Goal: Information Seeking & Learning: Learn about a topic

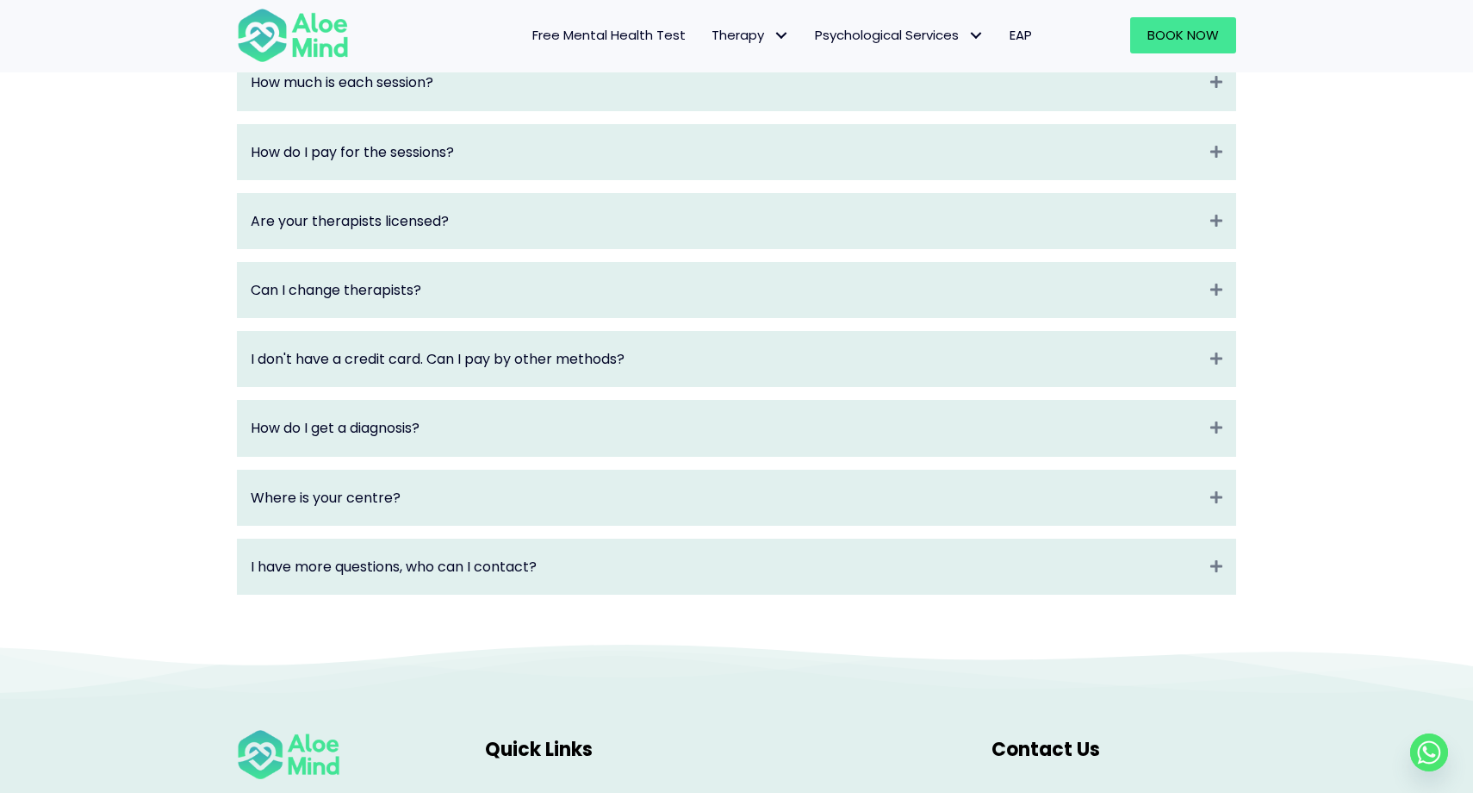
scroll to position [2250, 0]
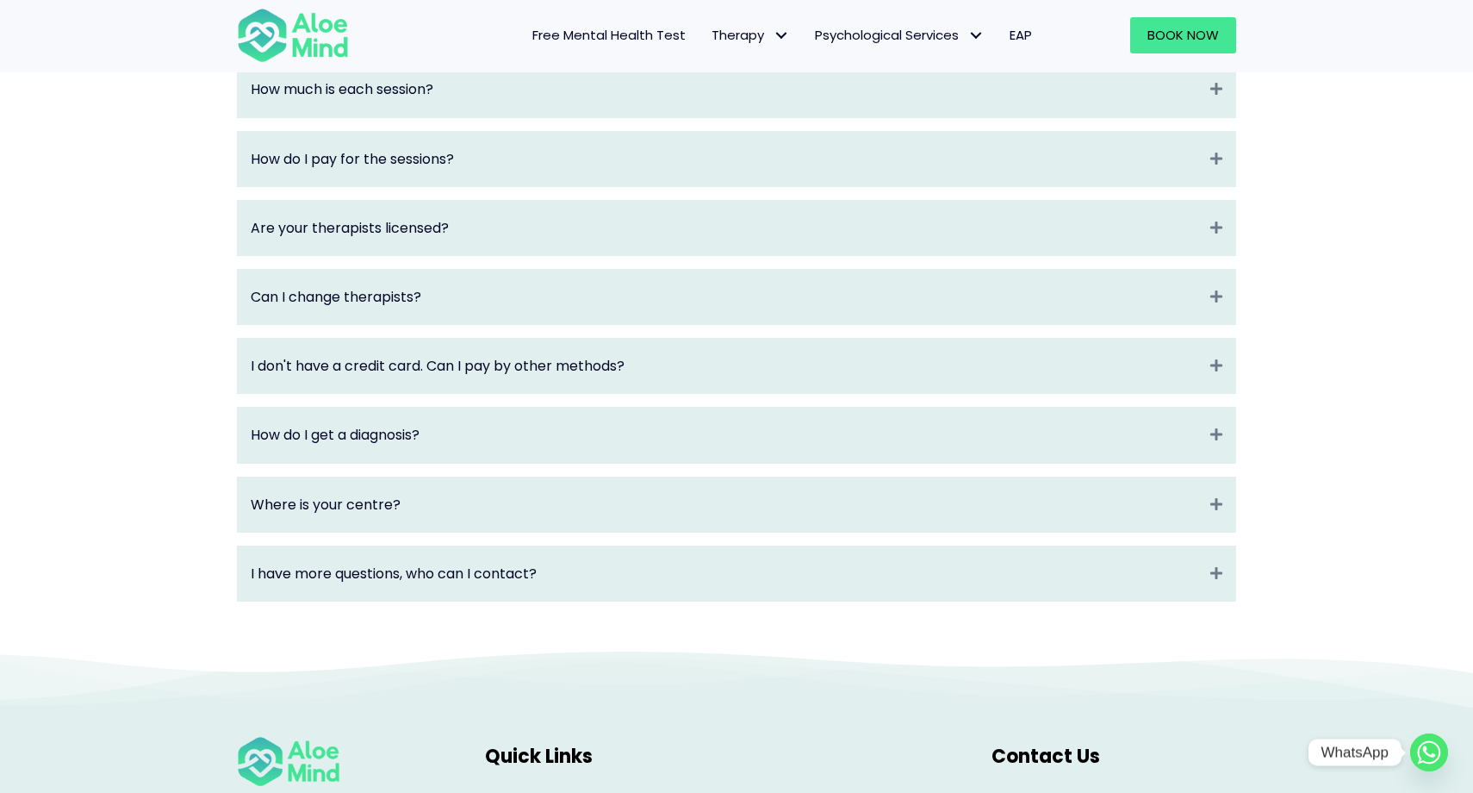
click at [1430, 767] on circle "Whatsapp" at bounding box center [1429, 752] width 38 height 38
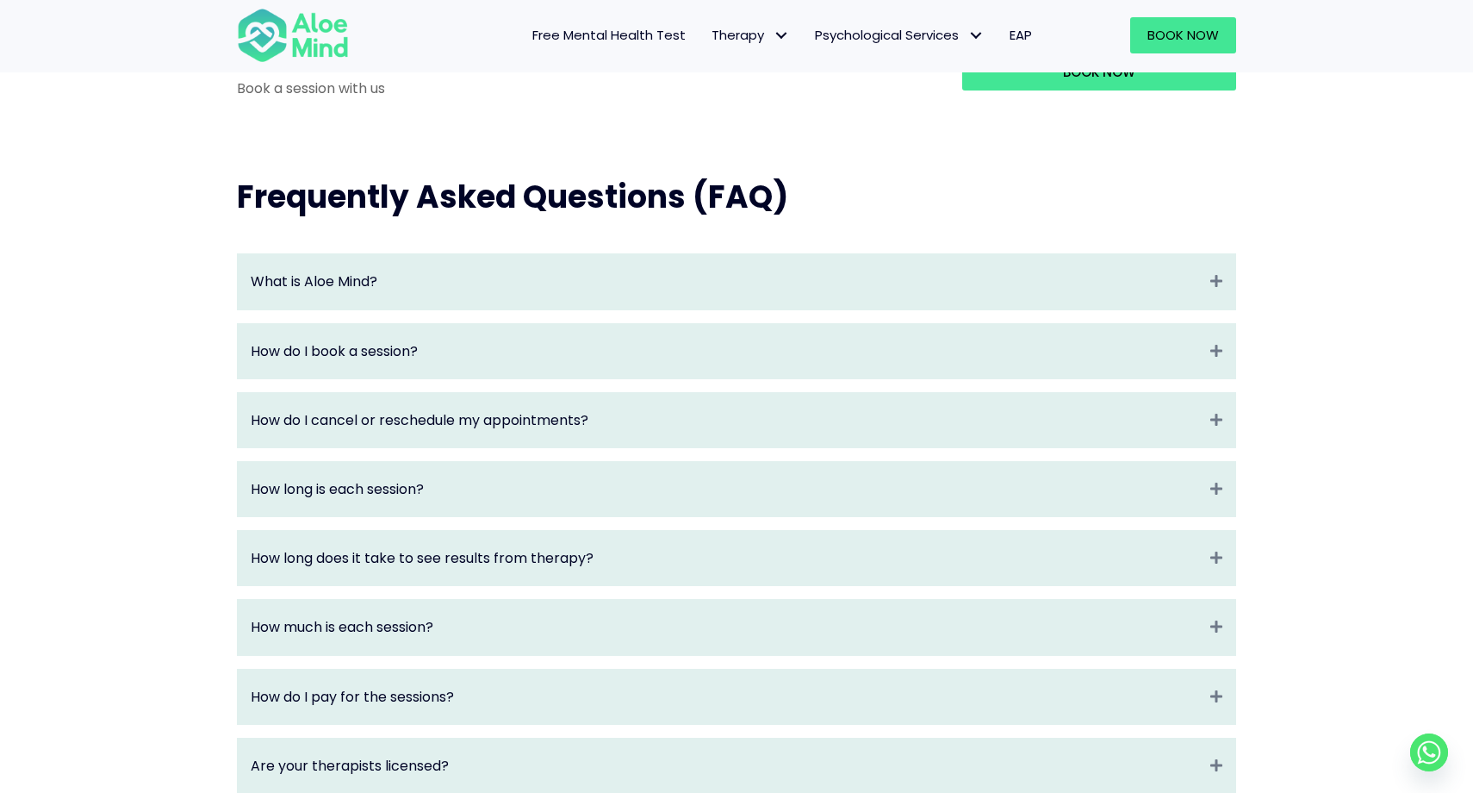
scroll to position [1708, 0]
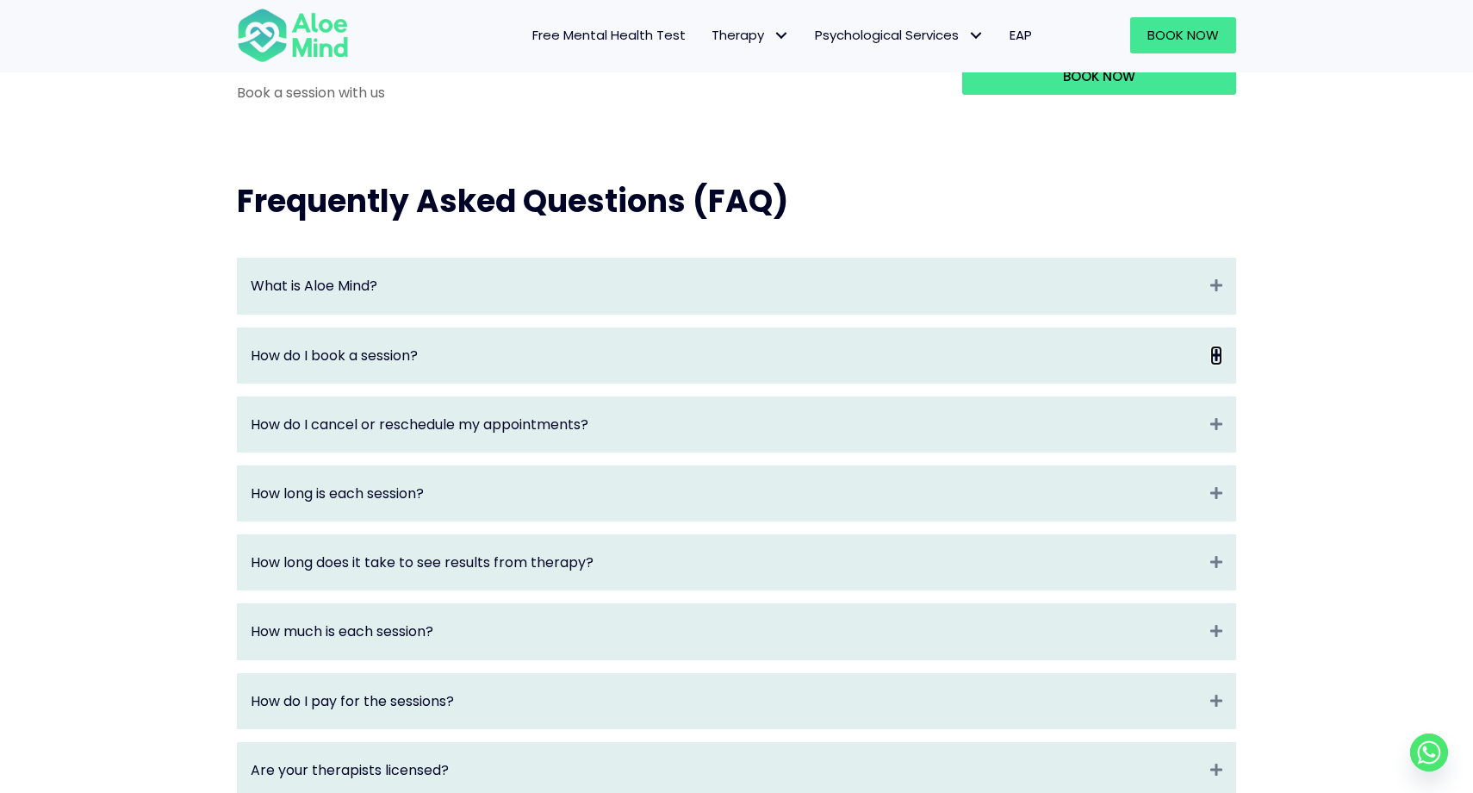
click at [1221, 365] on icon "Expand" at bounding box center [1217, 356] width 12 height 20
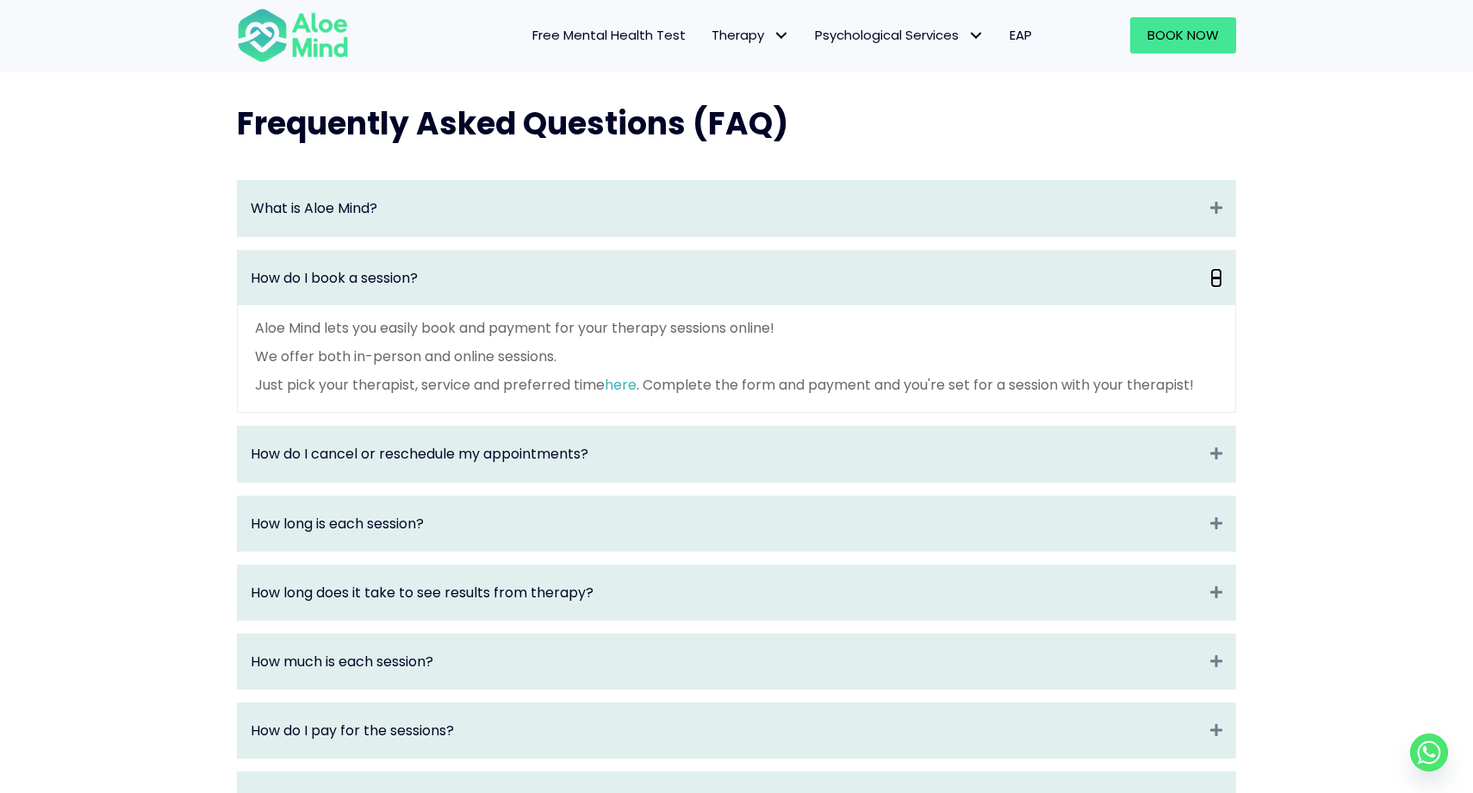
scroll to position [1807, 0]
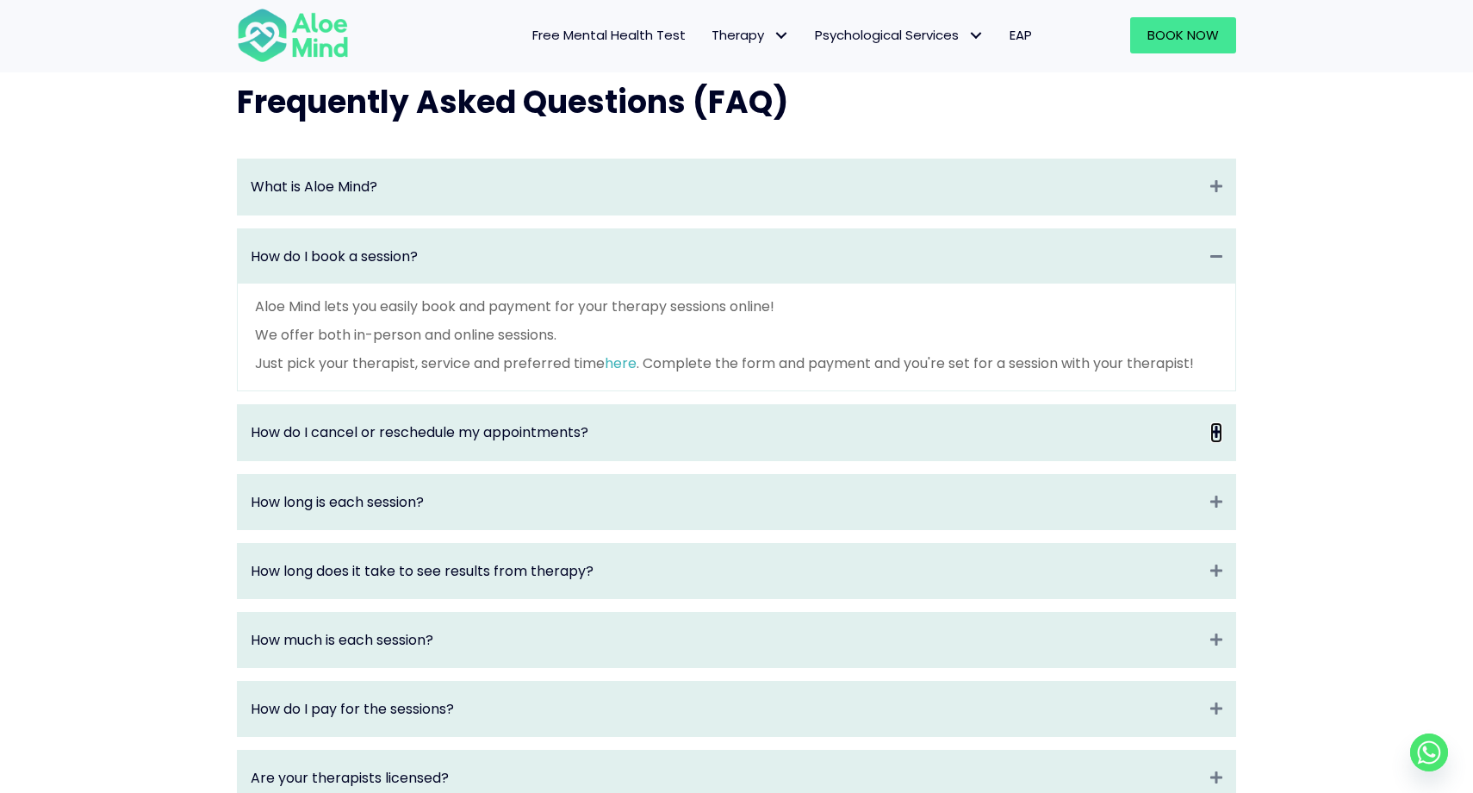
click at [1217, 442] on icon "Expand" at bounding box center [1217, 432] width 12 height 20
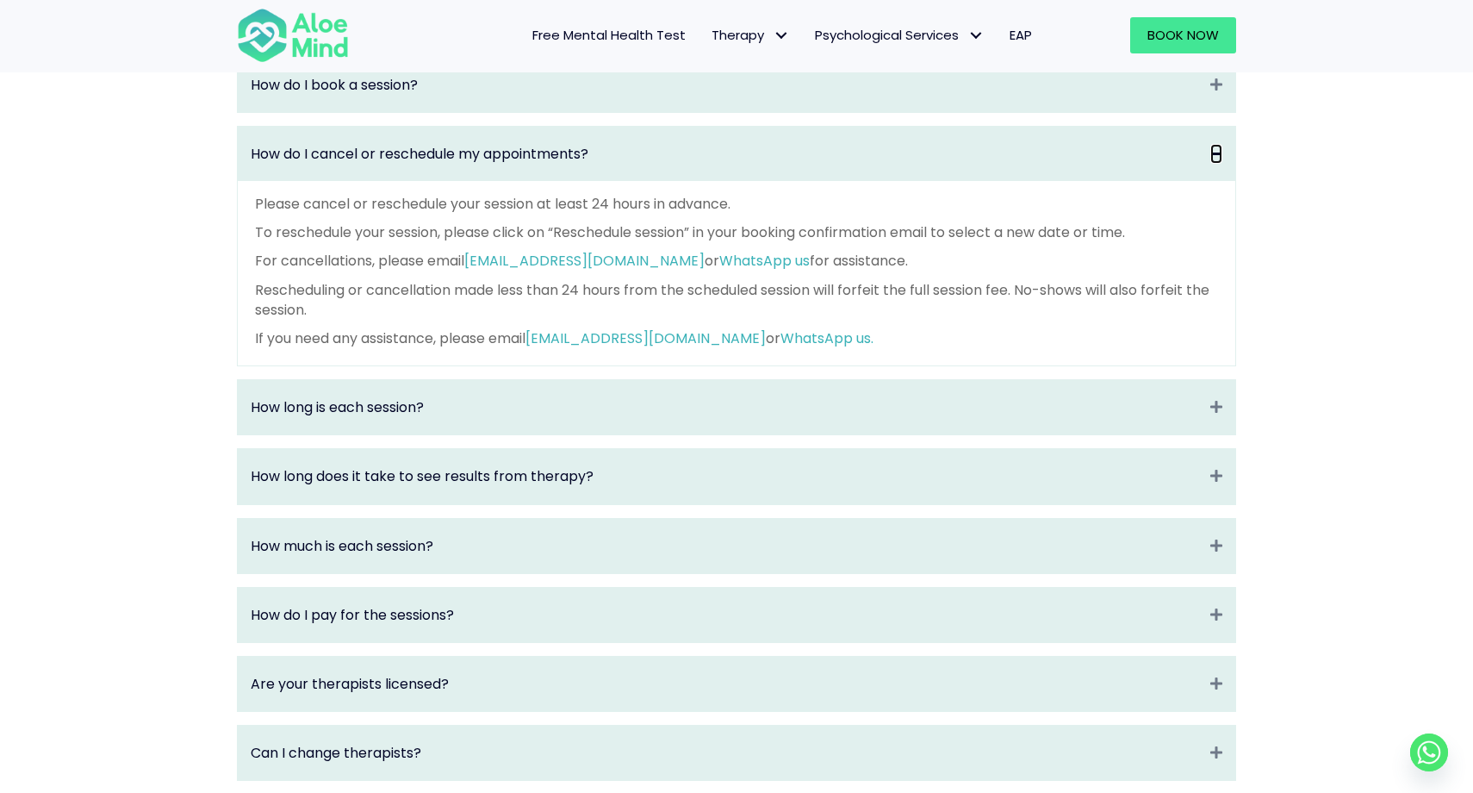
scroll to position [2003, 0]
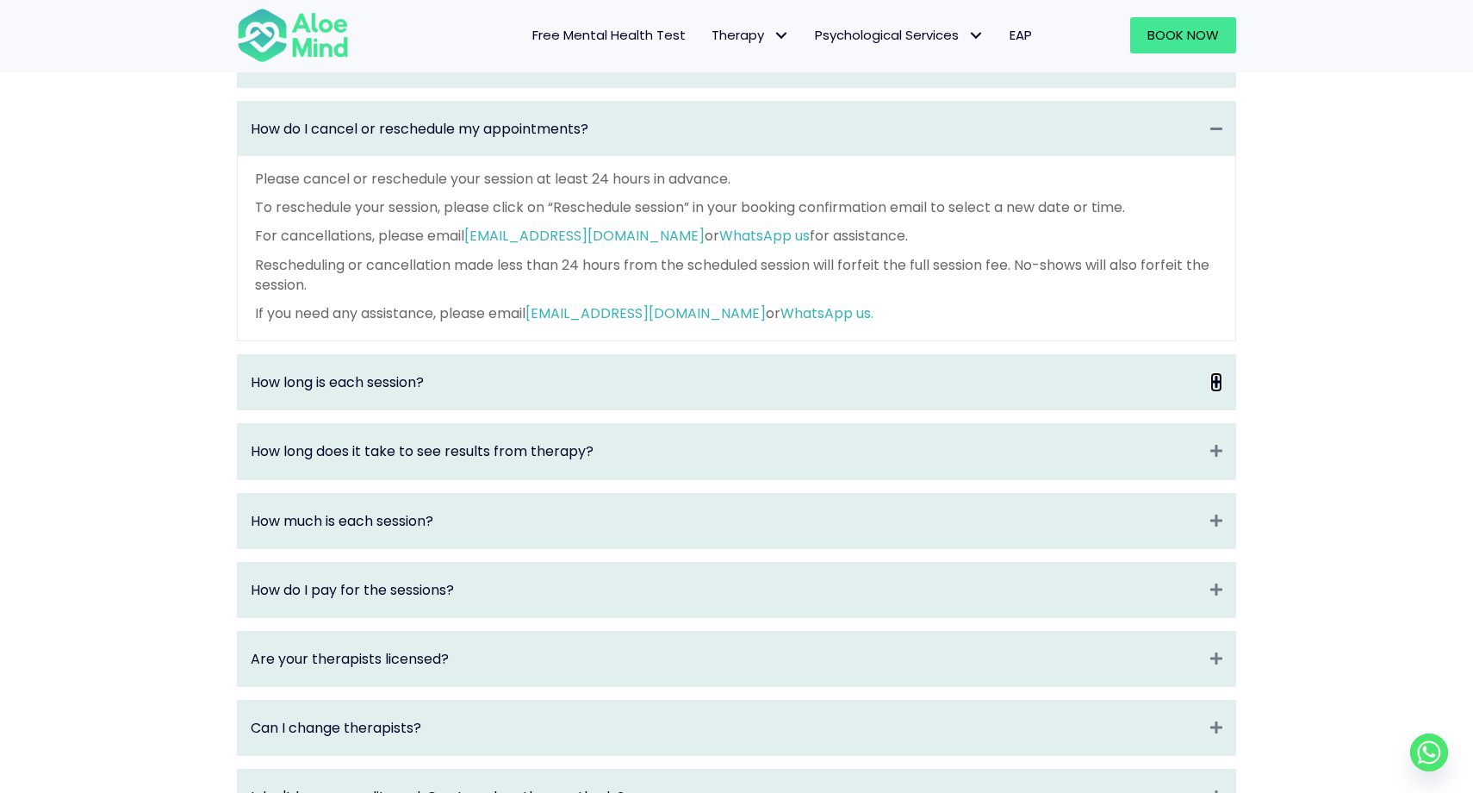
click at [1212, 392] on icon "Expand" at bounding box center [1217, 382] width 12 height 20
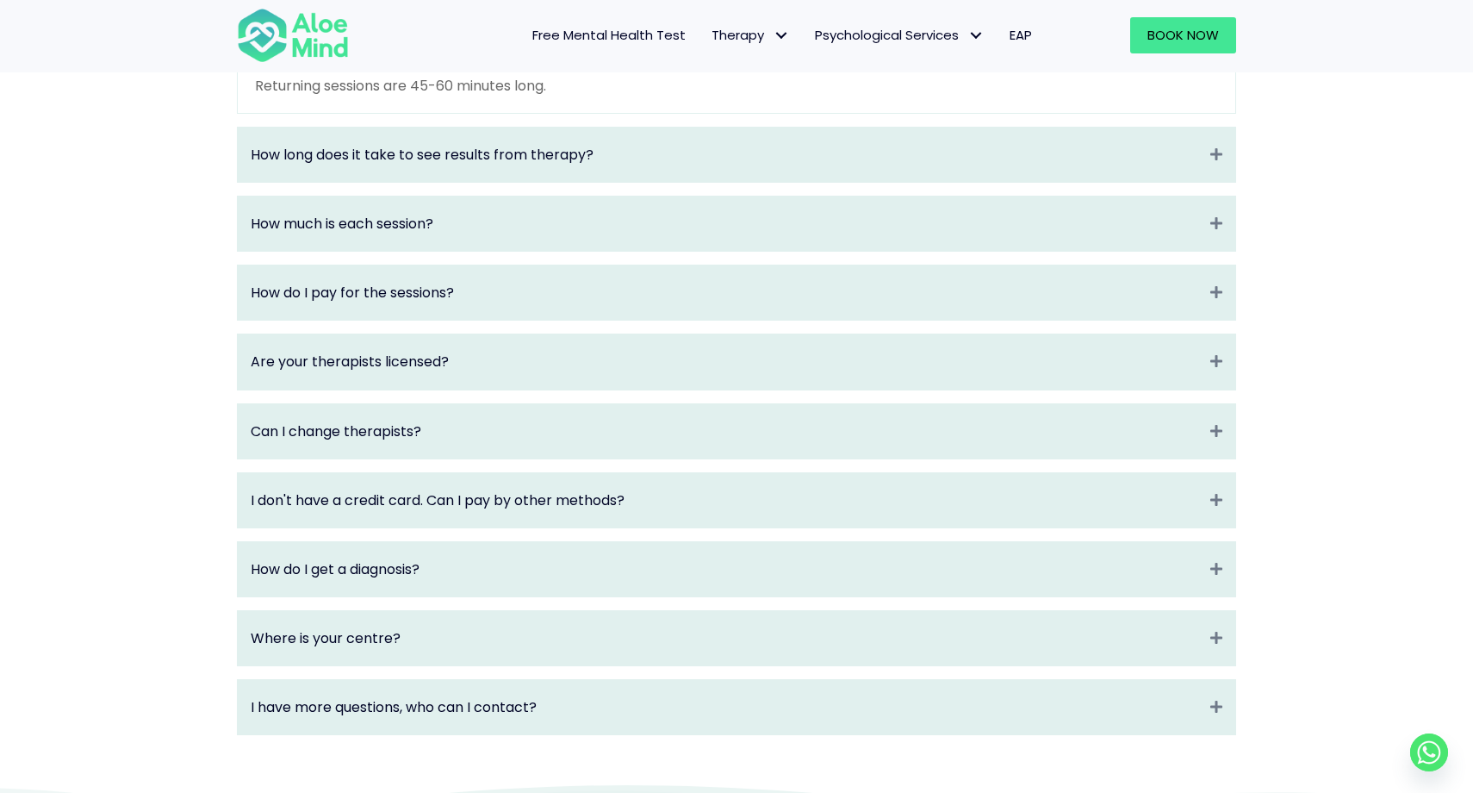
scroll to position [2217, 0]
click at [1221, 162] on icon "Expand" at bounding box center [1217, 152] width 12 height 20
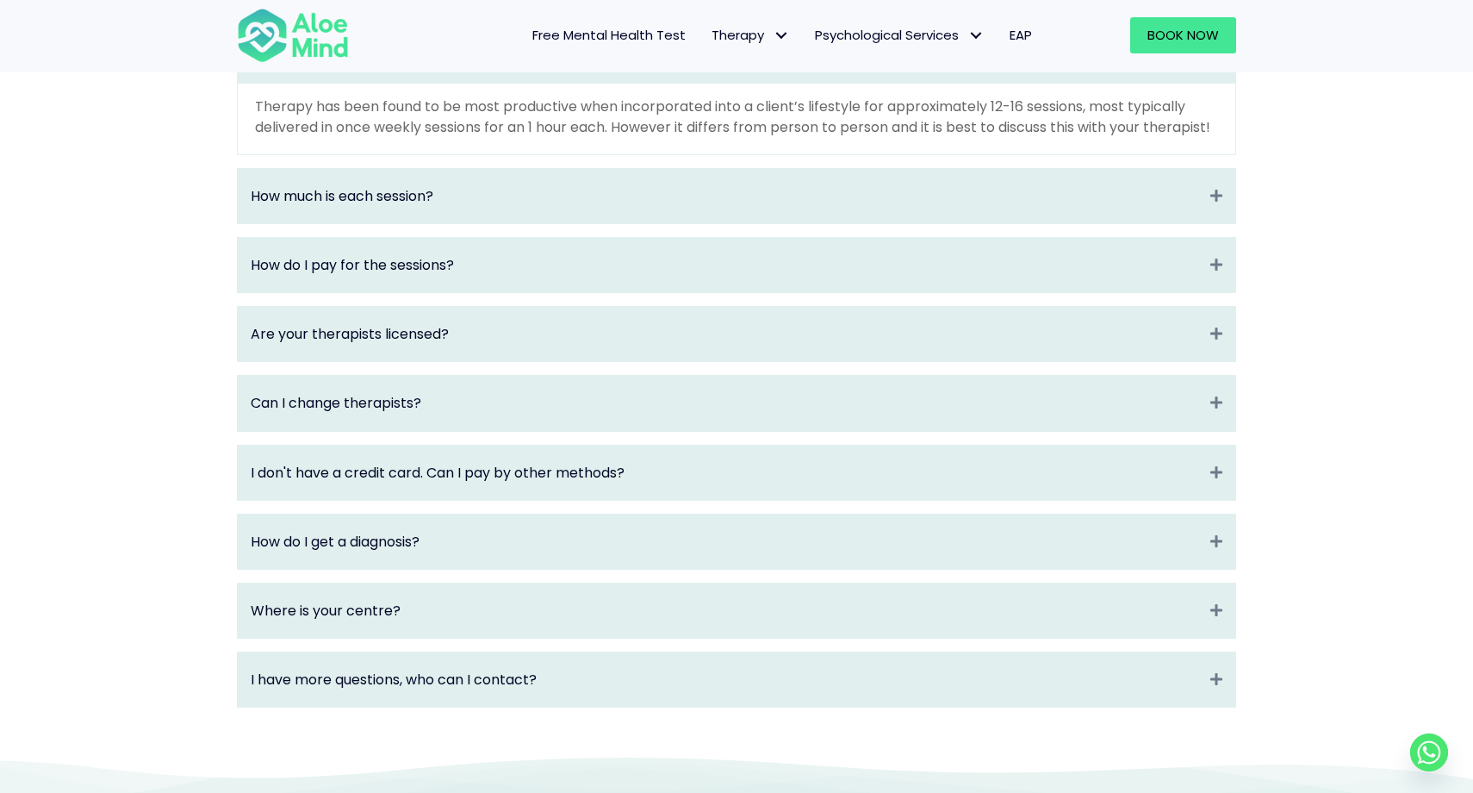
scroll to position [2262, 0]
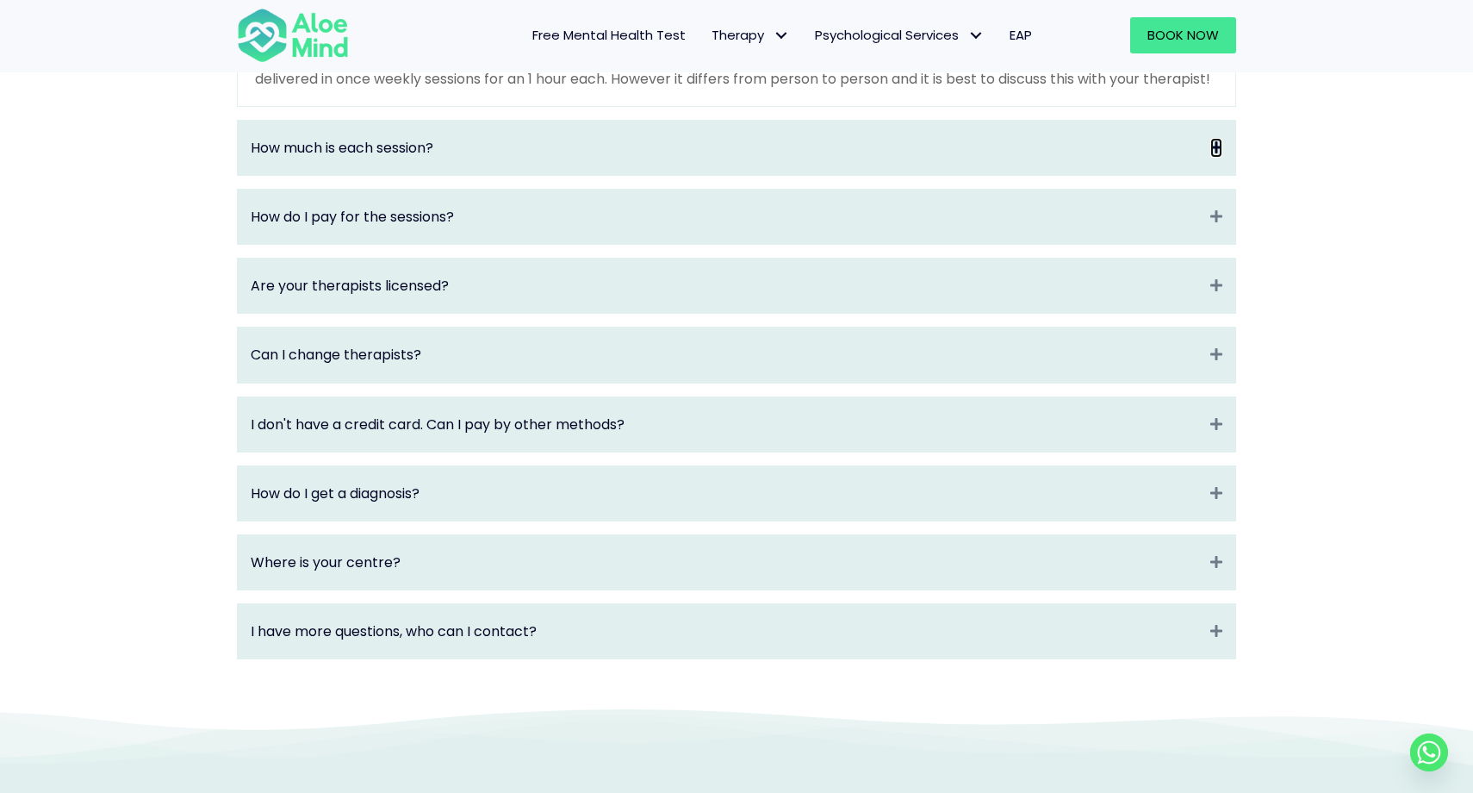
click at [1213, 158] on icon "Expand" at bounding box center [1217, 148] width 12 height 20
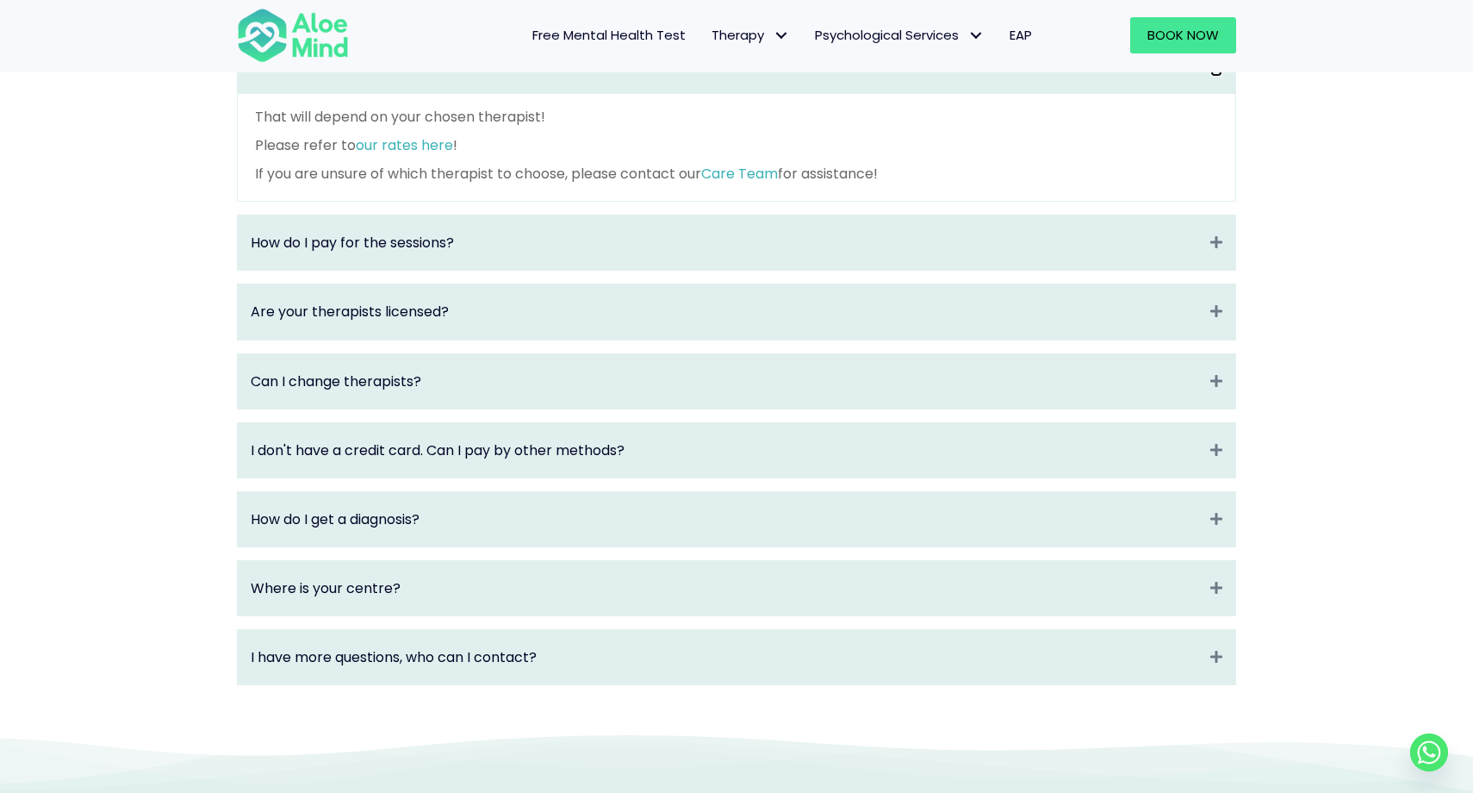
scroll to position [2279, 0]
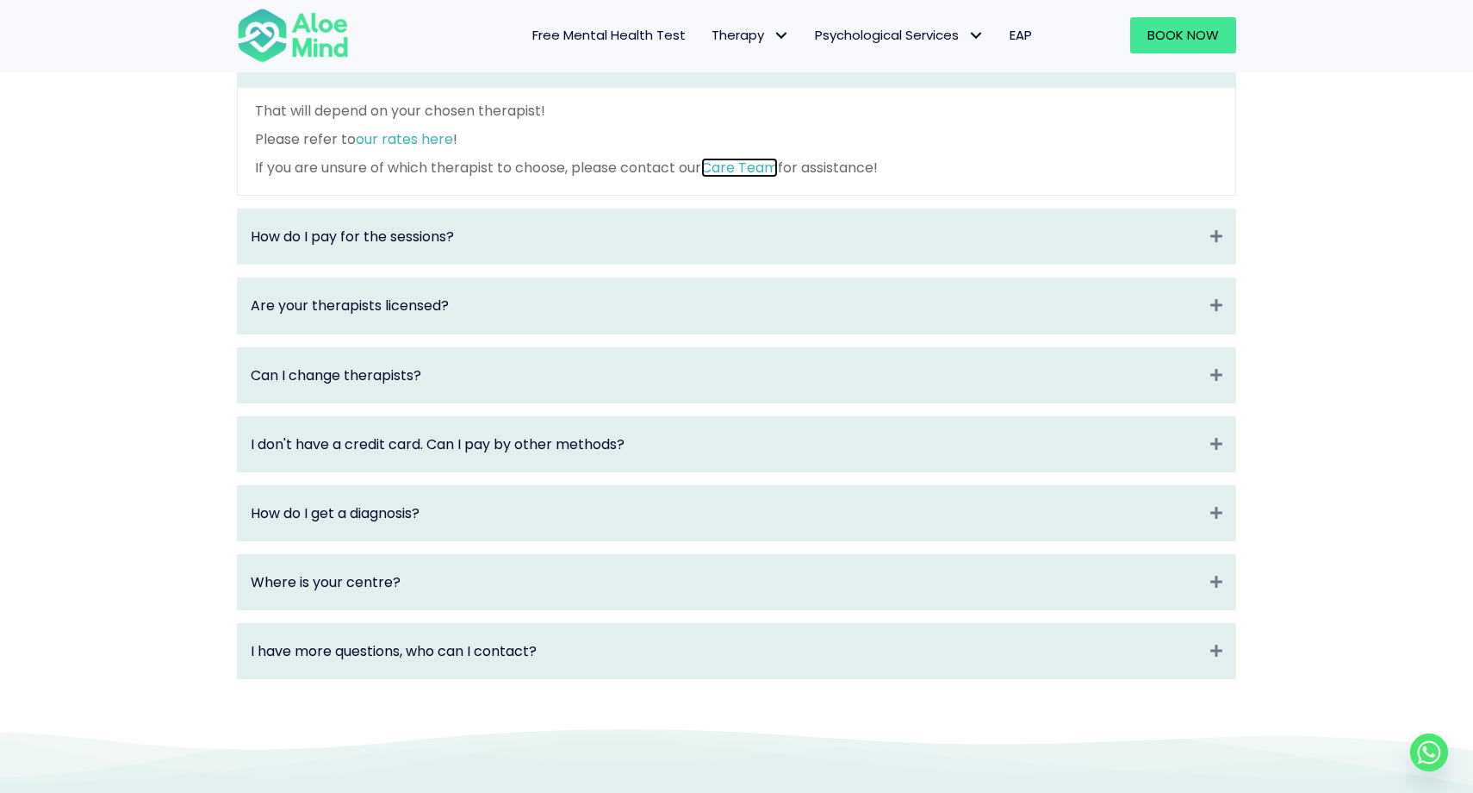
click at [769, 177] on link "Care Team" at bounding box center [739, 168] width 77 height 20
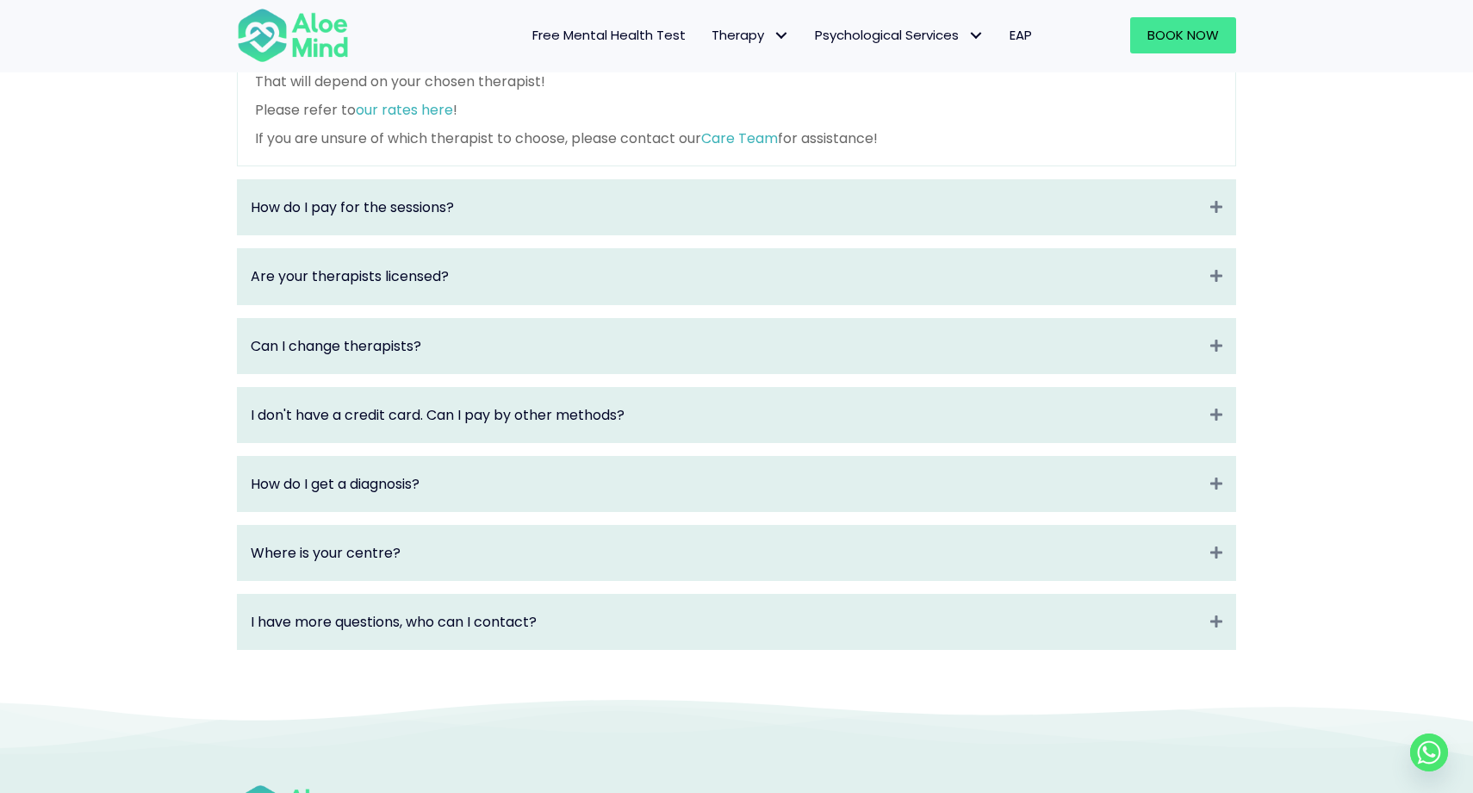
scroll to position [2316, 0]
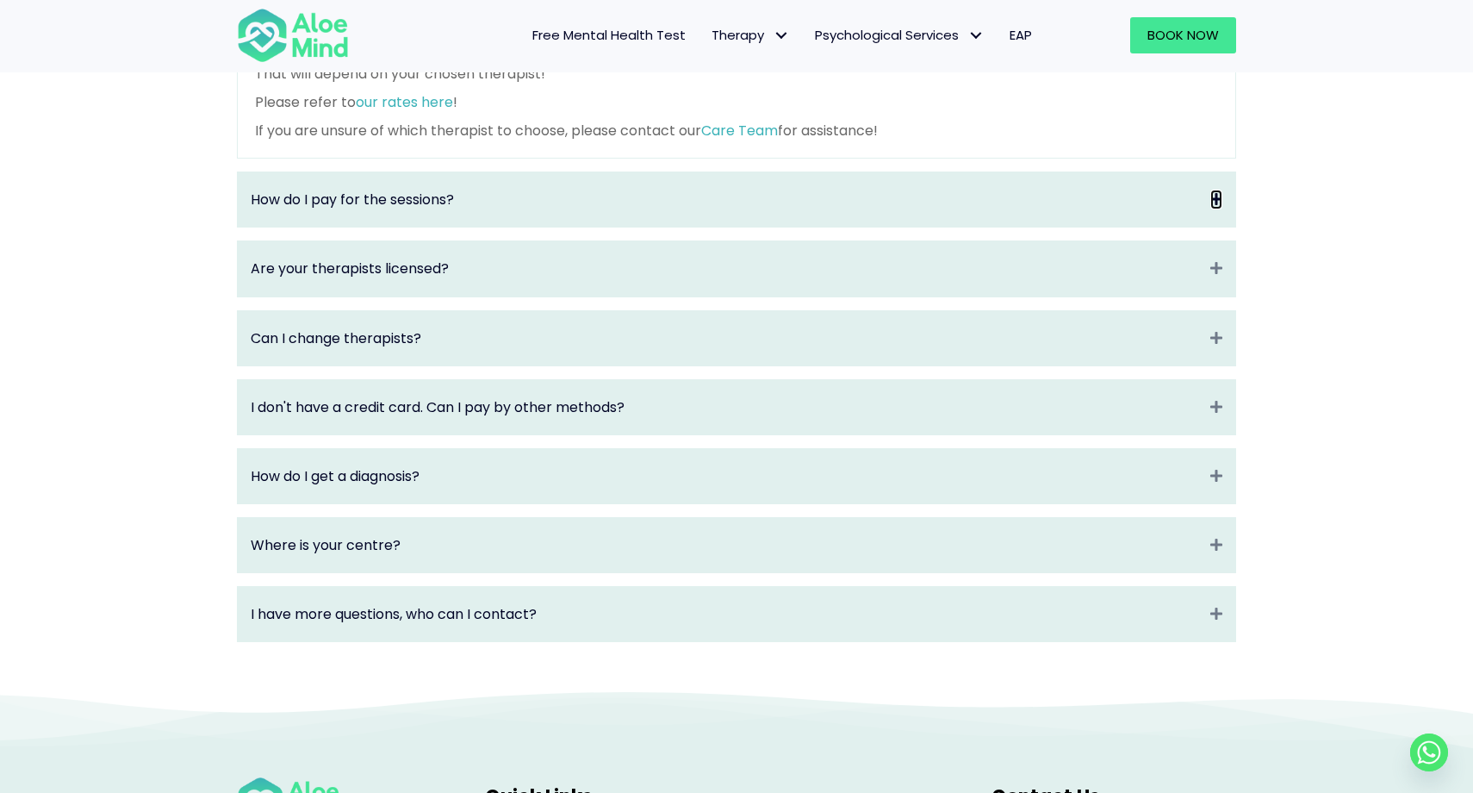
click at [1219, 209] on icon "Expand" at bounding box center [1217, 200] width 12 height 20
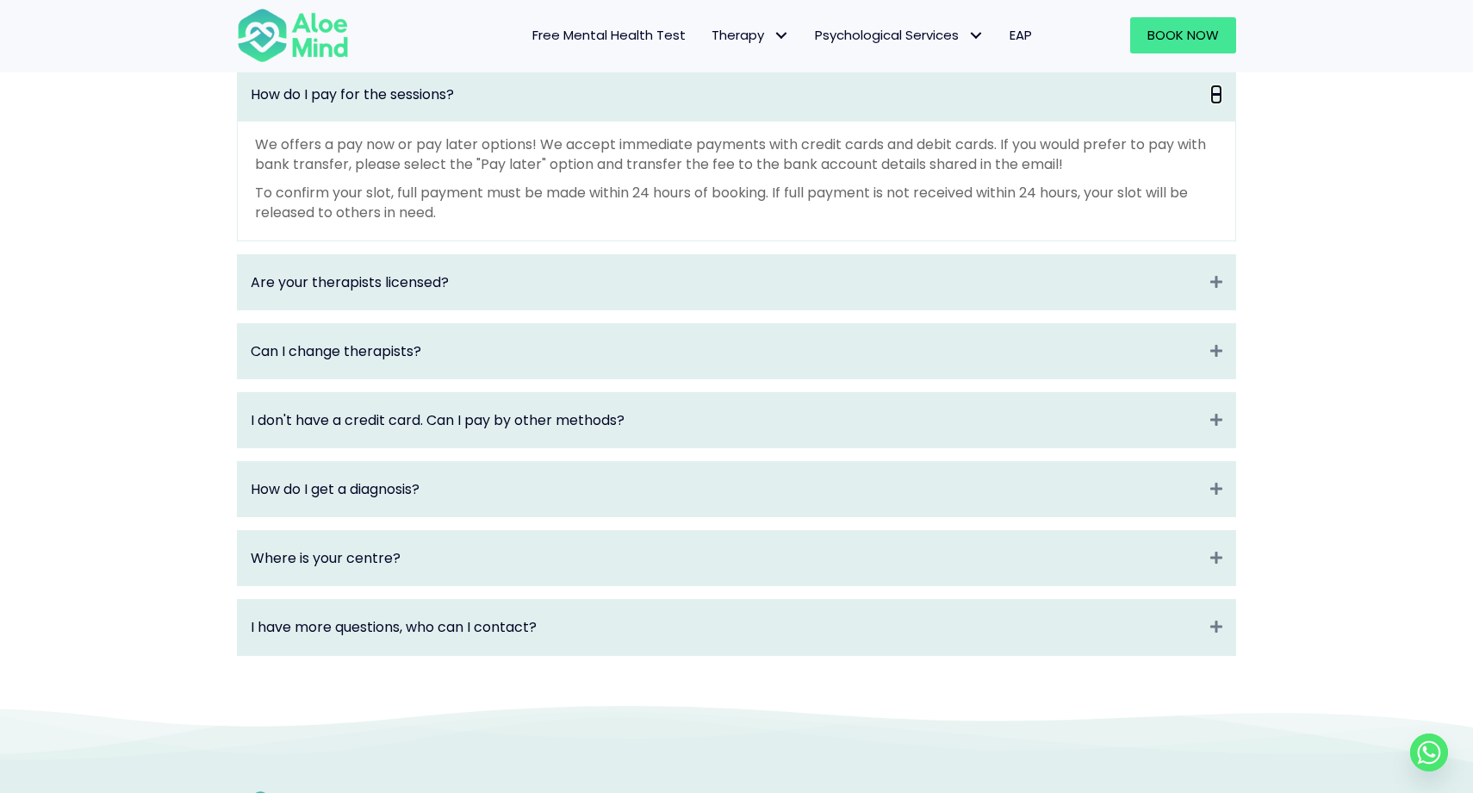
scroll to position [2314, 0]
click at [1218, 568] on icon "Expand" at bounding box center [1217, 558] width 12 height 20
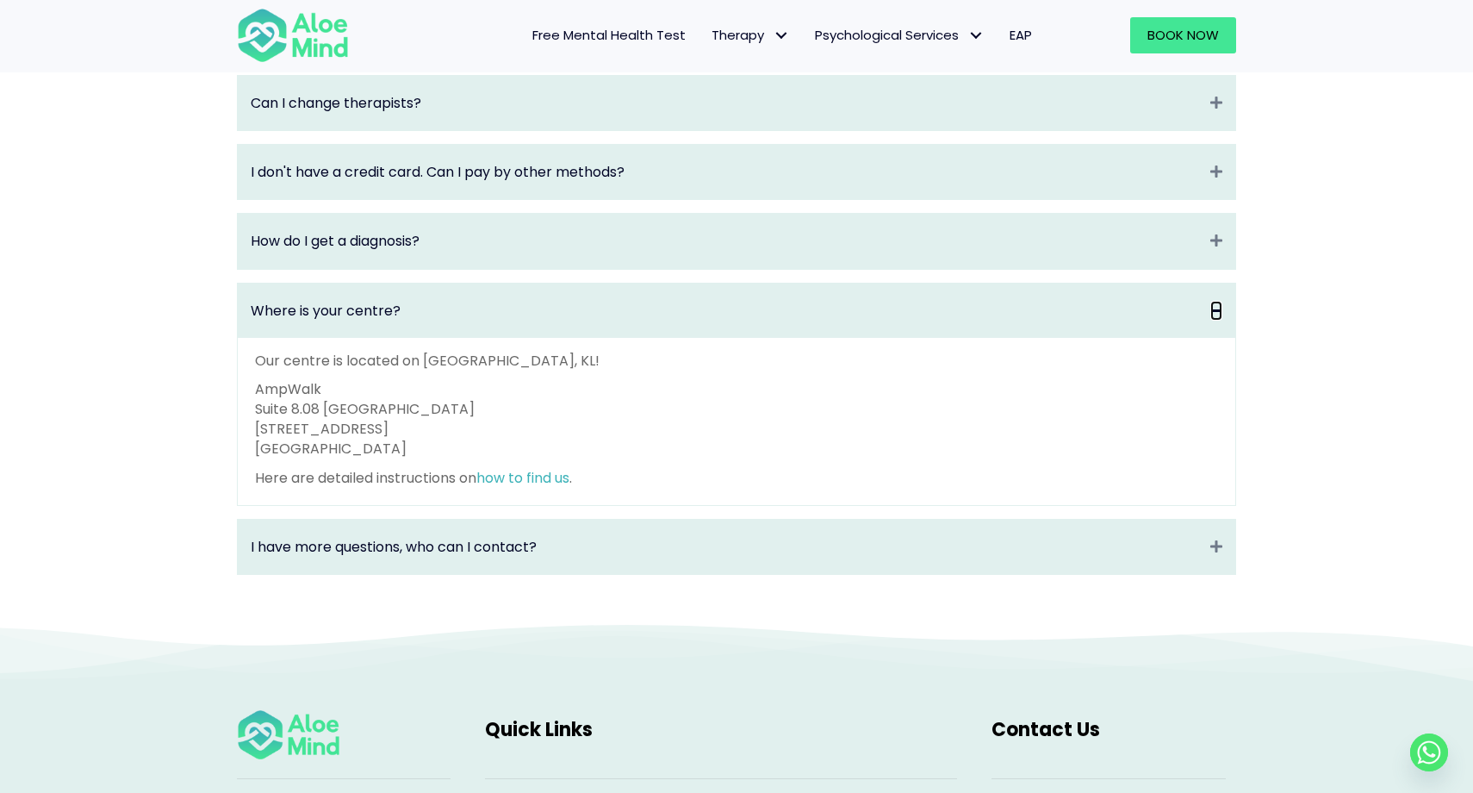
scroll to position [2443, 0]
click at [1205, 575] on div "I have more questions, who can I contact? Expand" at bounding box center [737, 547] width 998 height 54
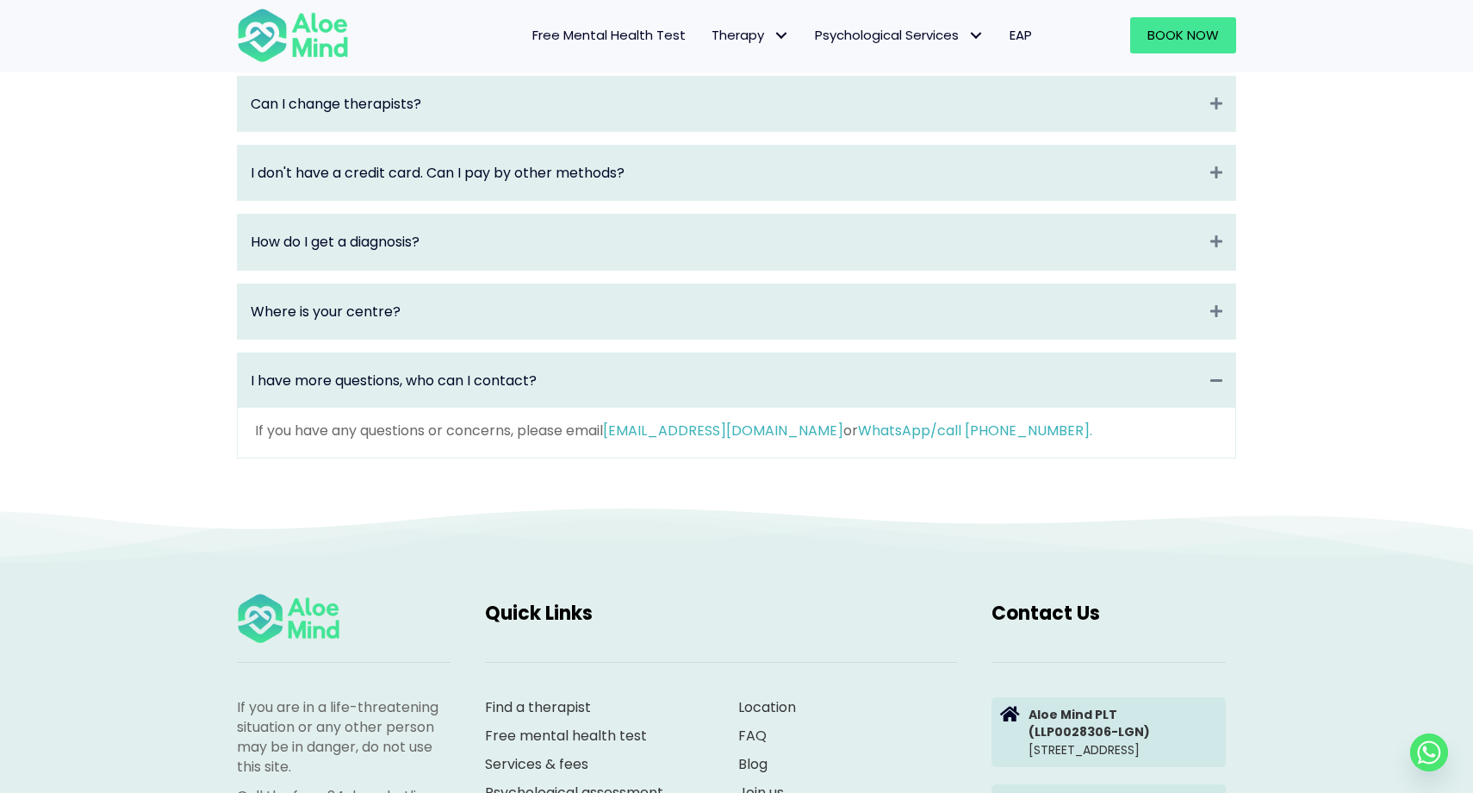
click at [1215, 339] on div "Where is your centre? Collapse" at bounding box center [737, 311] width 998 height 54
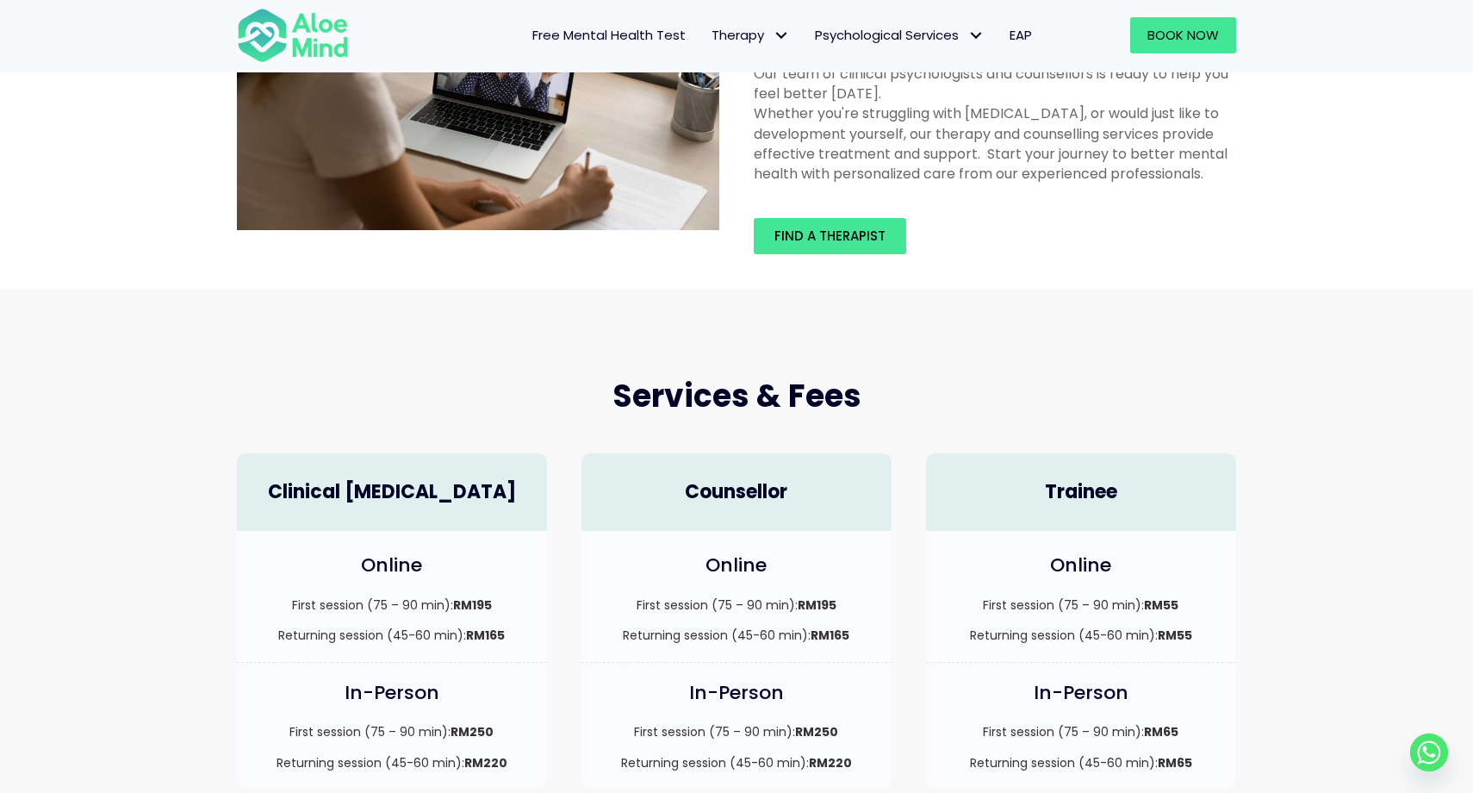
scroll to position [0, 0]
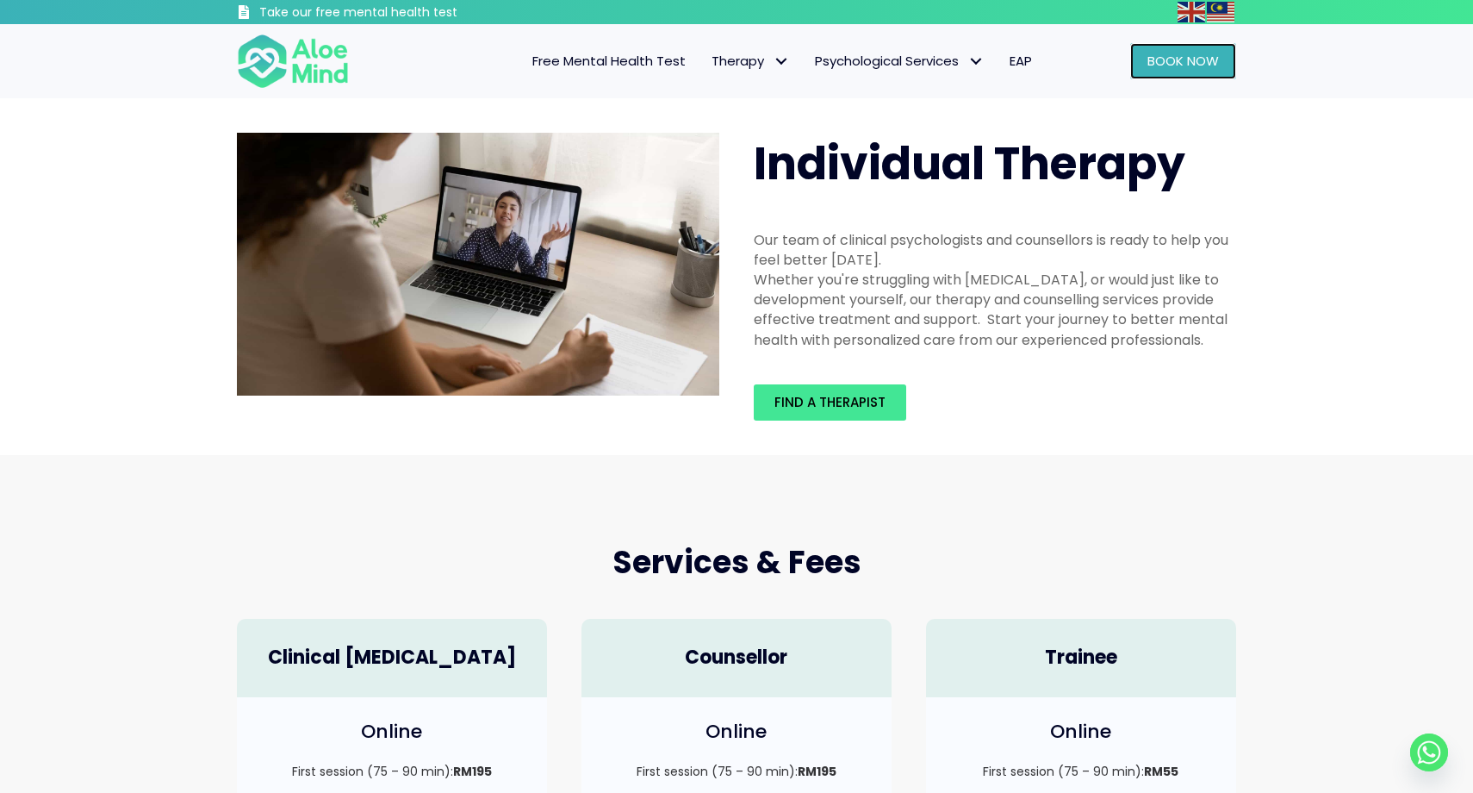
click at [1159, 64] on span "Book Now" at bounding box center [1184, 61] width 72 height 18
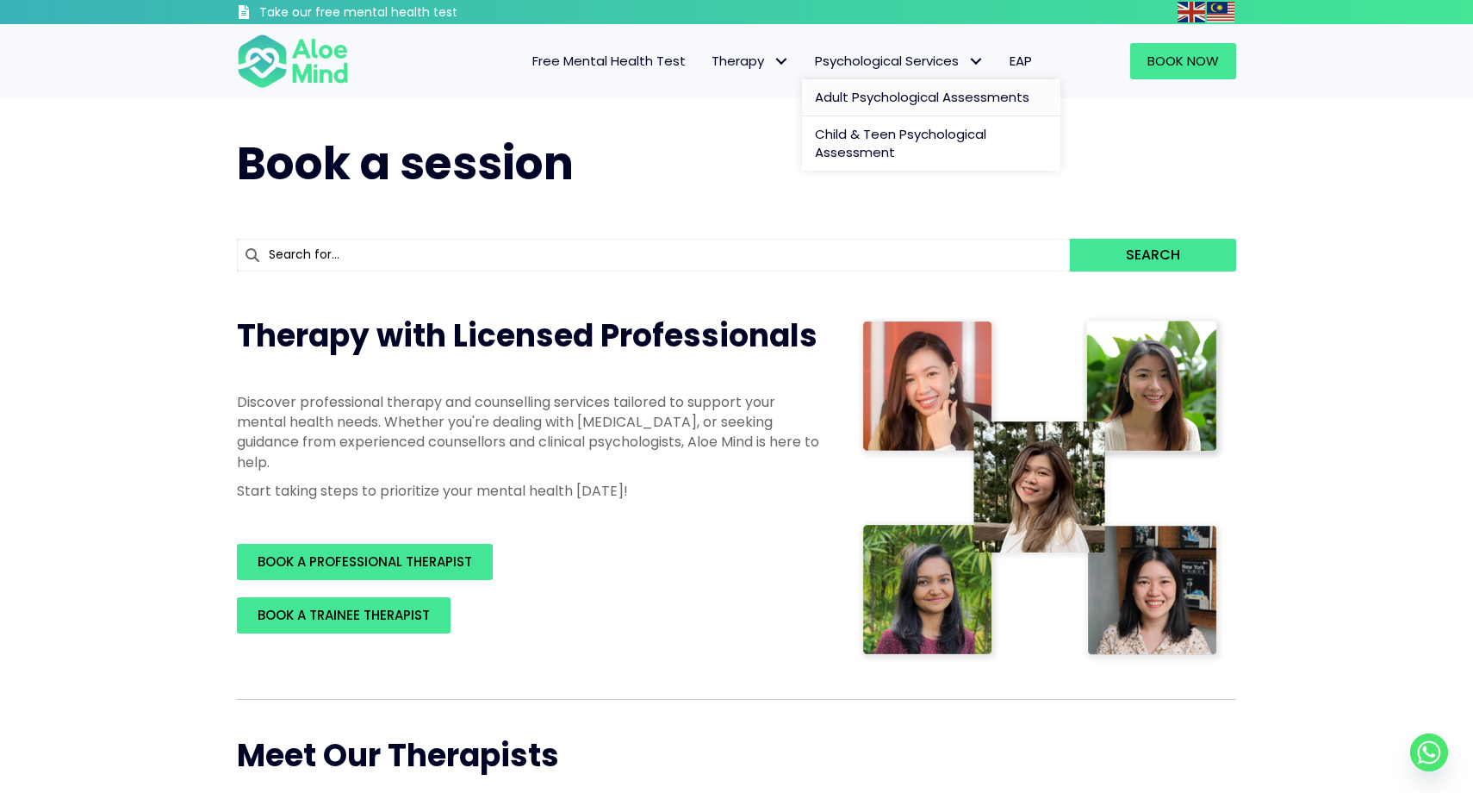
click at [888, 102] on span "Adult Psychological Assessments" at bounding box center [922, 97] width 215 height 18
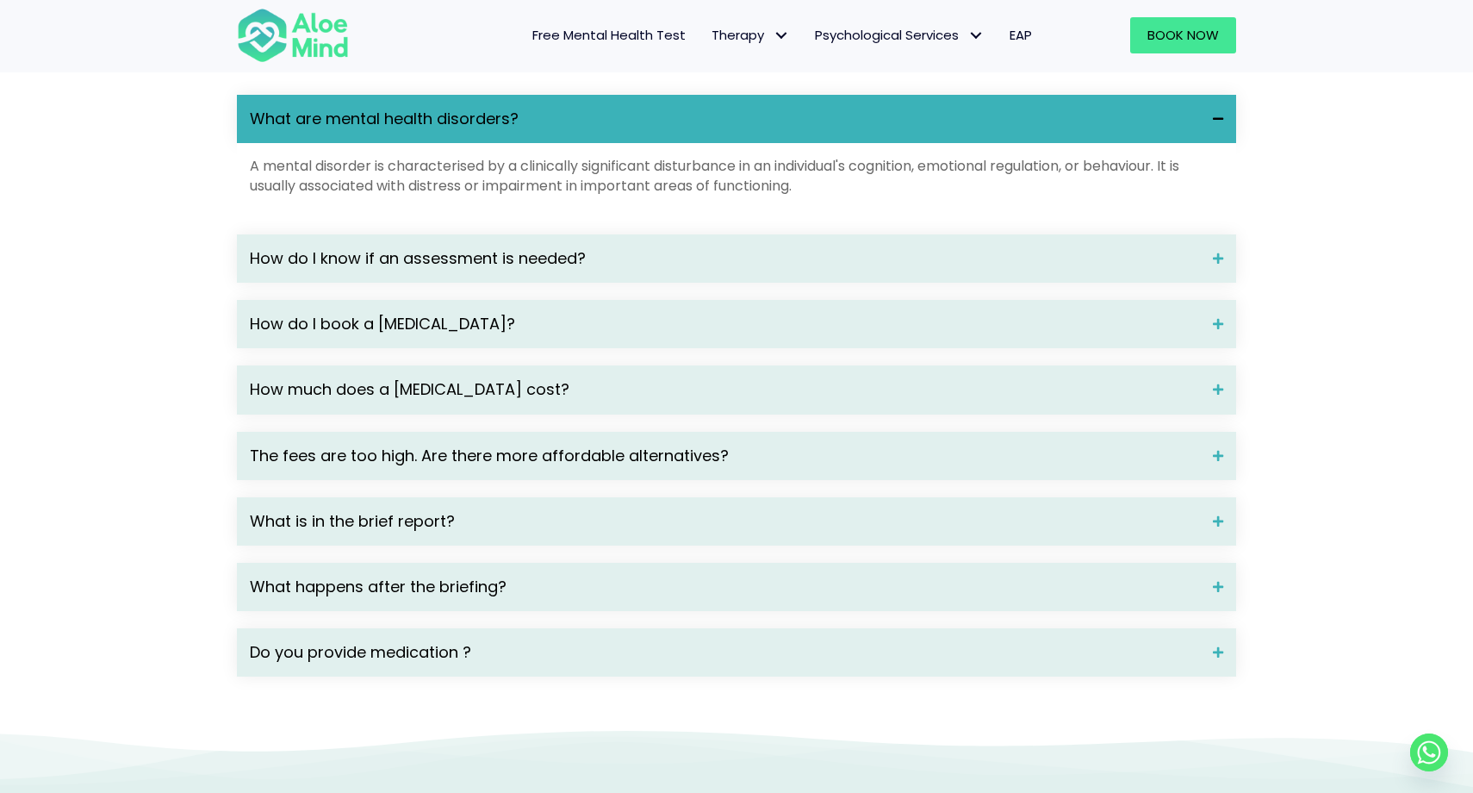
scroll to position [2294, 0]
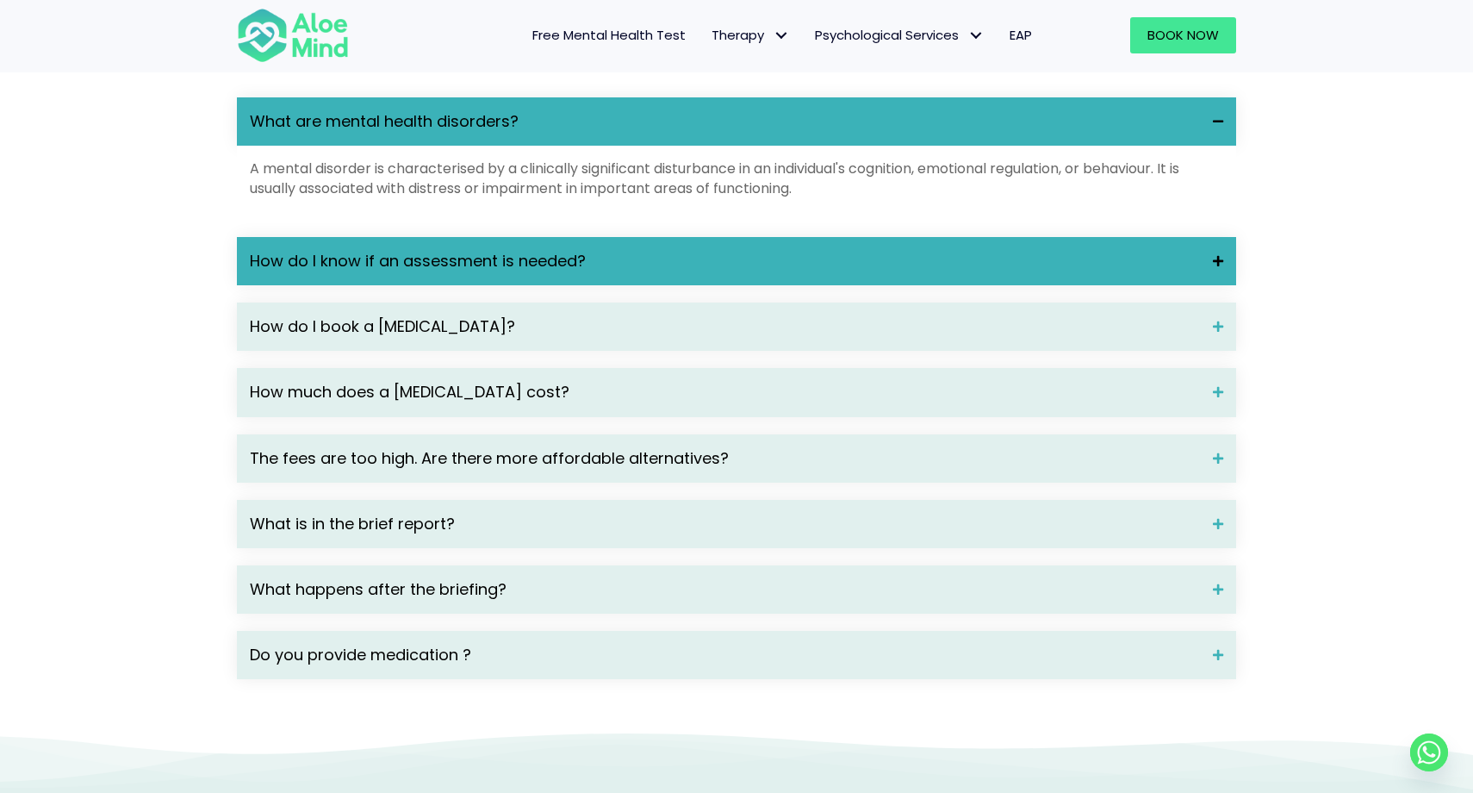
click at [605, 272] on span "How do I know if an assessment is needed?" at bounding box center [725, 261] width 950 height 22
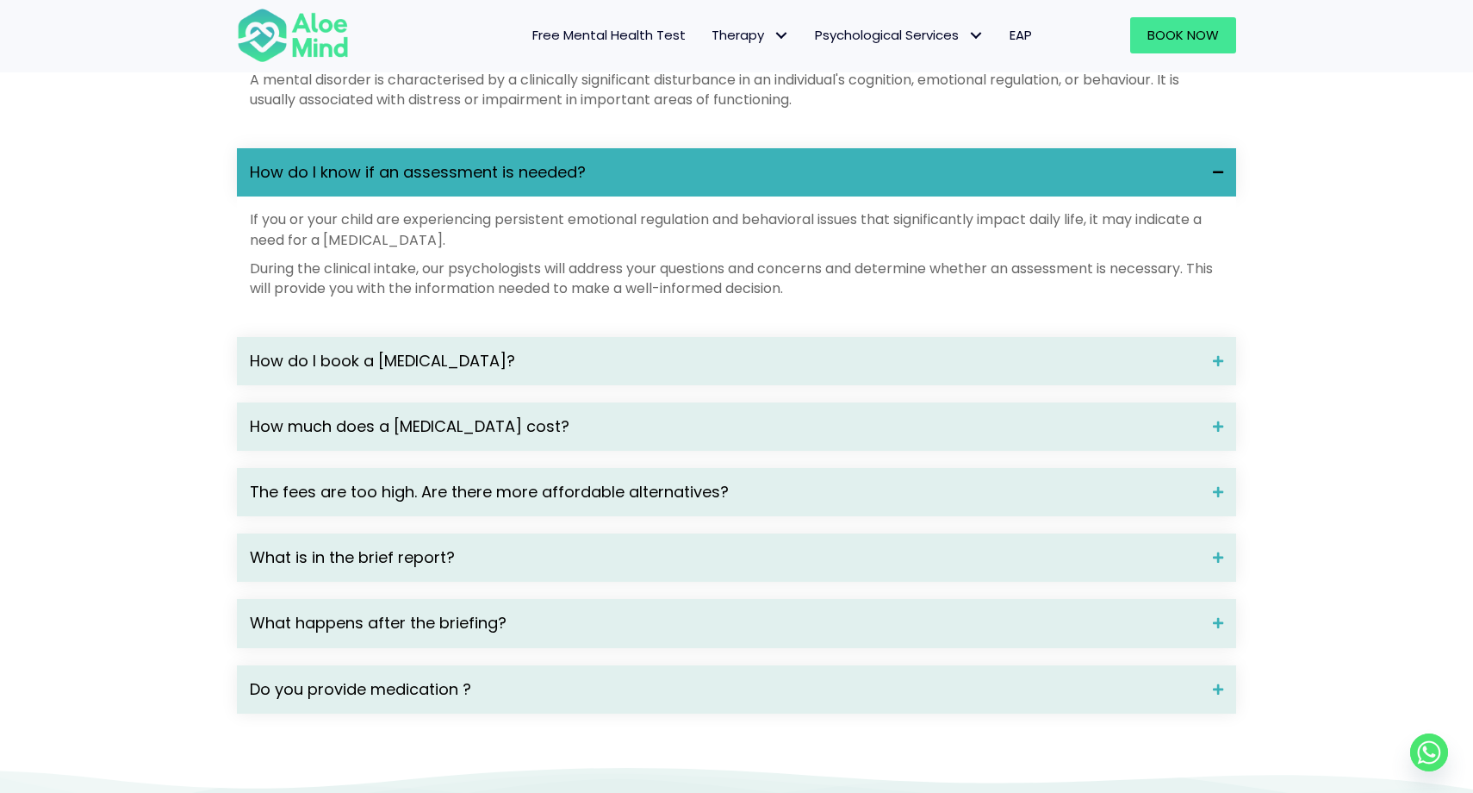
scroll to position [2396, 0]
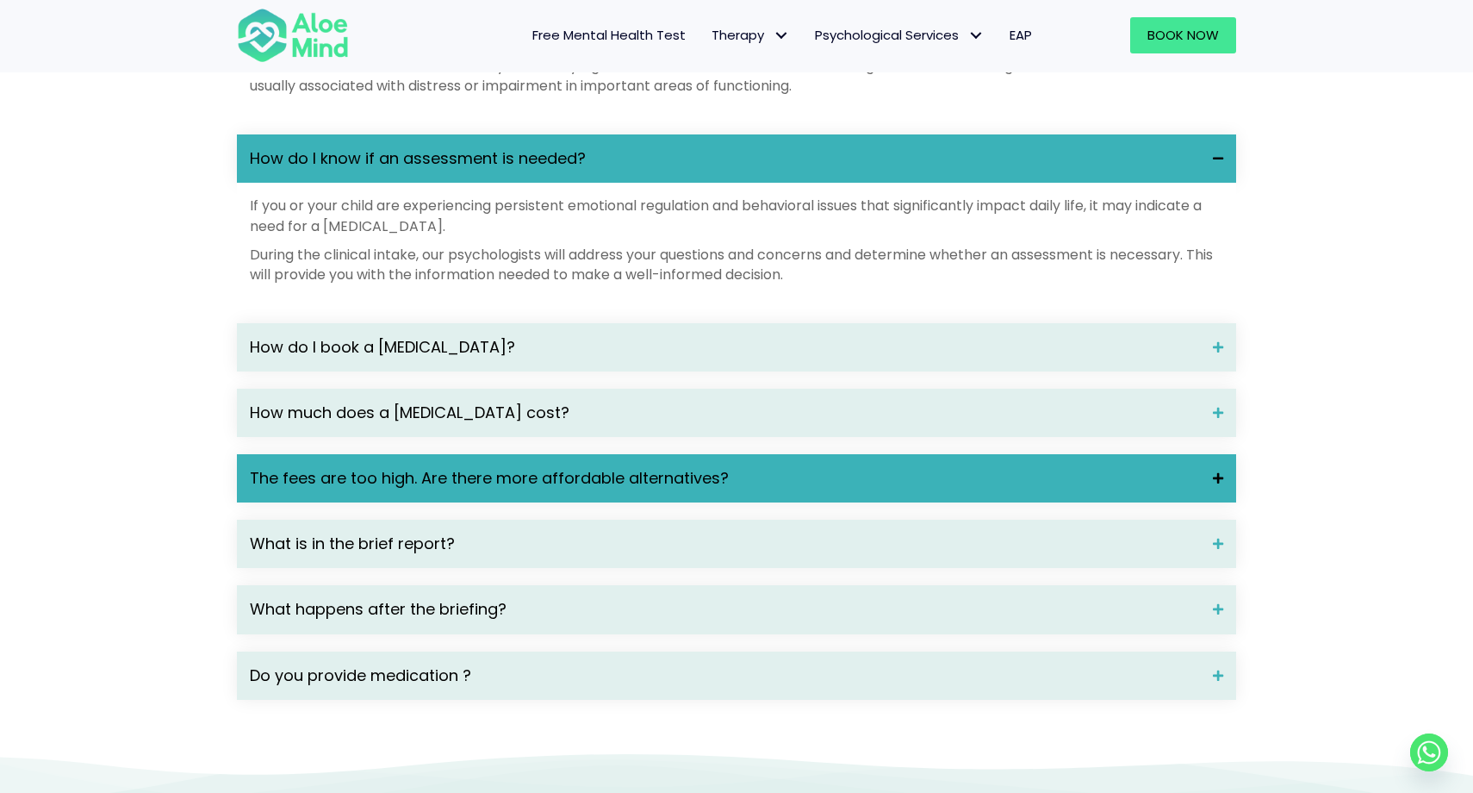
click at [569, 487] on div "The fees are too high. Are there more affordable alternatives?" at bounding box center [736, 478] width 999 height 48
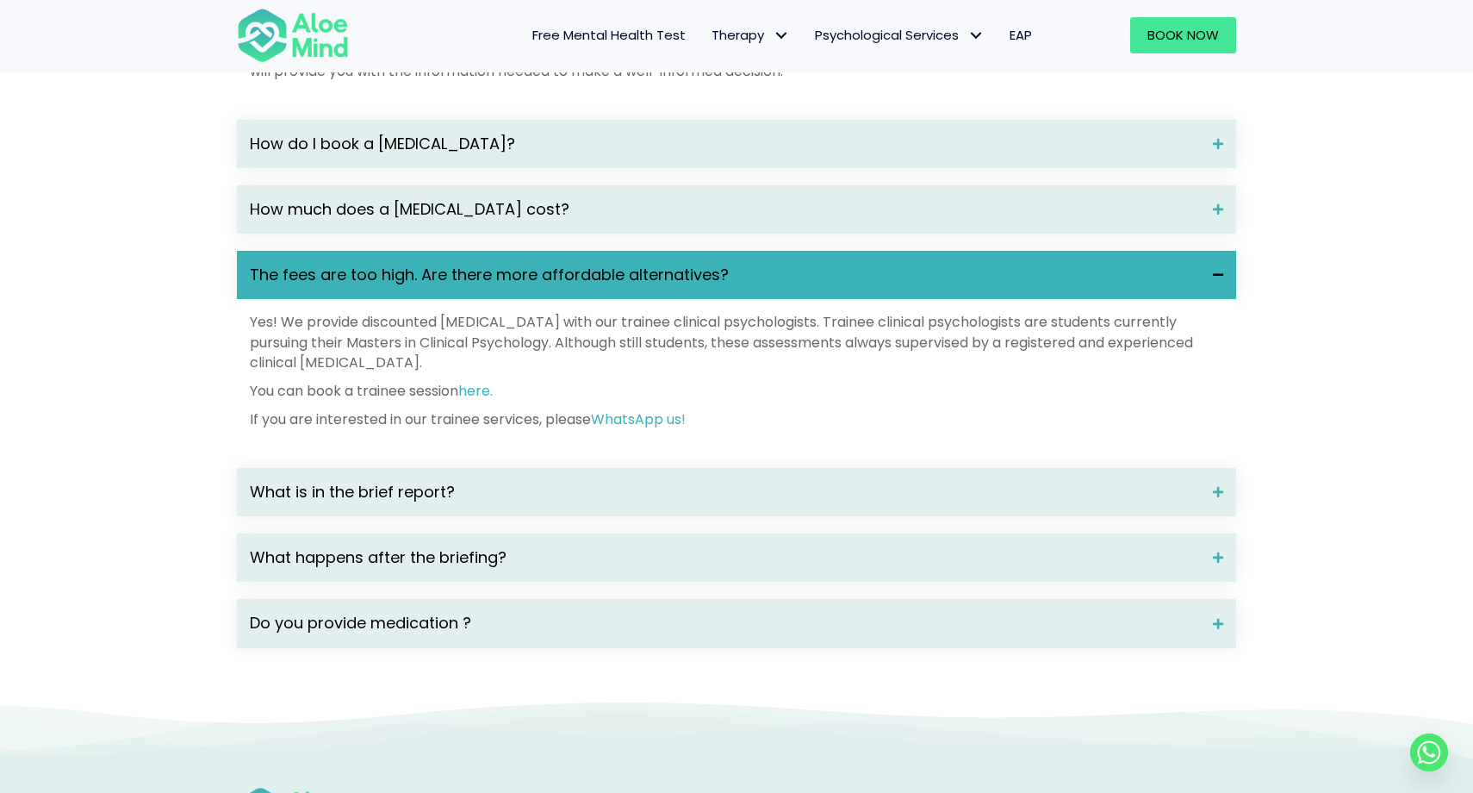
scroll to position [2604, 0]
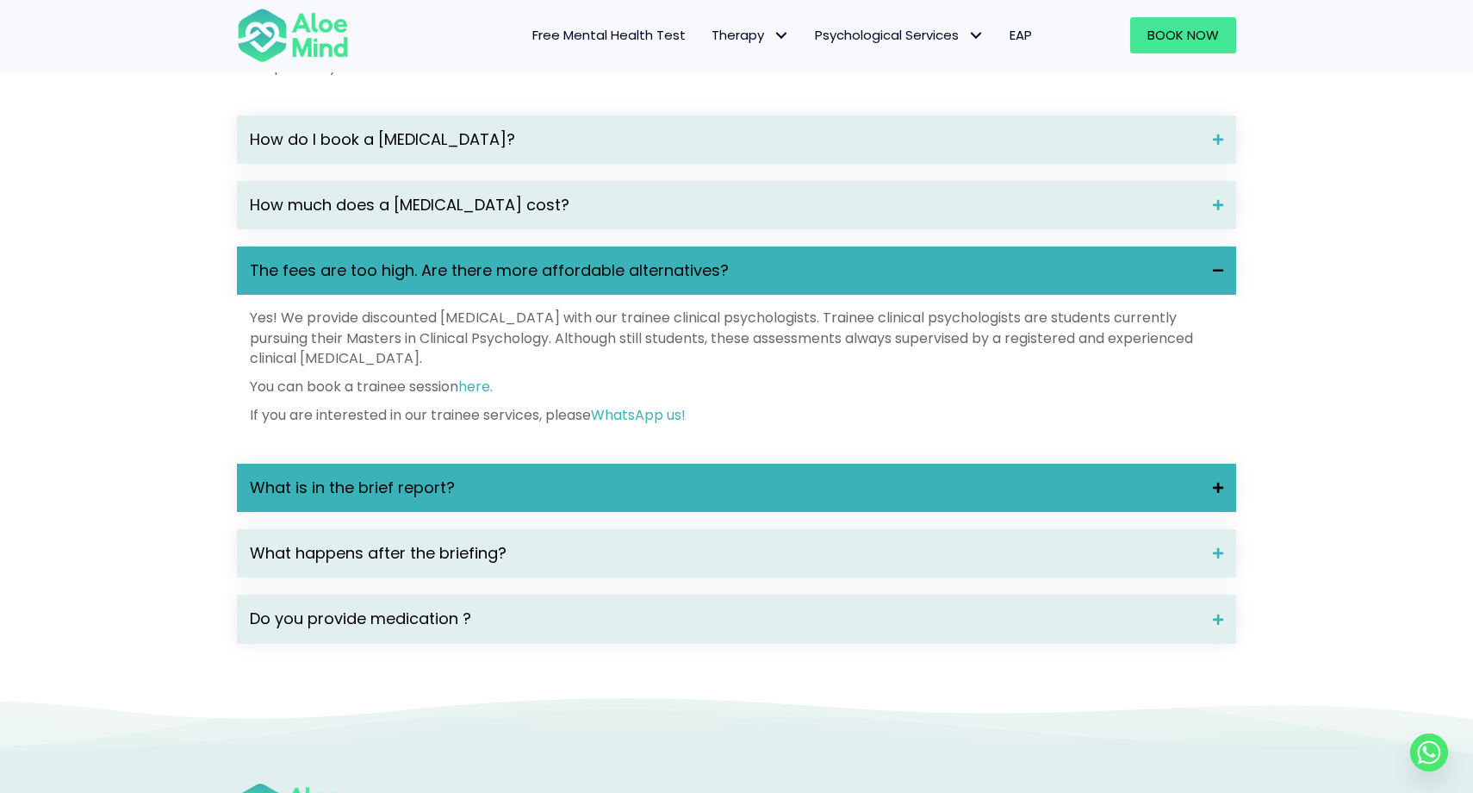
click at [533, 499] on span "What is in the brief report?" at bounding box center [725, 487] width 950 height 22
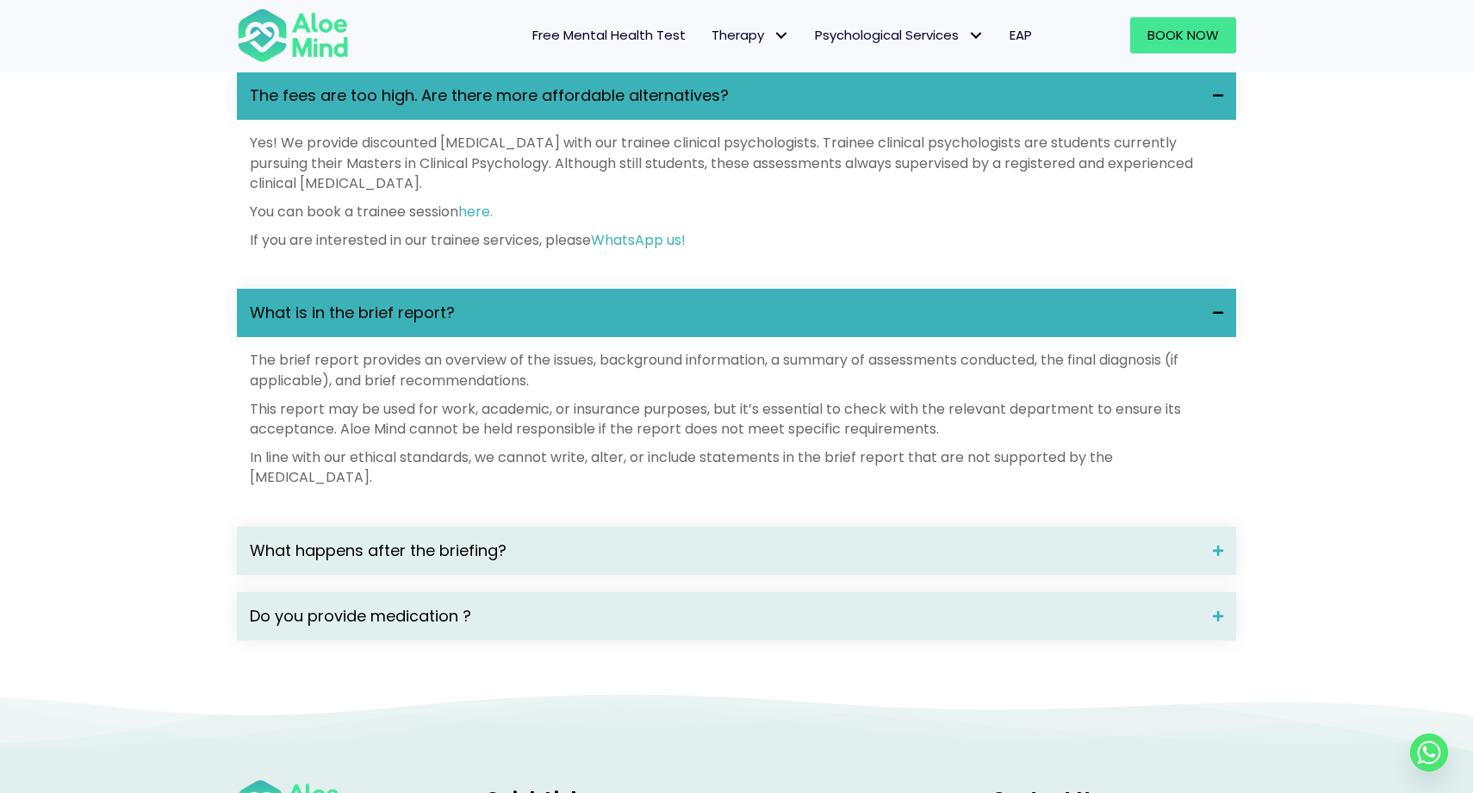
scroll to position [2778, 0]
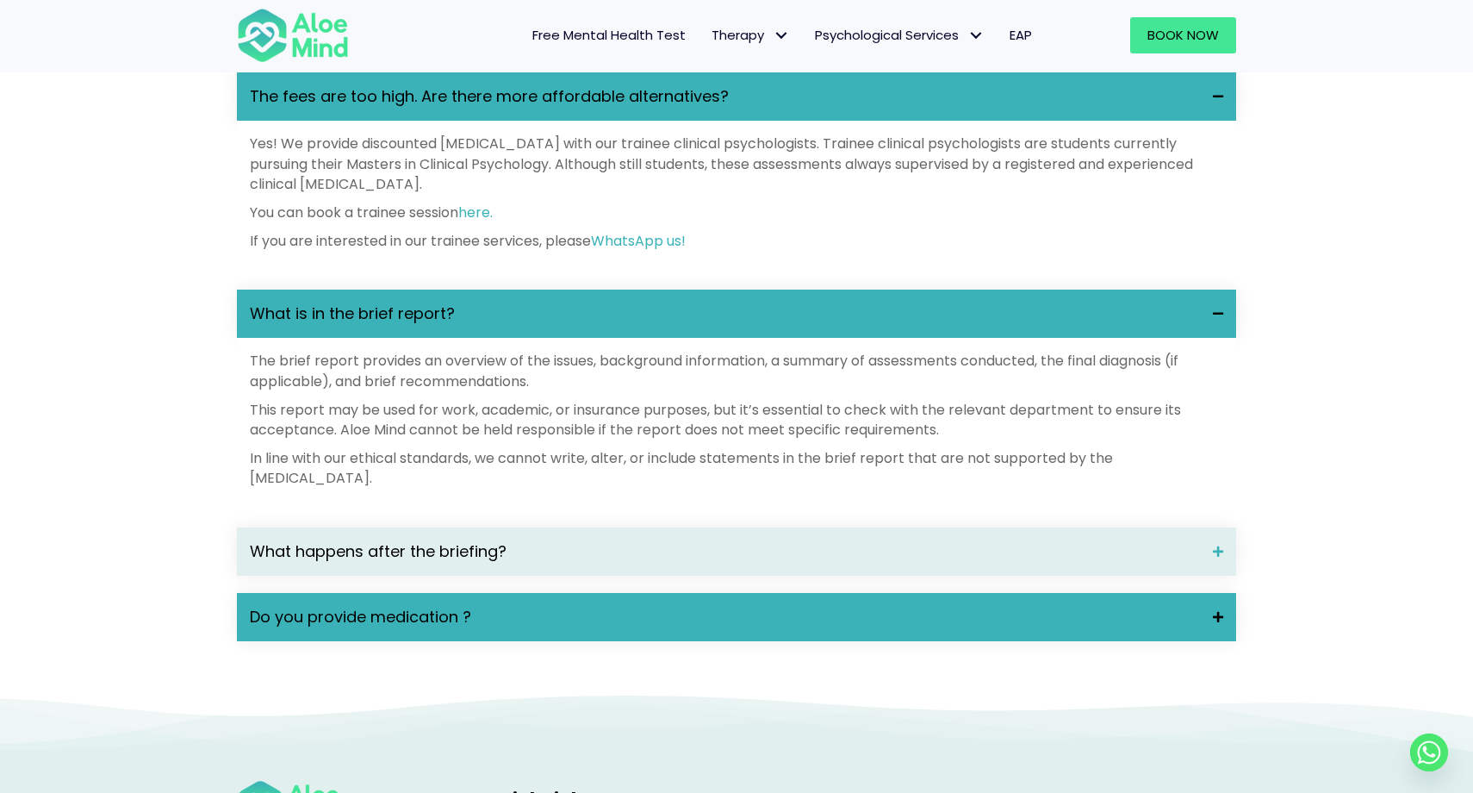
click at [489, 628] on span "Do you provide medication ?" at bounding box center [725, 617] width 950 height 22
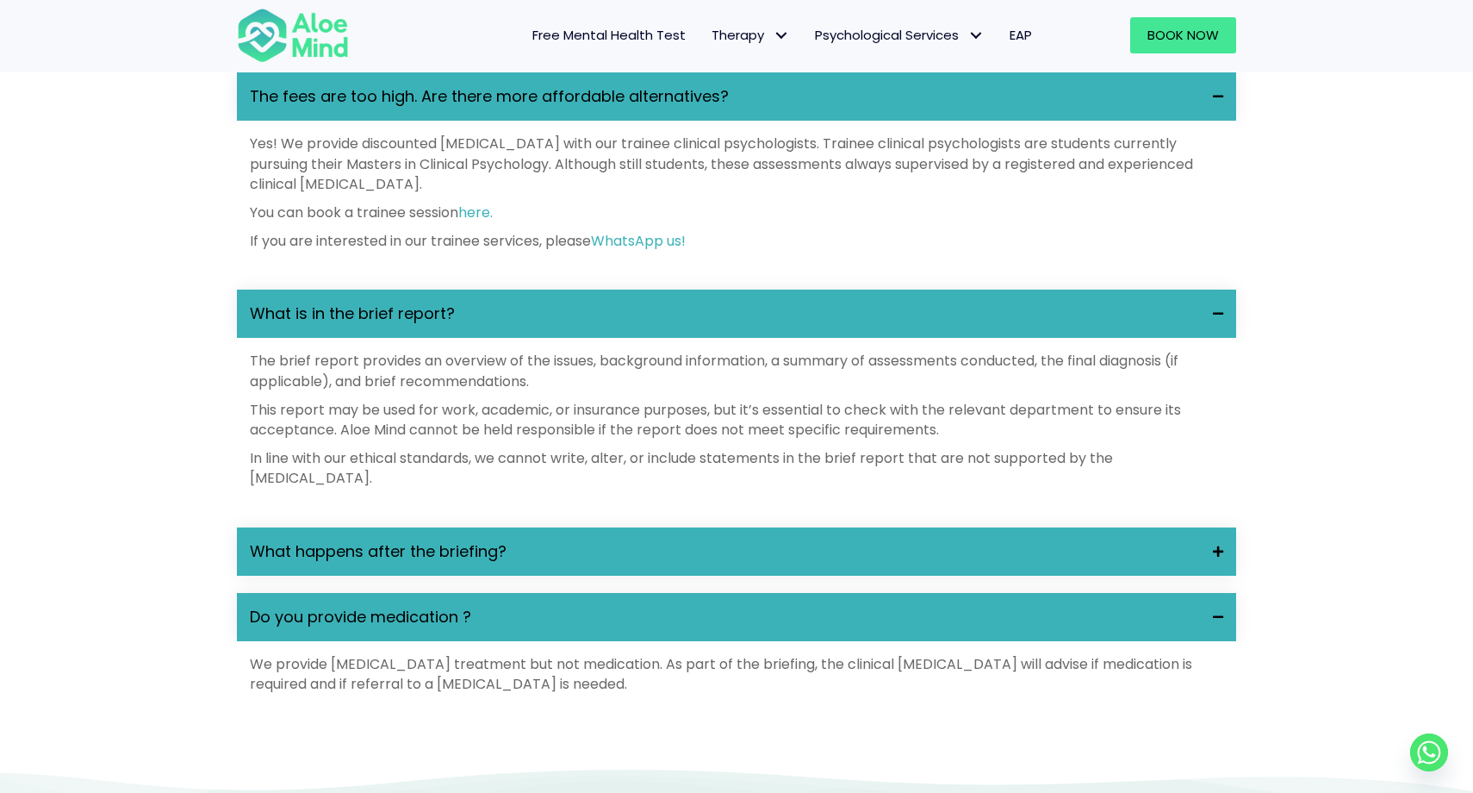
click at [526, 563] on span "What happens after the briefing?" at bounding box center [725, 551] width 950 height 22
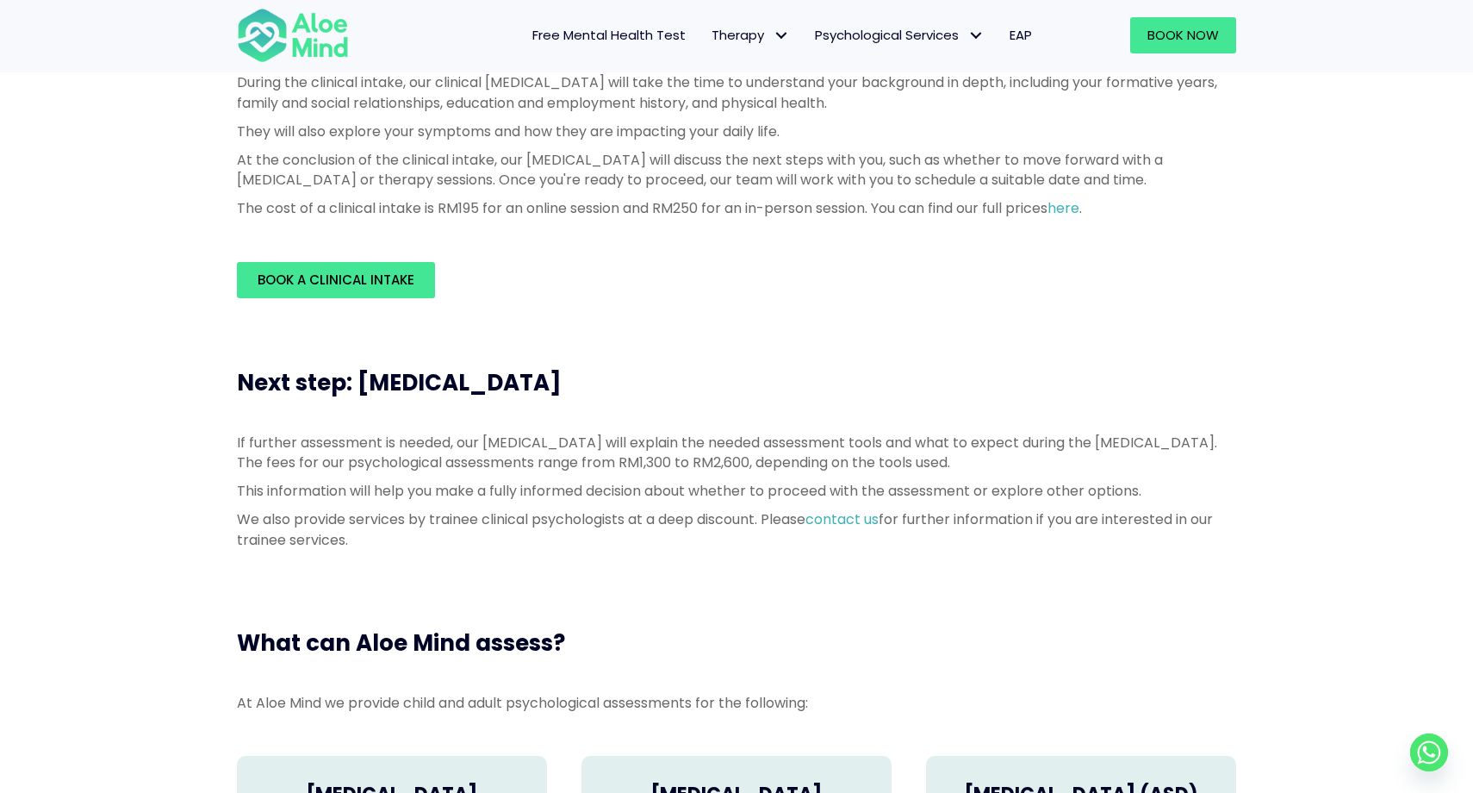
scroll to position [0, 0]
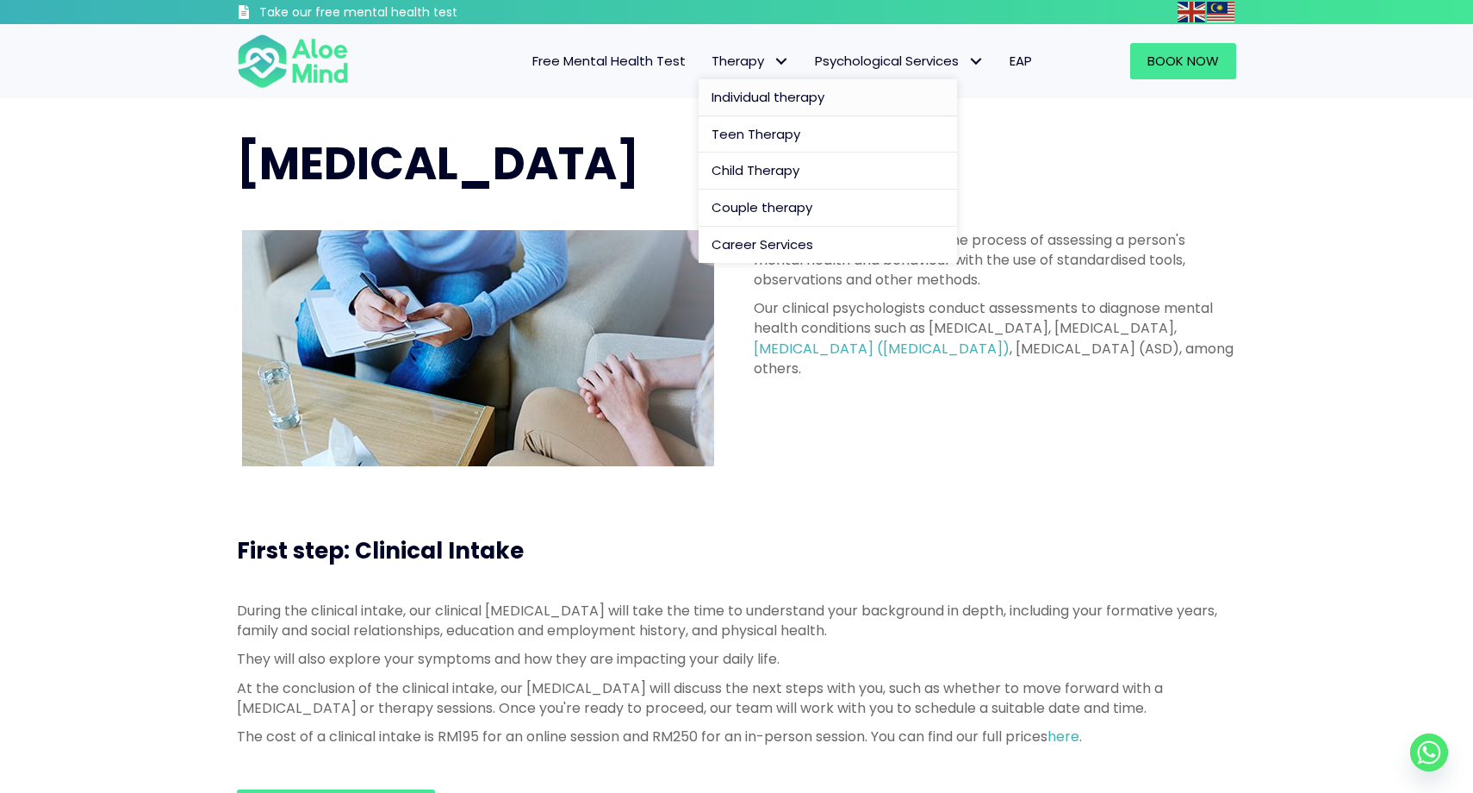
click at [756, 102] on span "Individual therapy" at bounding box center [768, 97] width 113 height 18
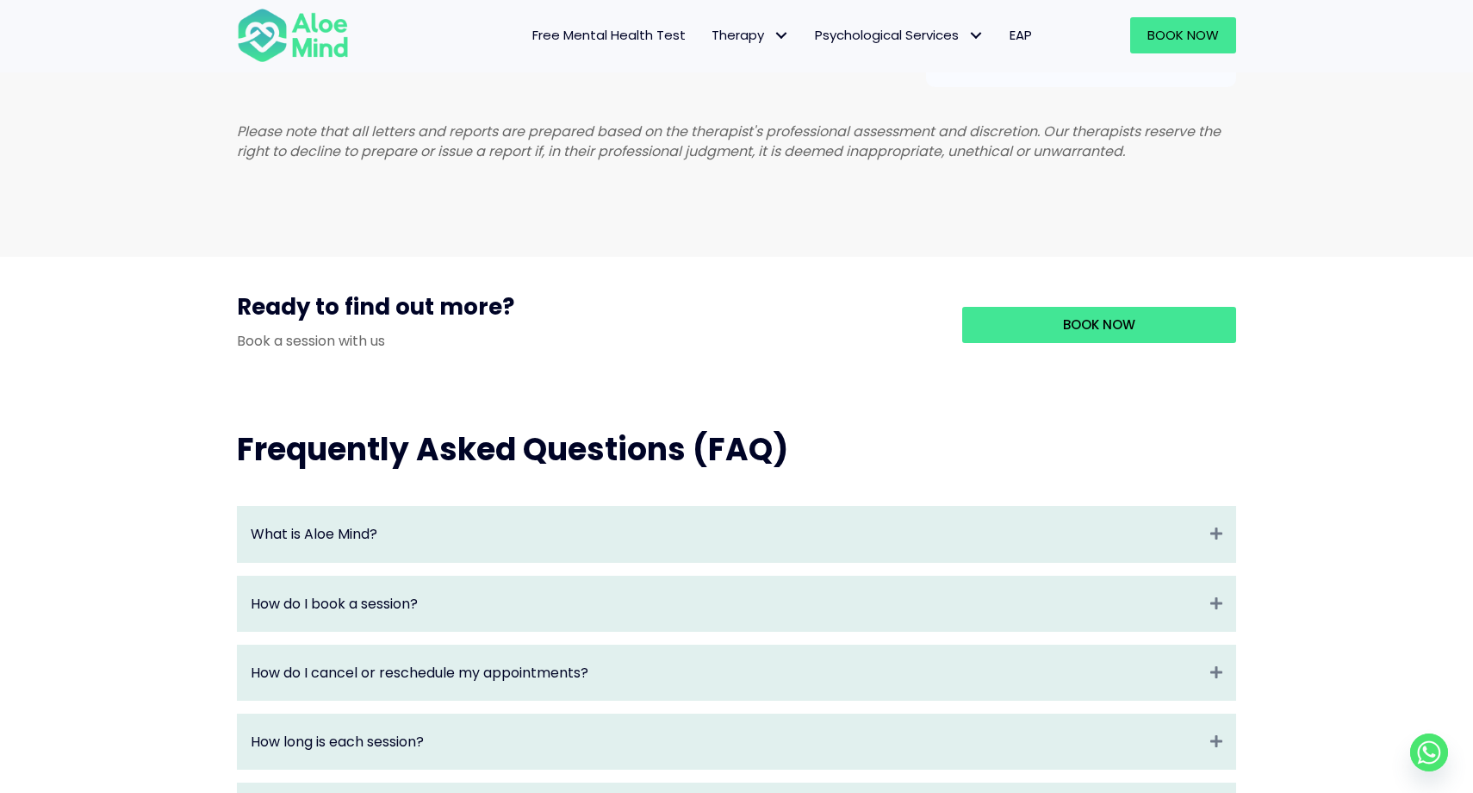
scroll to position [1454, 0]
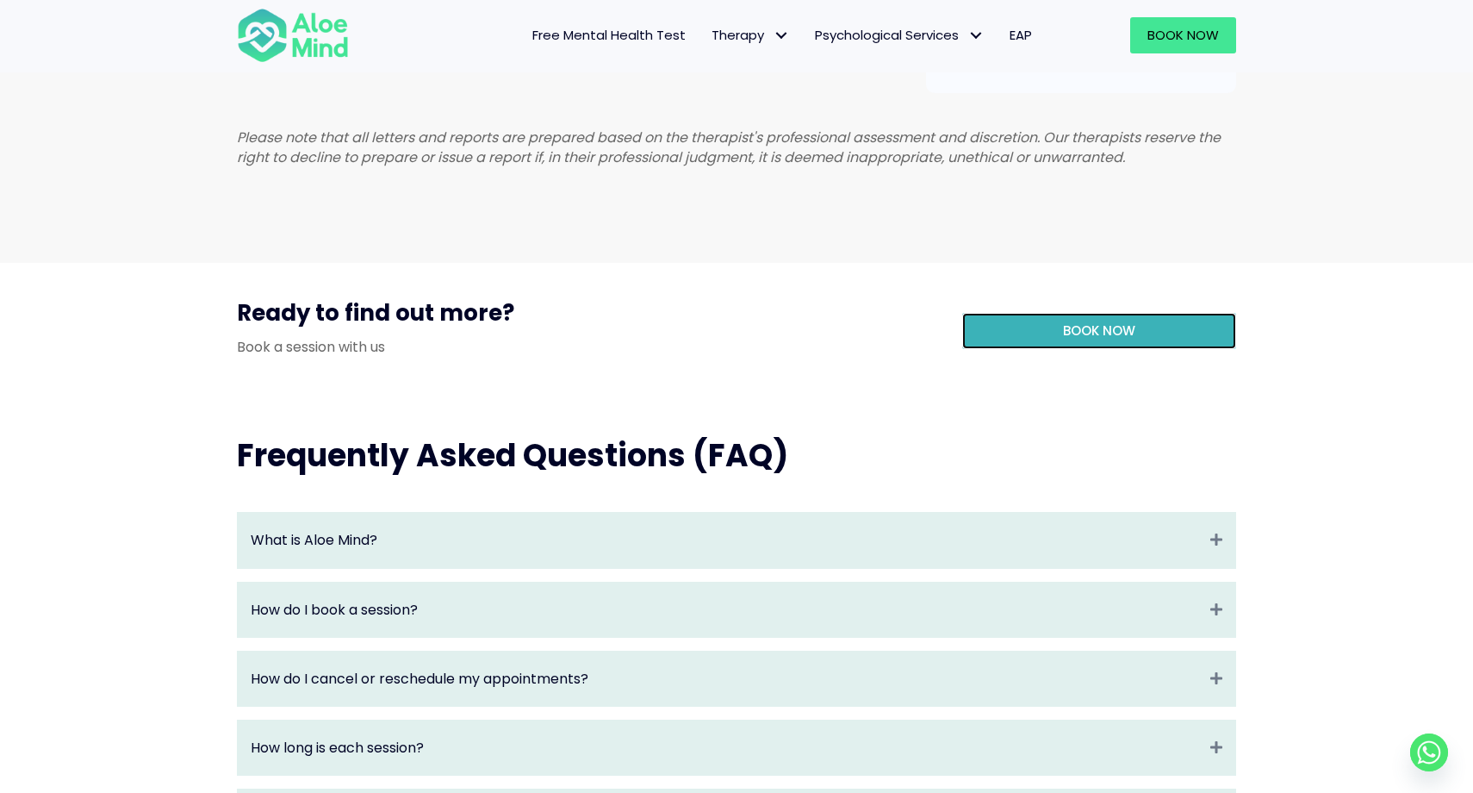
click at [1049, 349] on link "Book Now" at bounding box center [1099, 331] width 274 height 36
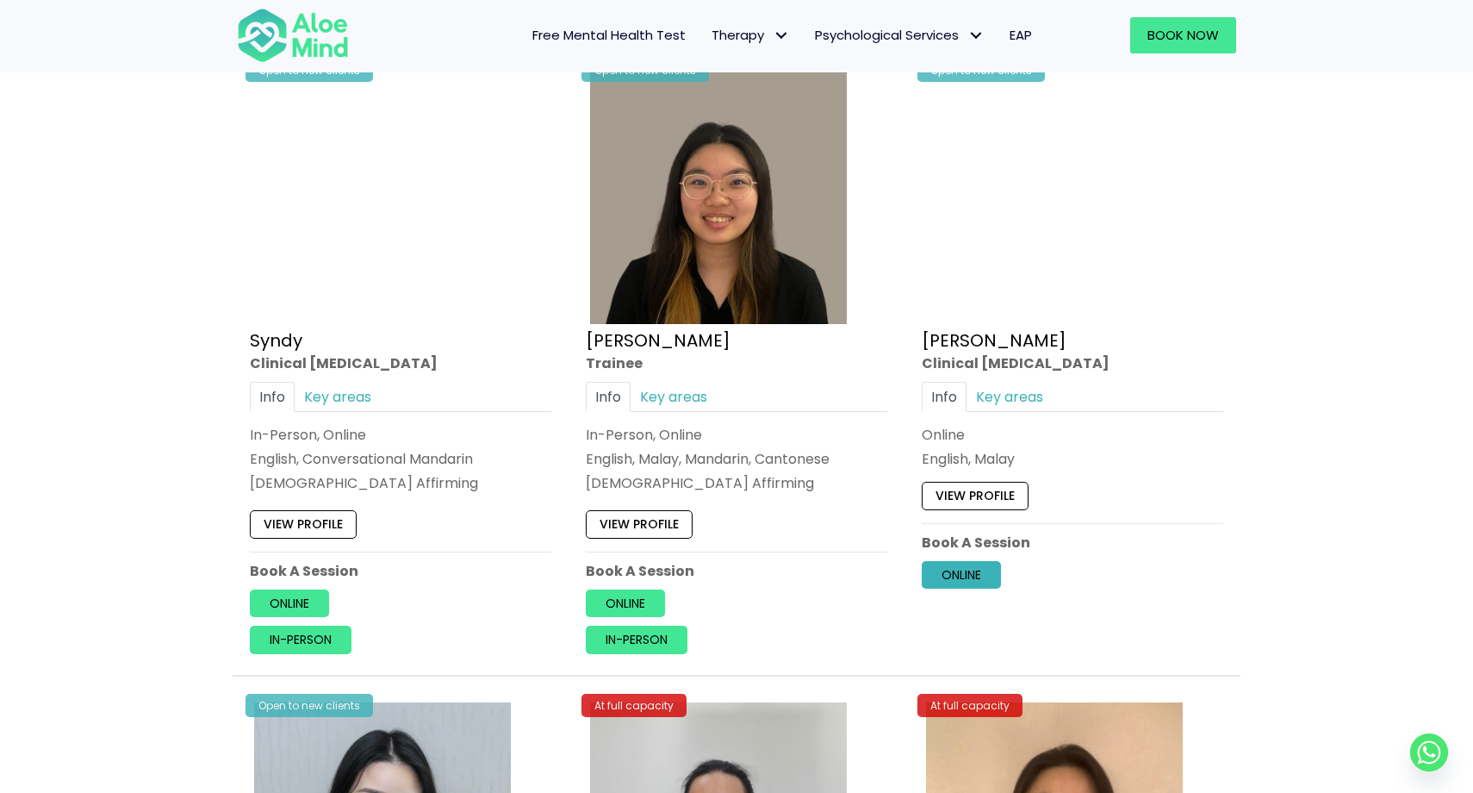
scroll to position [5417, 0]
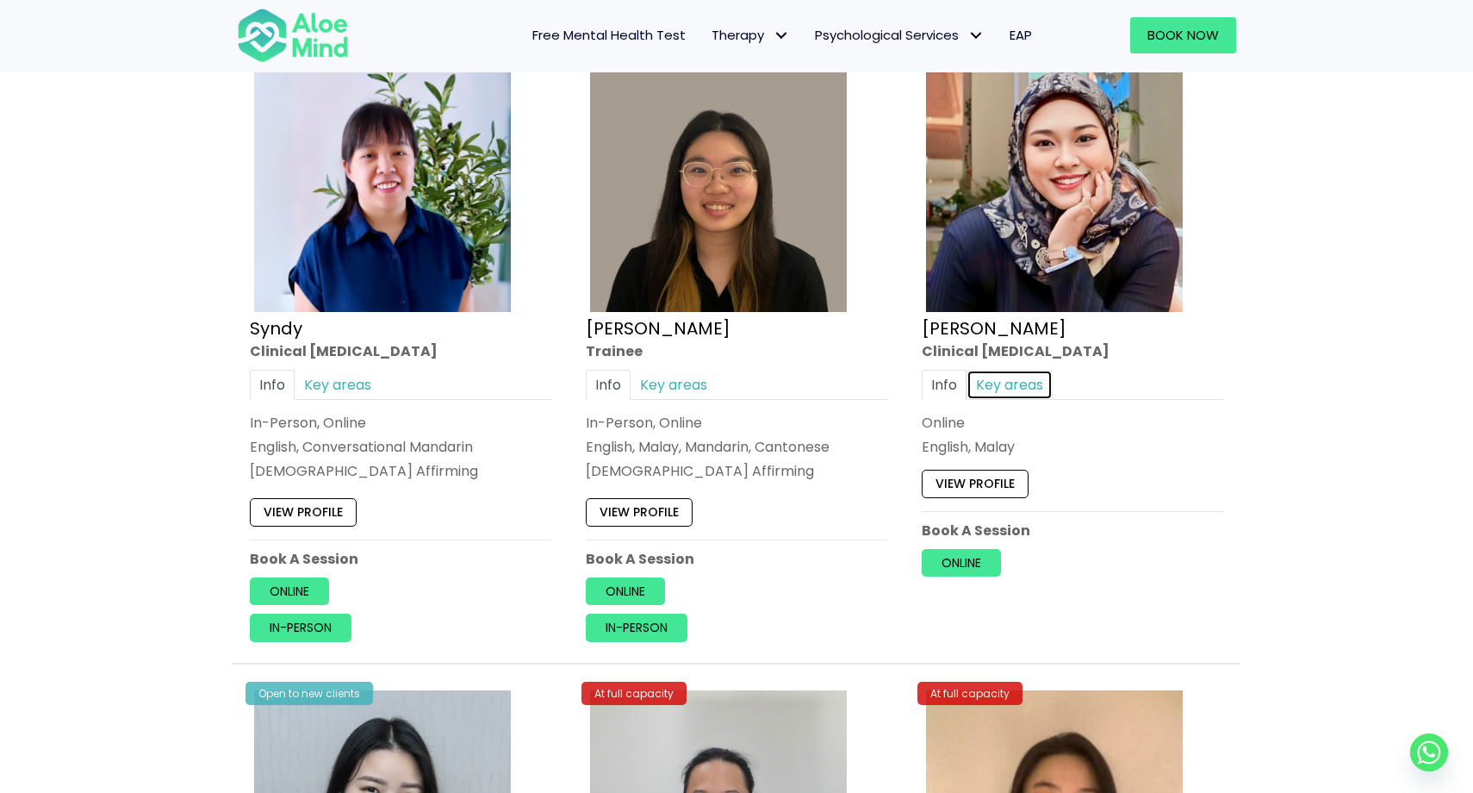
click at [1019, 382] on link "Key areas" at bounding box center [1010, 385] width 86 height 30
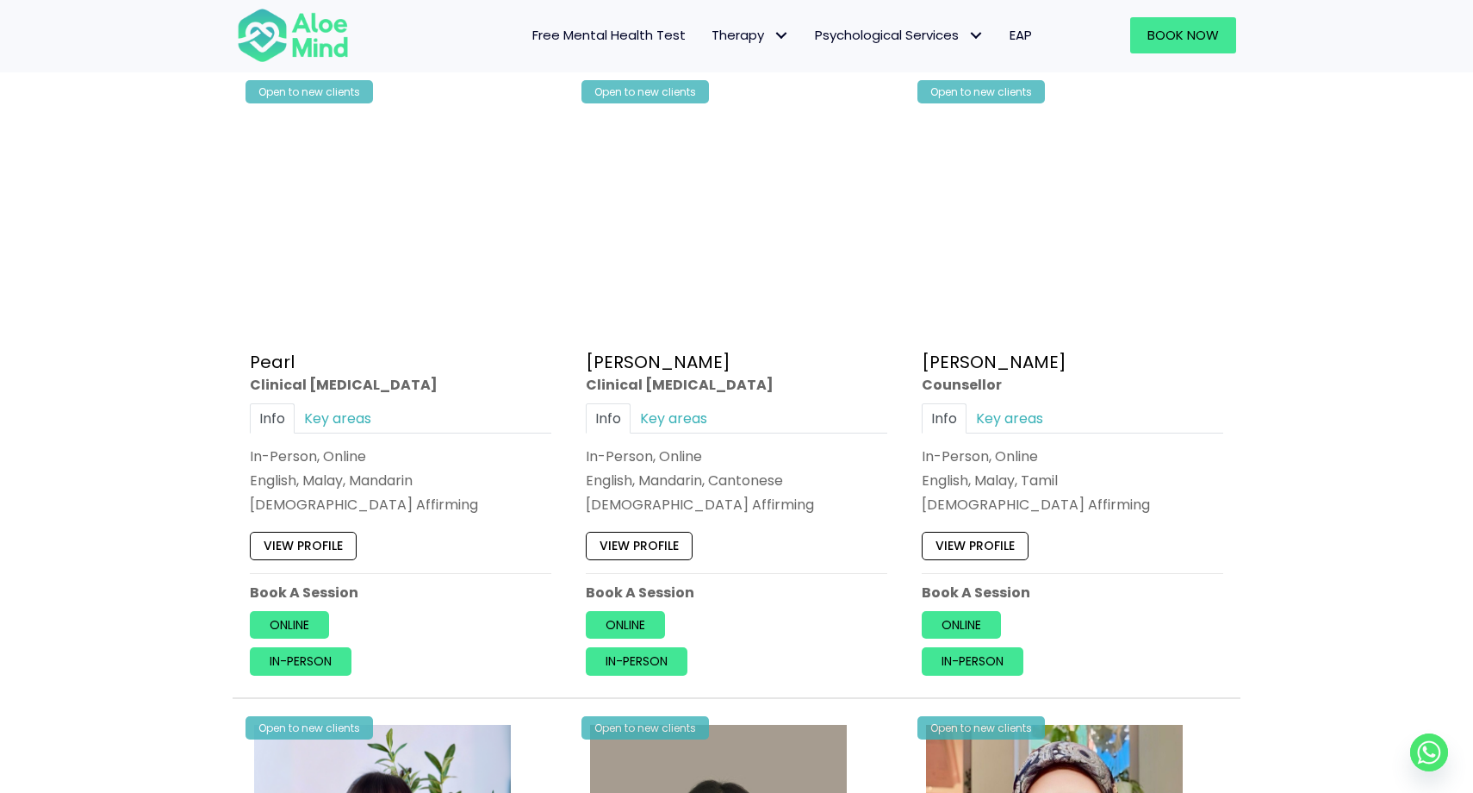
scroll to position [4769, 0]
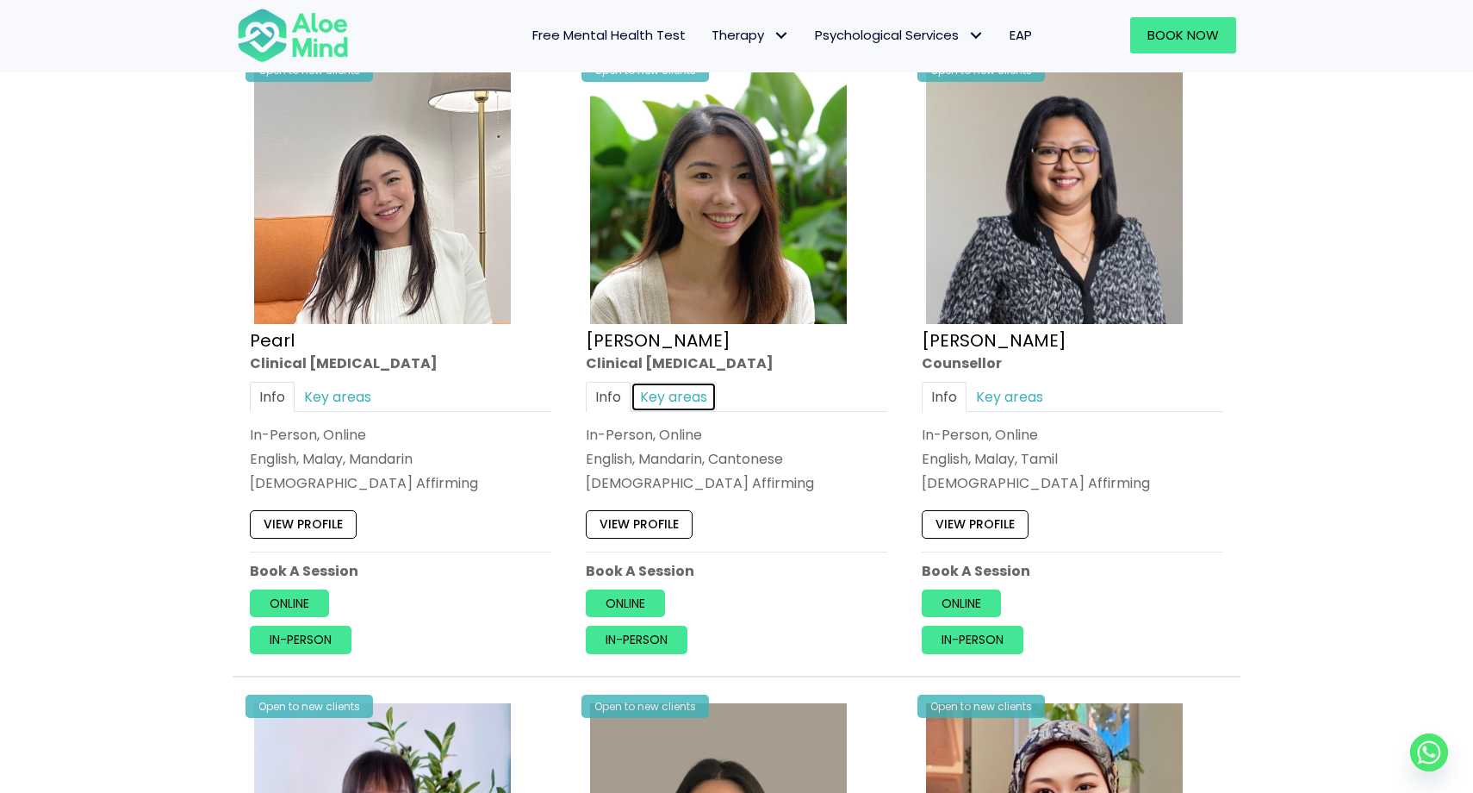
click at [686, 408] on link "Key areas" at bounding box center [674, 397] width 86 height 30
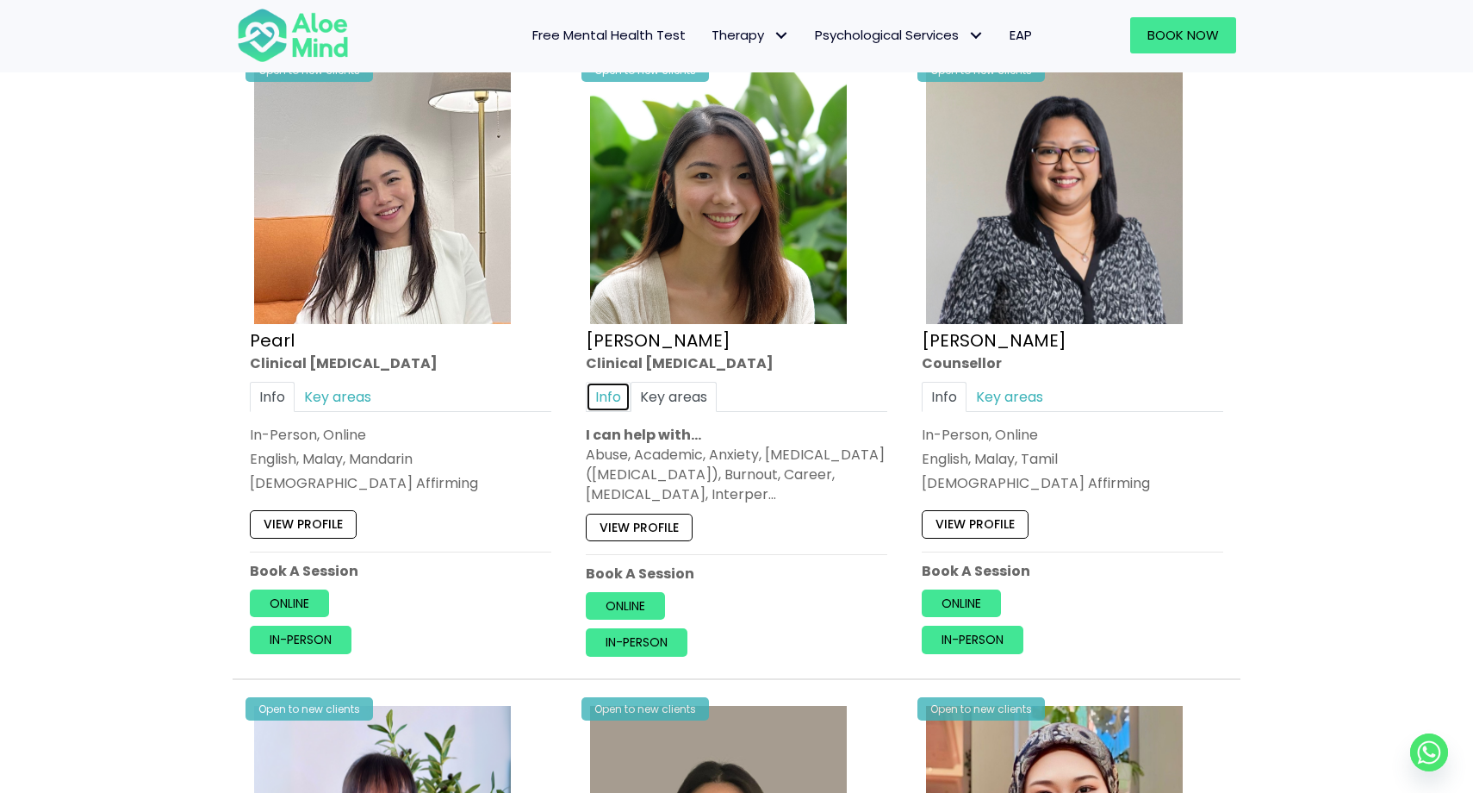
click at [628, 399] on link "Info" at bounding box center [608, 397] width 45 height 30
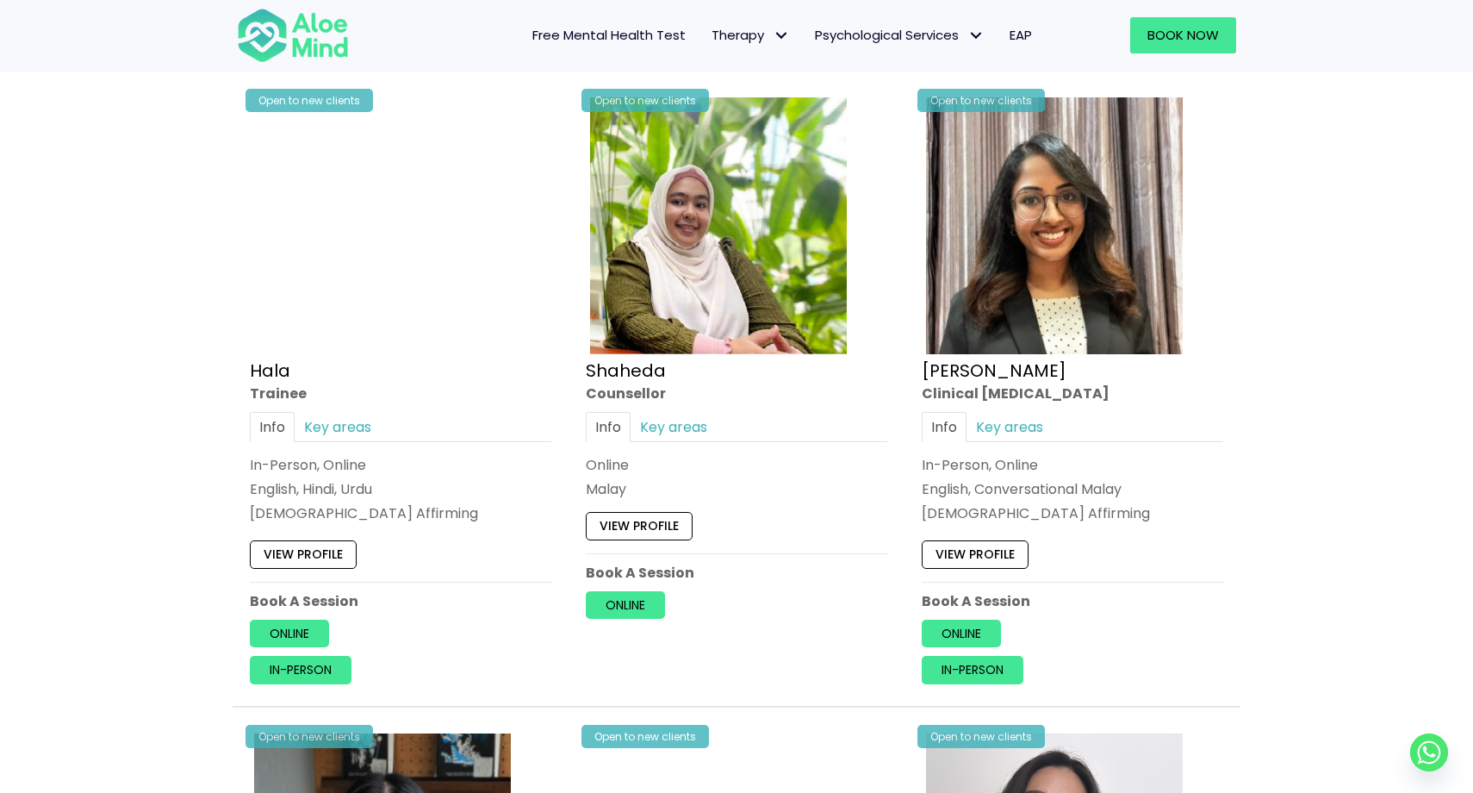
scroll to position [1513, 0]
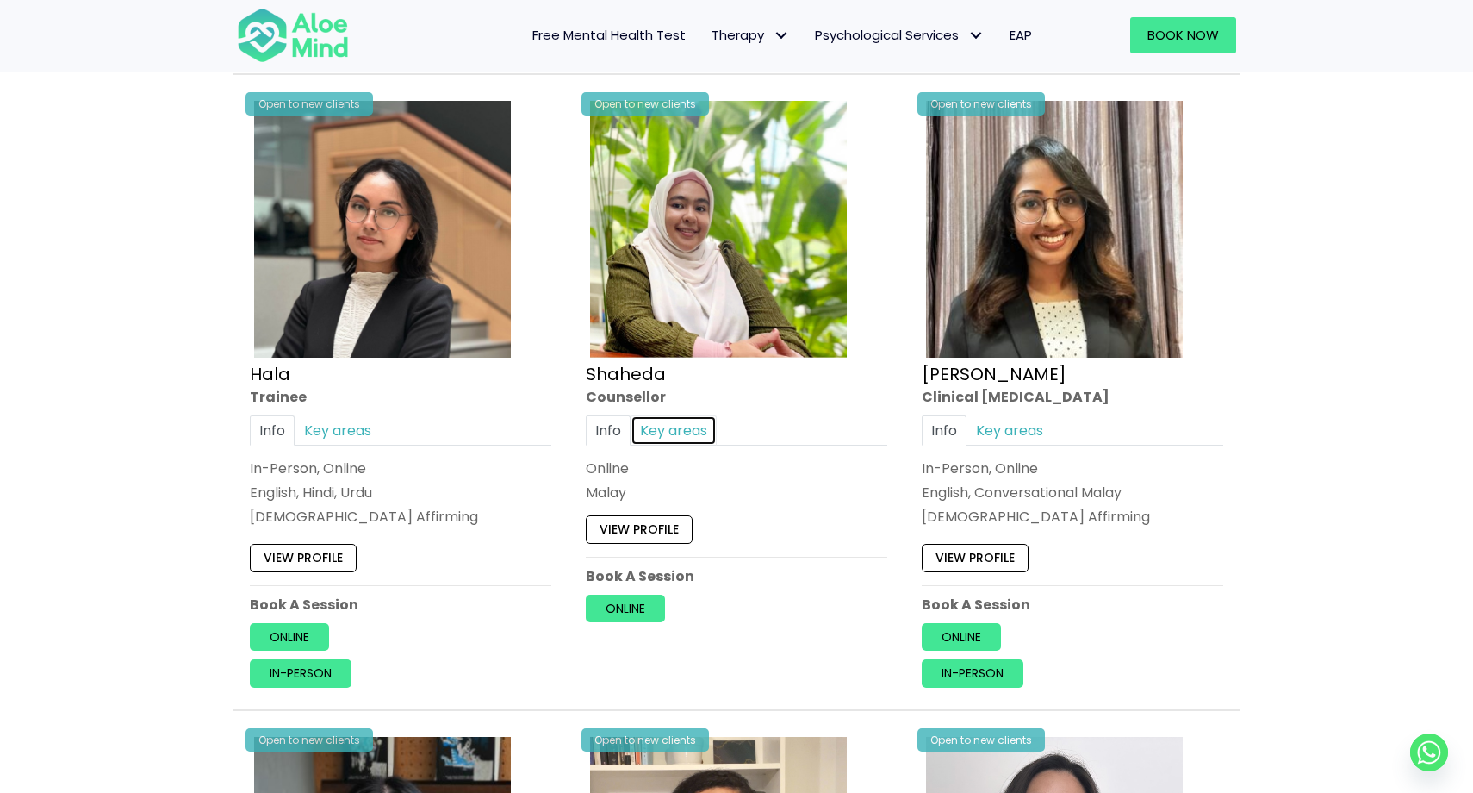
click at [680, 429] on link "Key areas" at bounding box center [674, 430] width 86 height 30
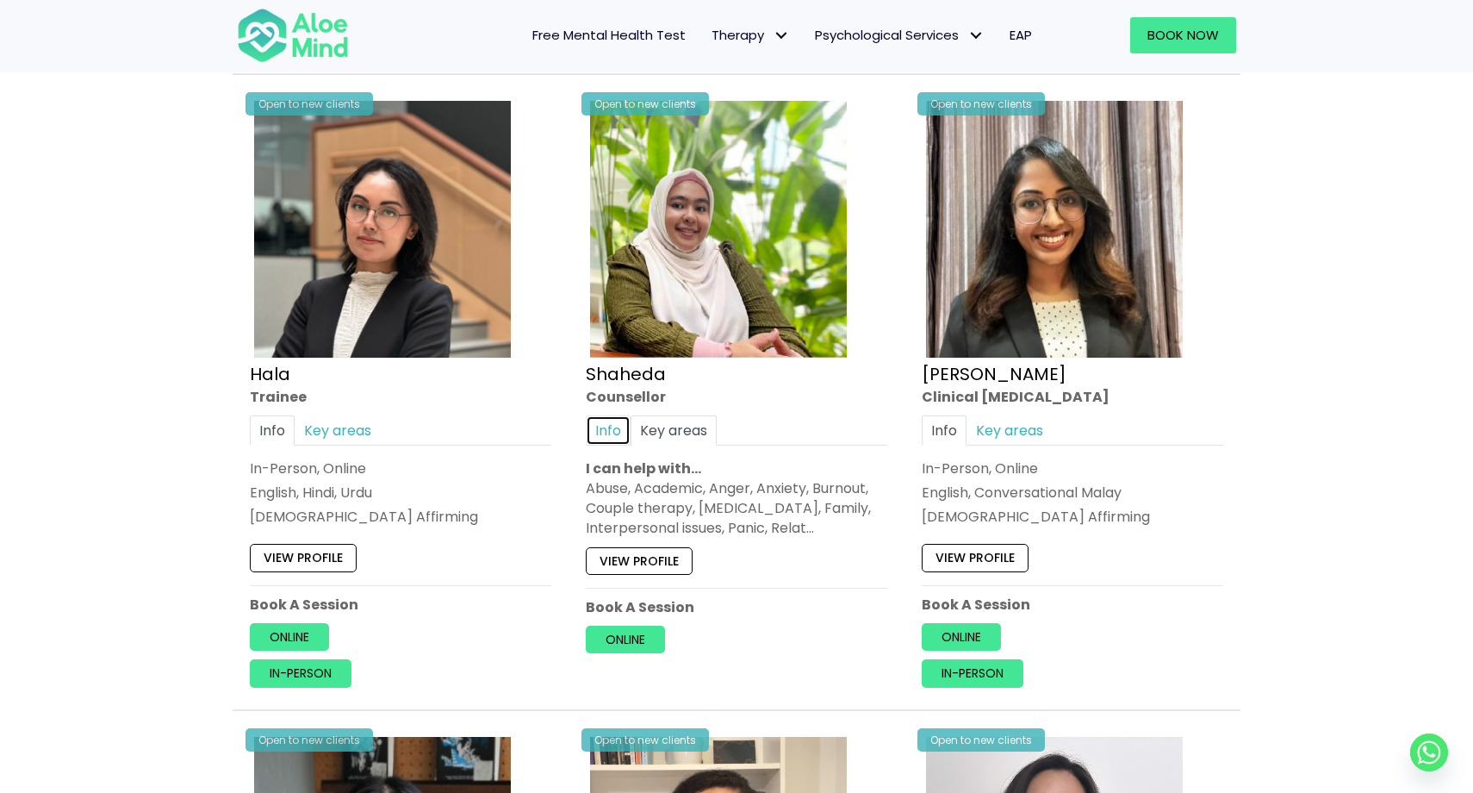
click at [615, 426] on link "Info" at bounding box center [608, 430] width 45 height 30
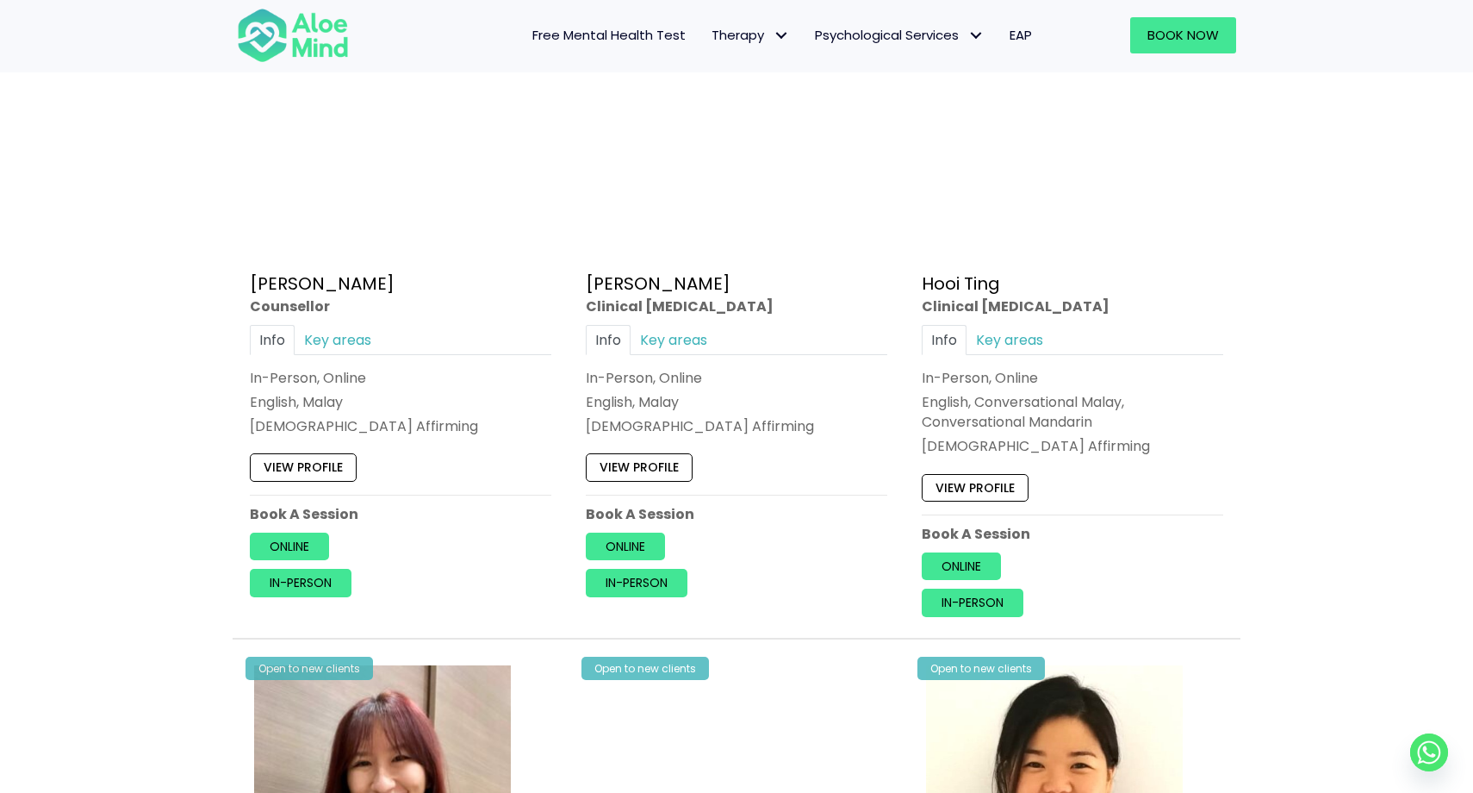
scroll to position [2898, 0]
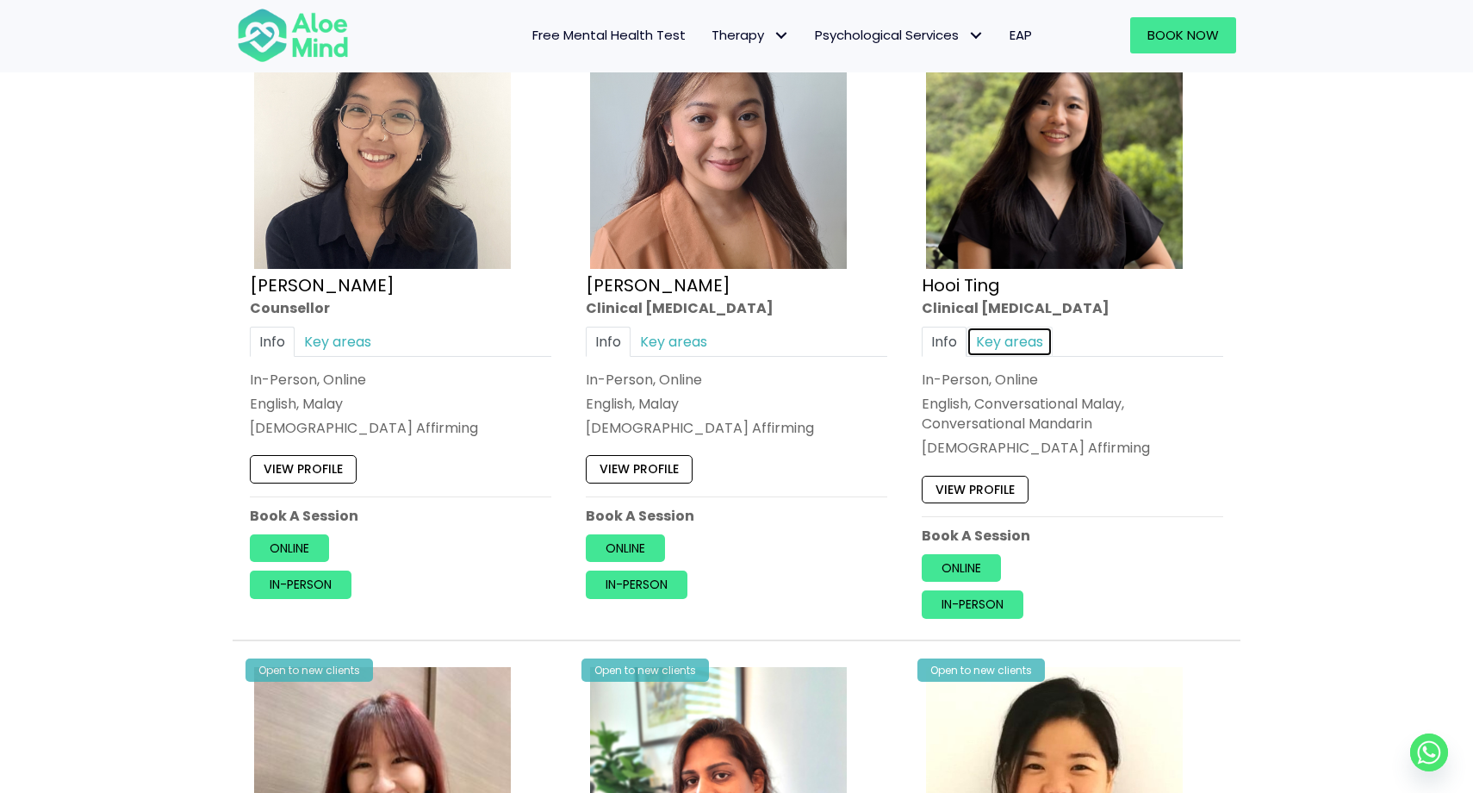
click at [1017, 337] on link "Key areas" at bounding box center [1010, 341] width 86 height 30
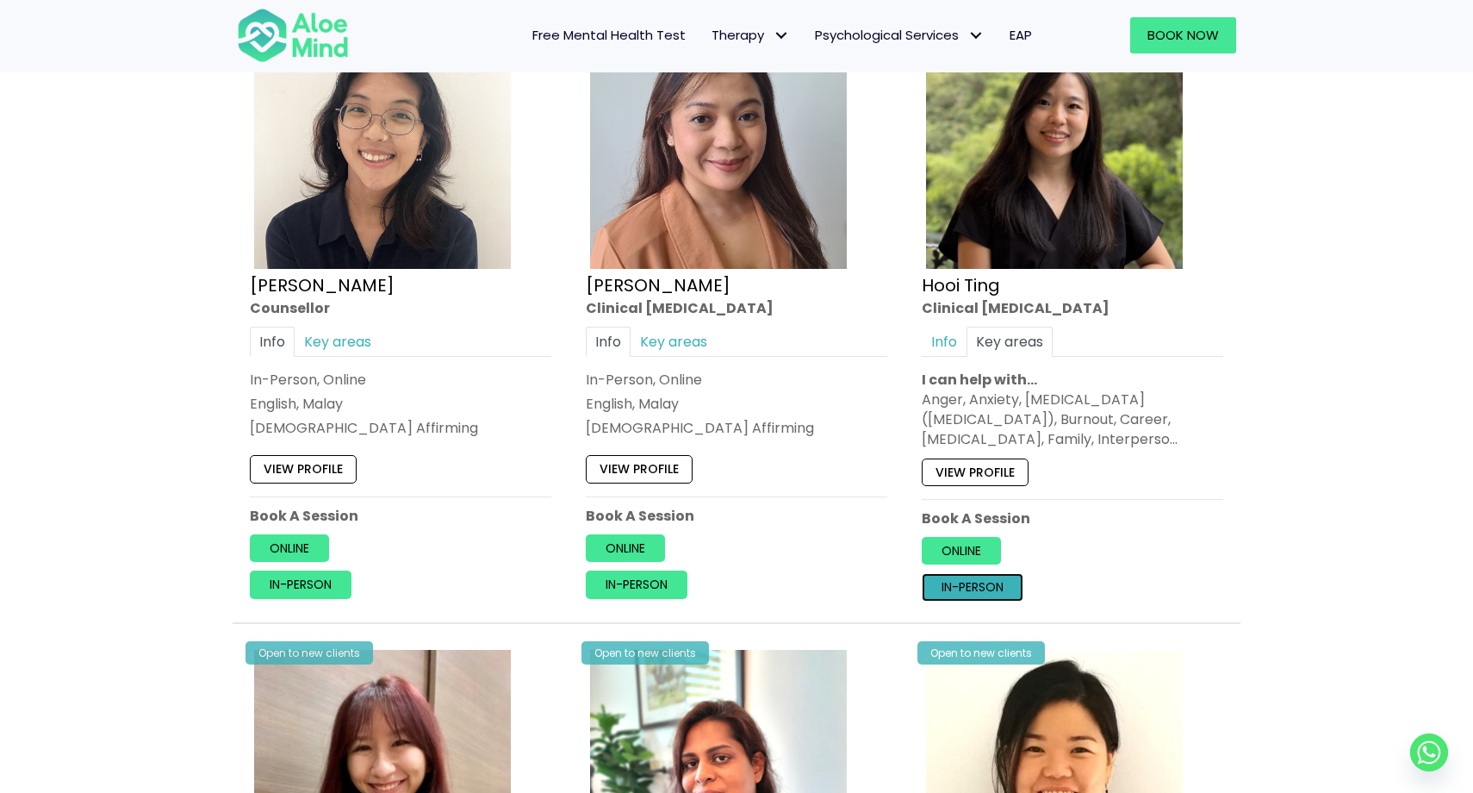
click at [953, 582] on link "In-person" at bounding box center [973, 587] width 102 height 28
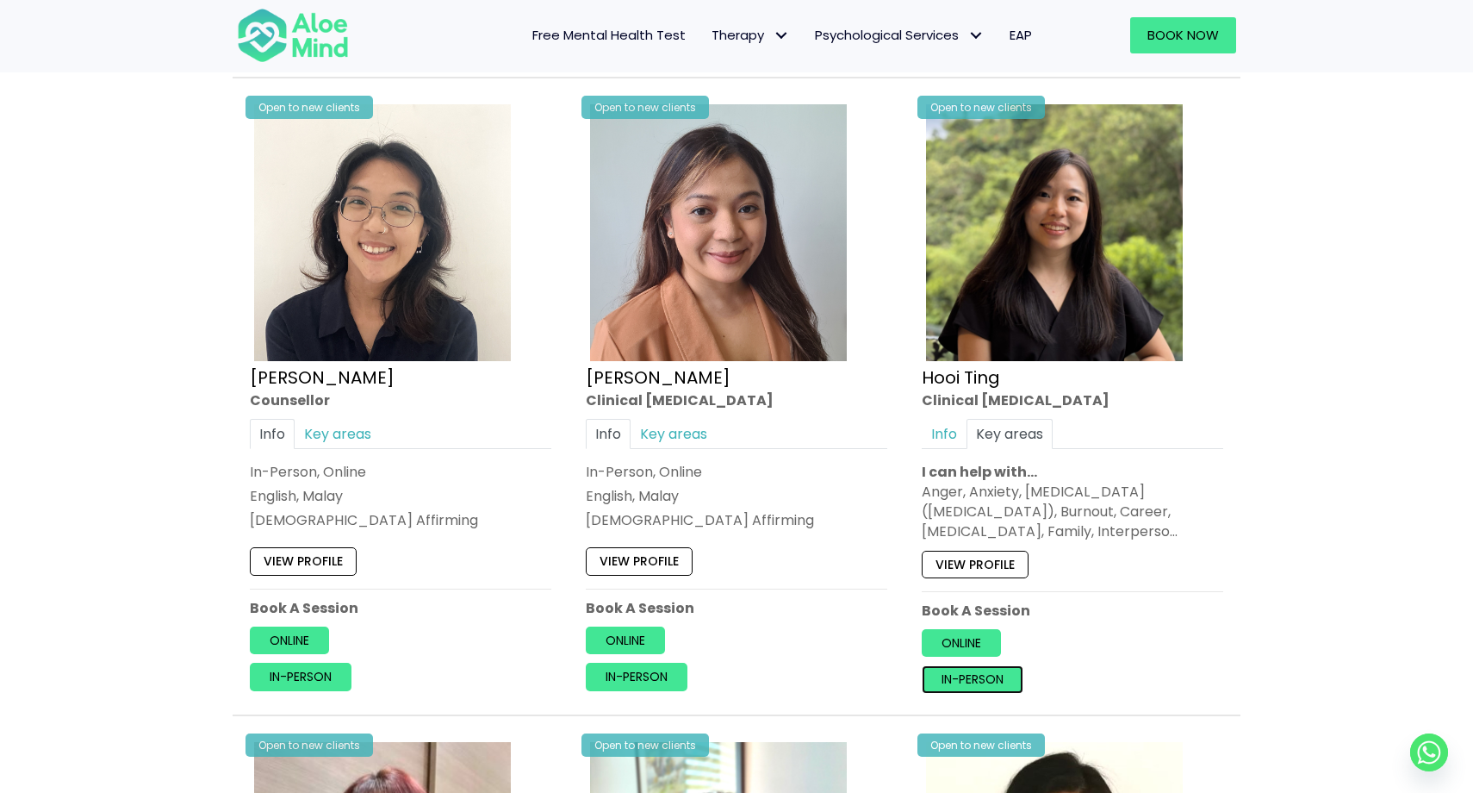
scroll to position [2807, 0]
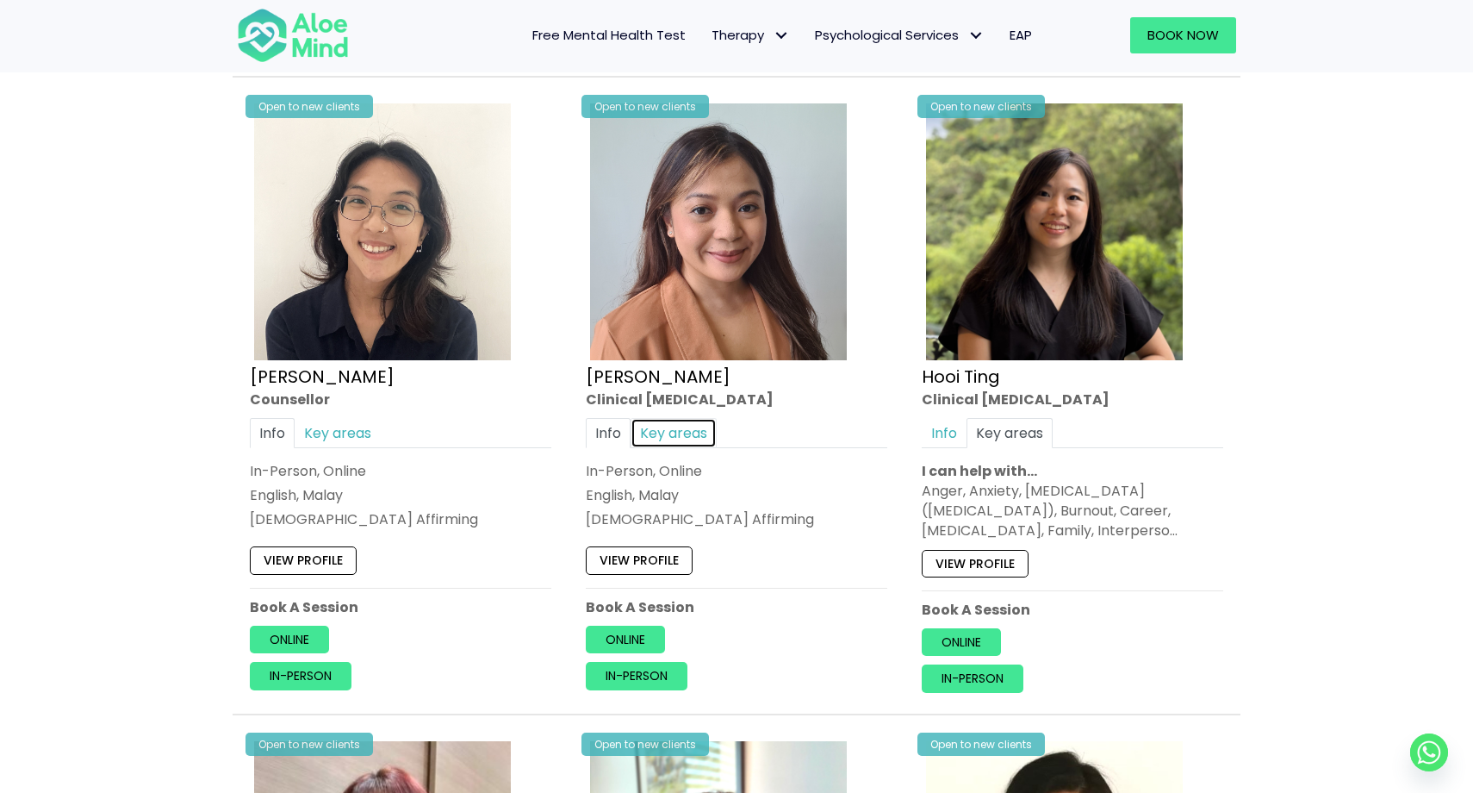
click at [670, 431] on link "Key areas" at bounding box center [674, 432] width 86 height 30
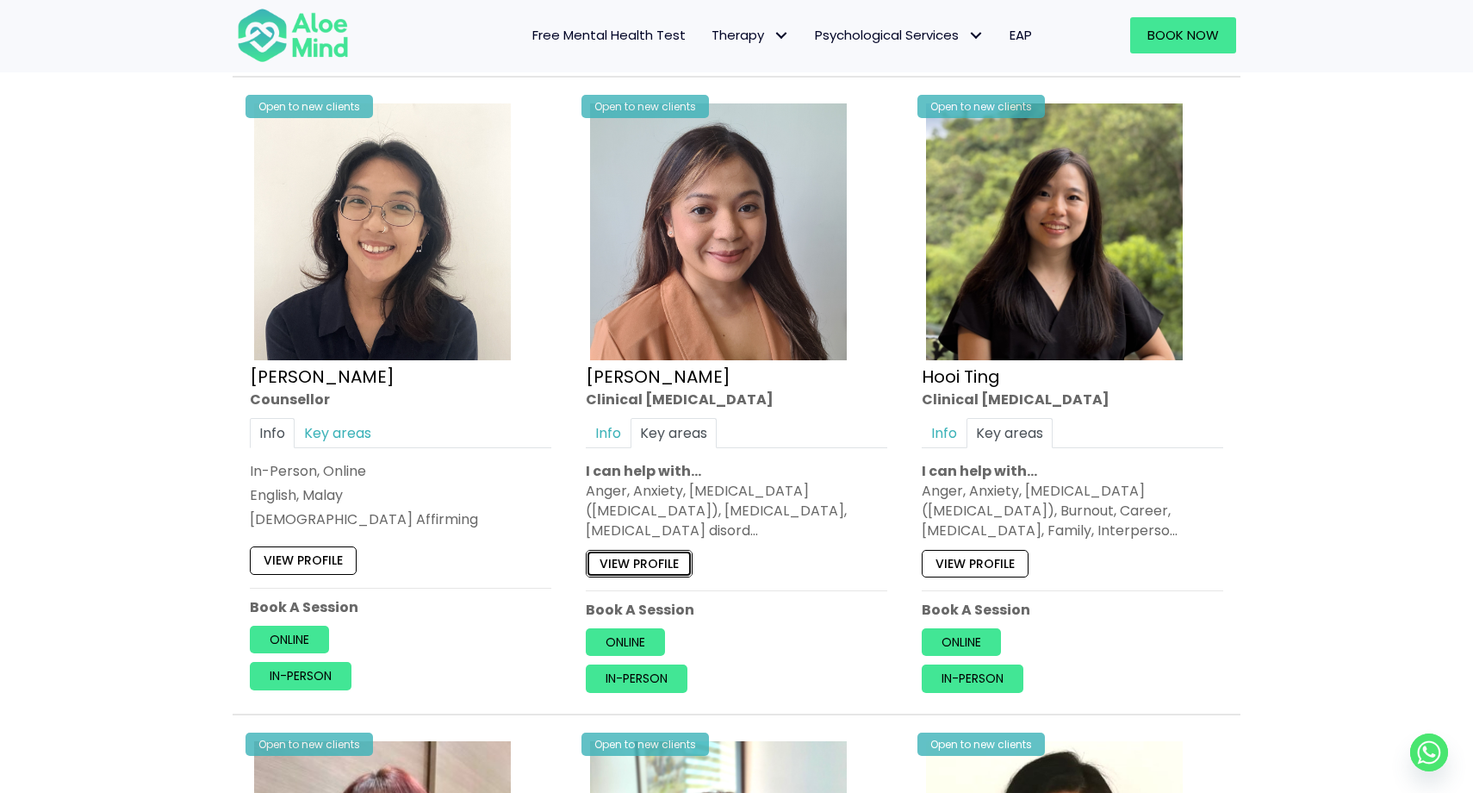
click at [638, 563] on link "View profile" at bounding box center [639, 563] width 107 height 28
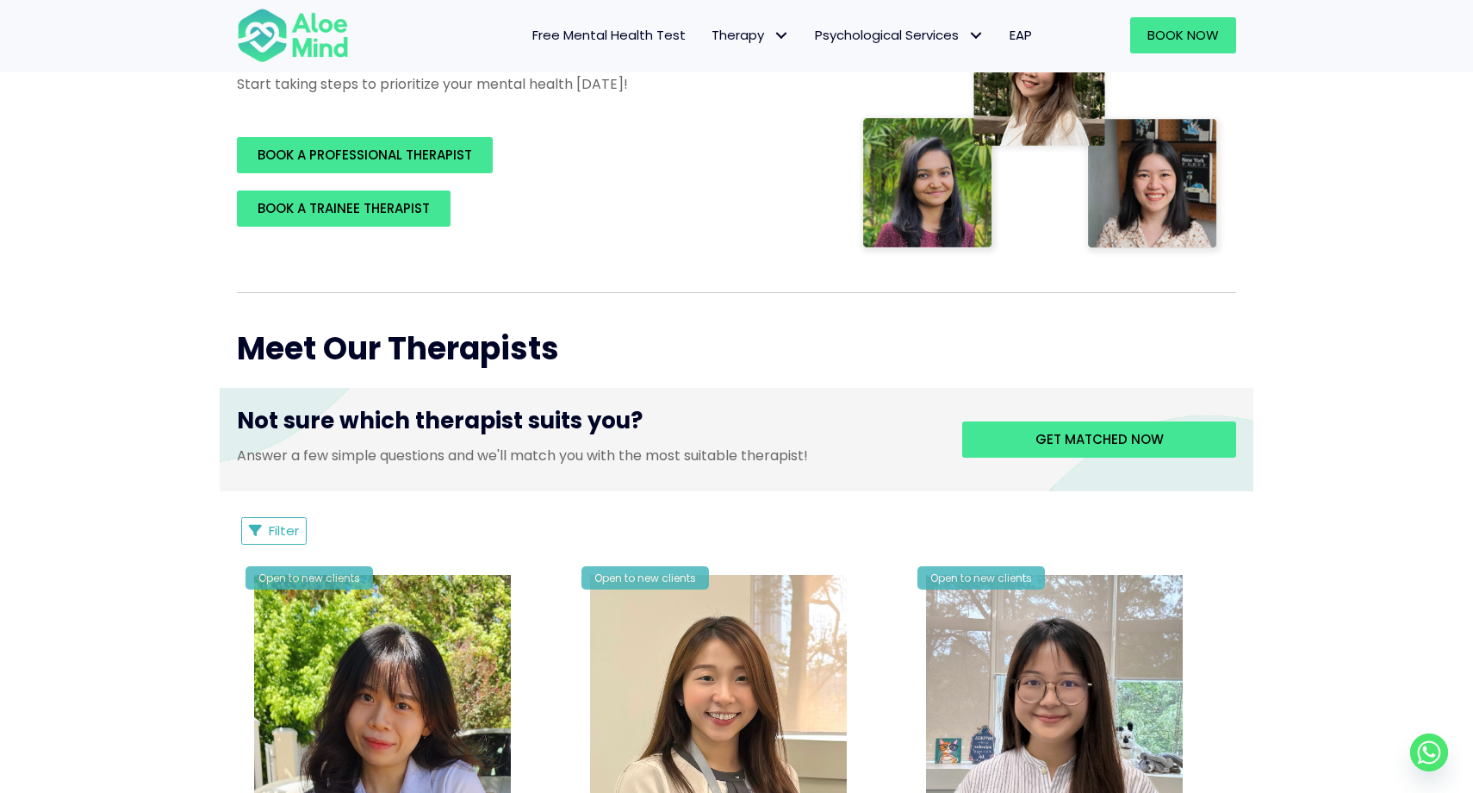
scroll to position [0, 0]
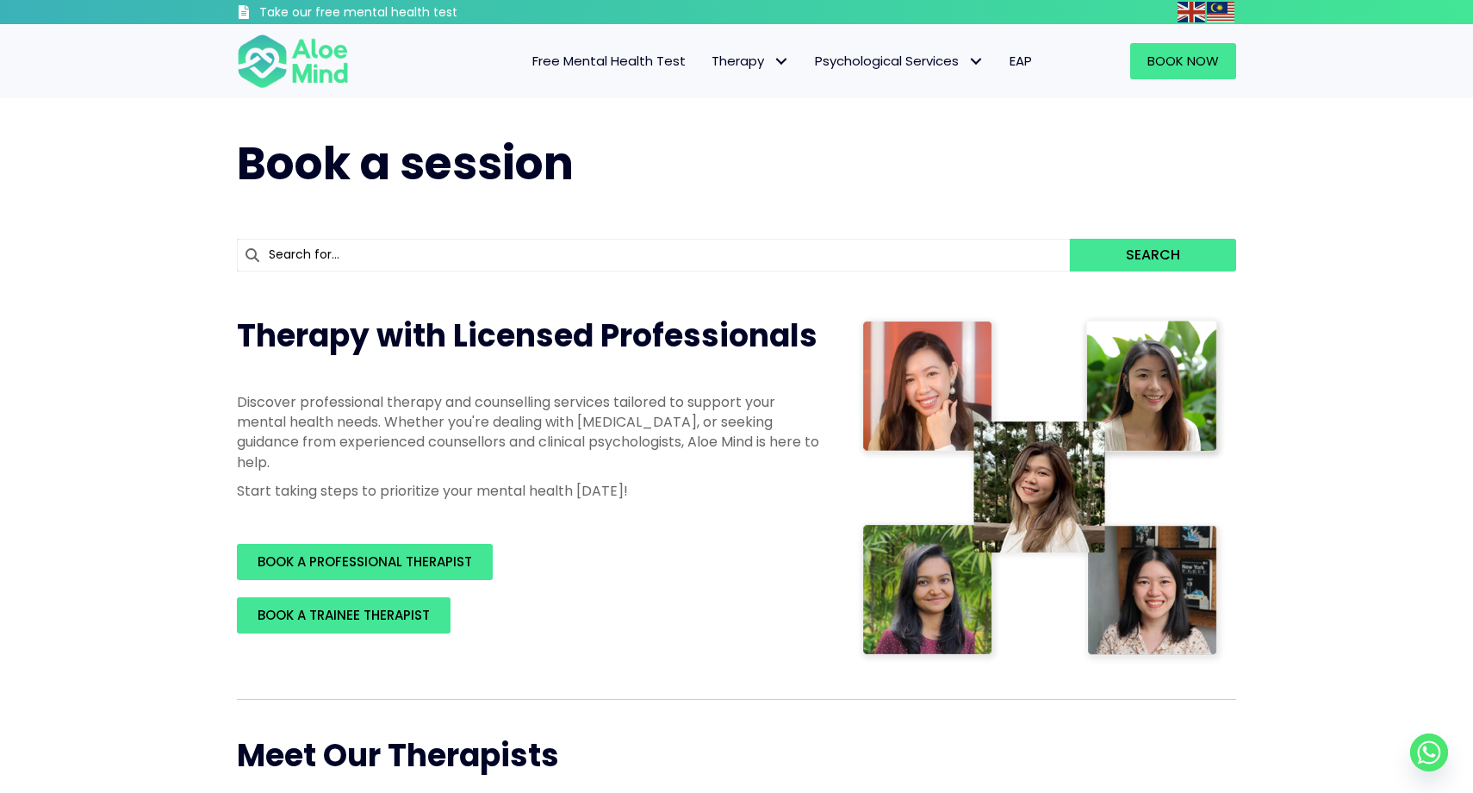
click at [1008, 55] on link "EAP" at bounding box center [1021, 61] width 48 height 36
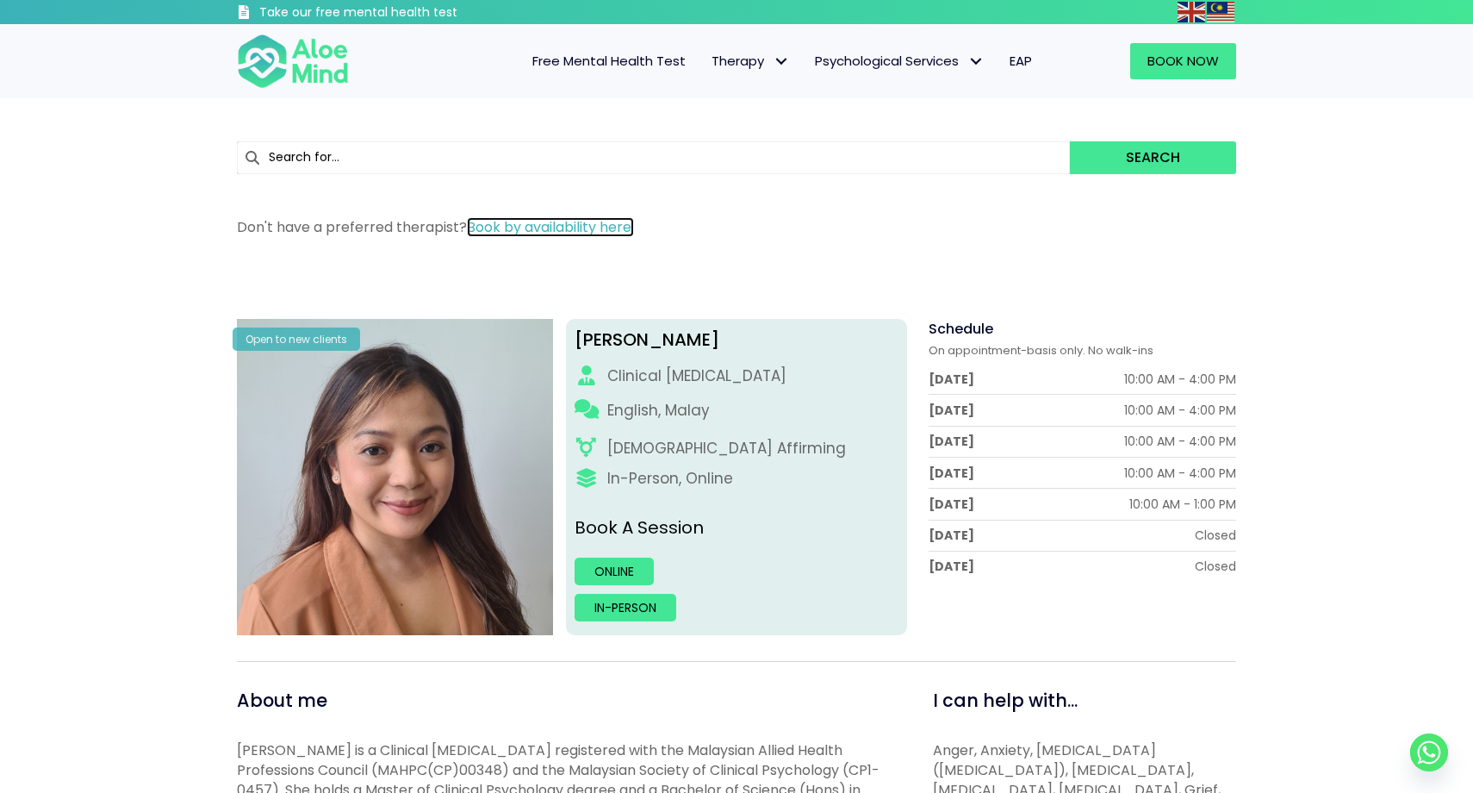
click at [531, 226] on link "Book by availability here." at bounding box center [550, 227] width 167 height 20
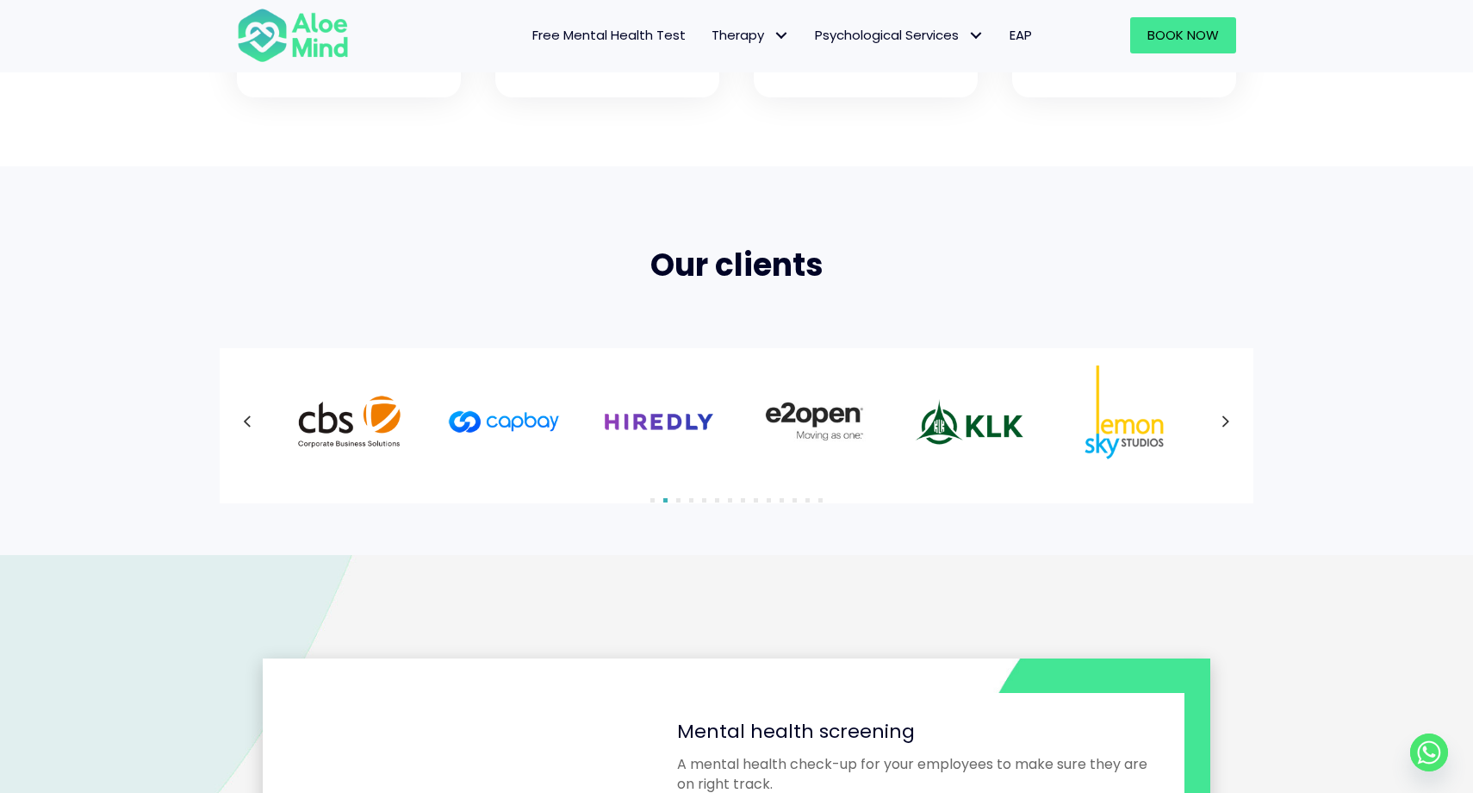
scroll to position [1011, 0]
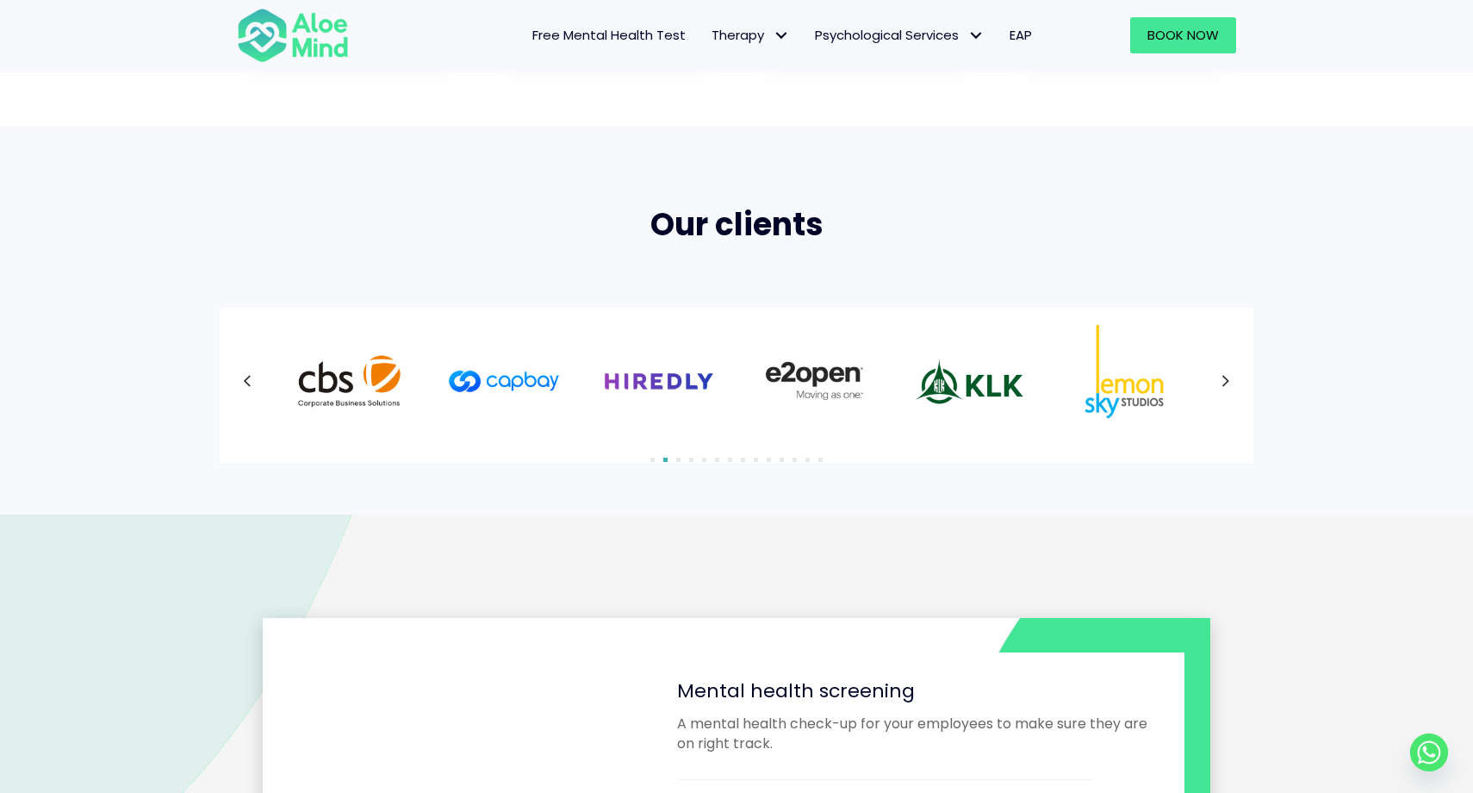
click at [1225, 374] on icon at bounding box center [1226, 381] width 9 height 22
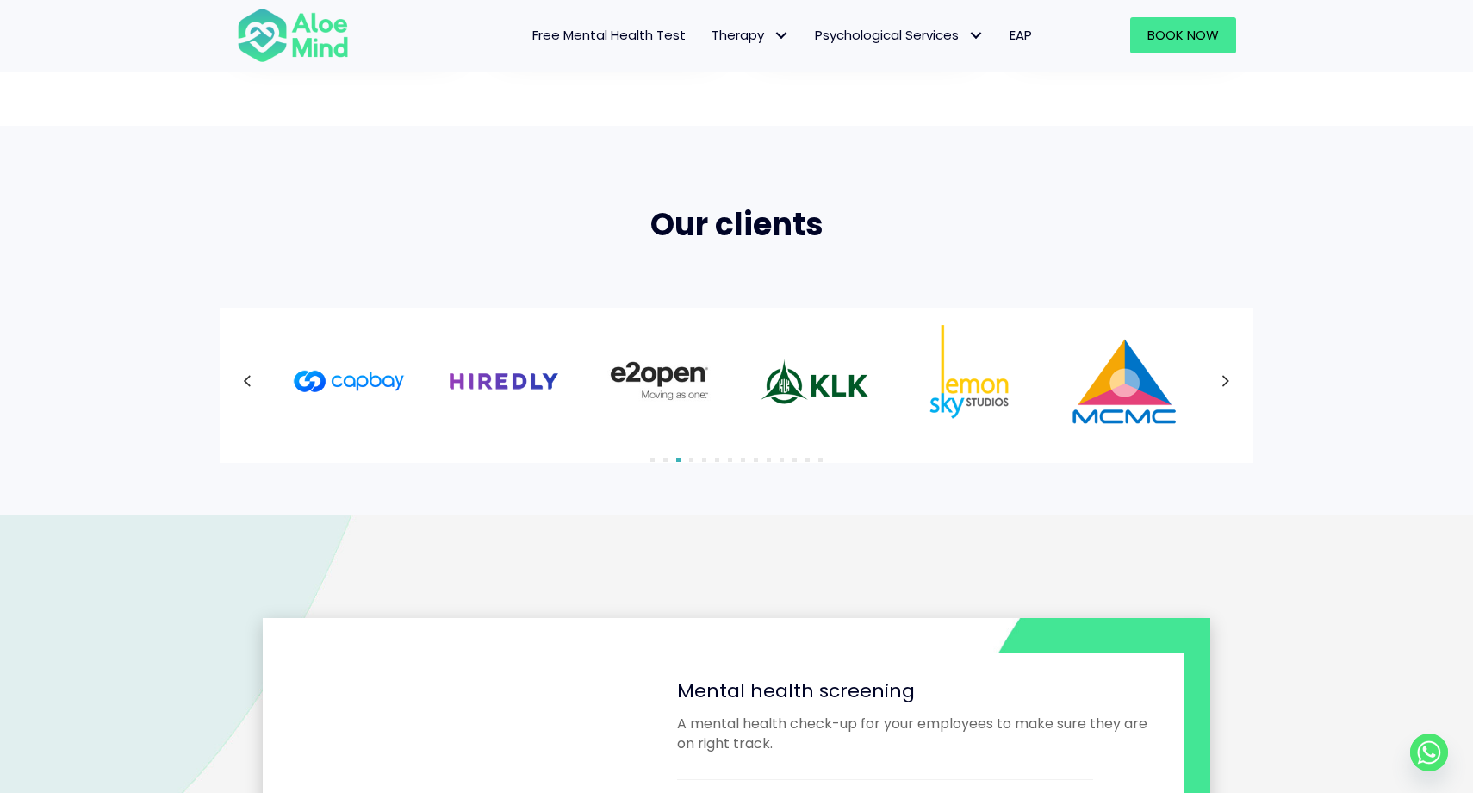
click at [1225, 374] on icon at bounding box center [1226, 381] width 9 height 22
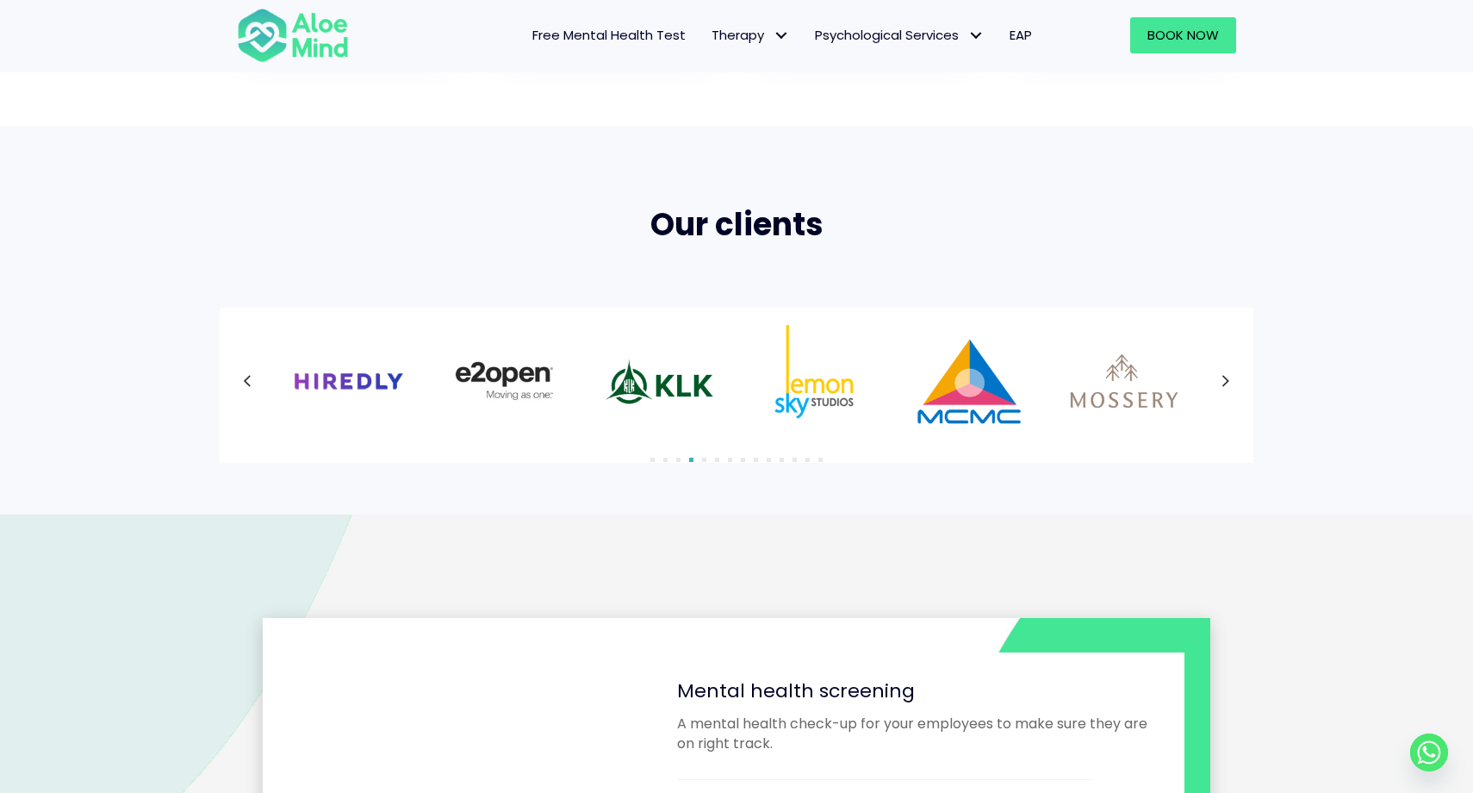
click at [1225, 374] on div at bounding box center [736, 381] width 999 height 112
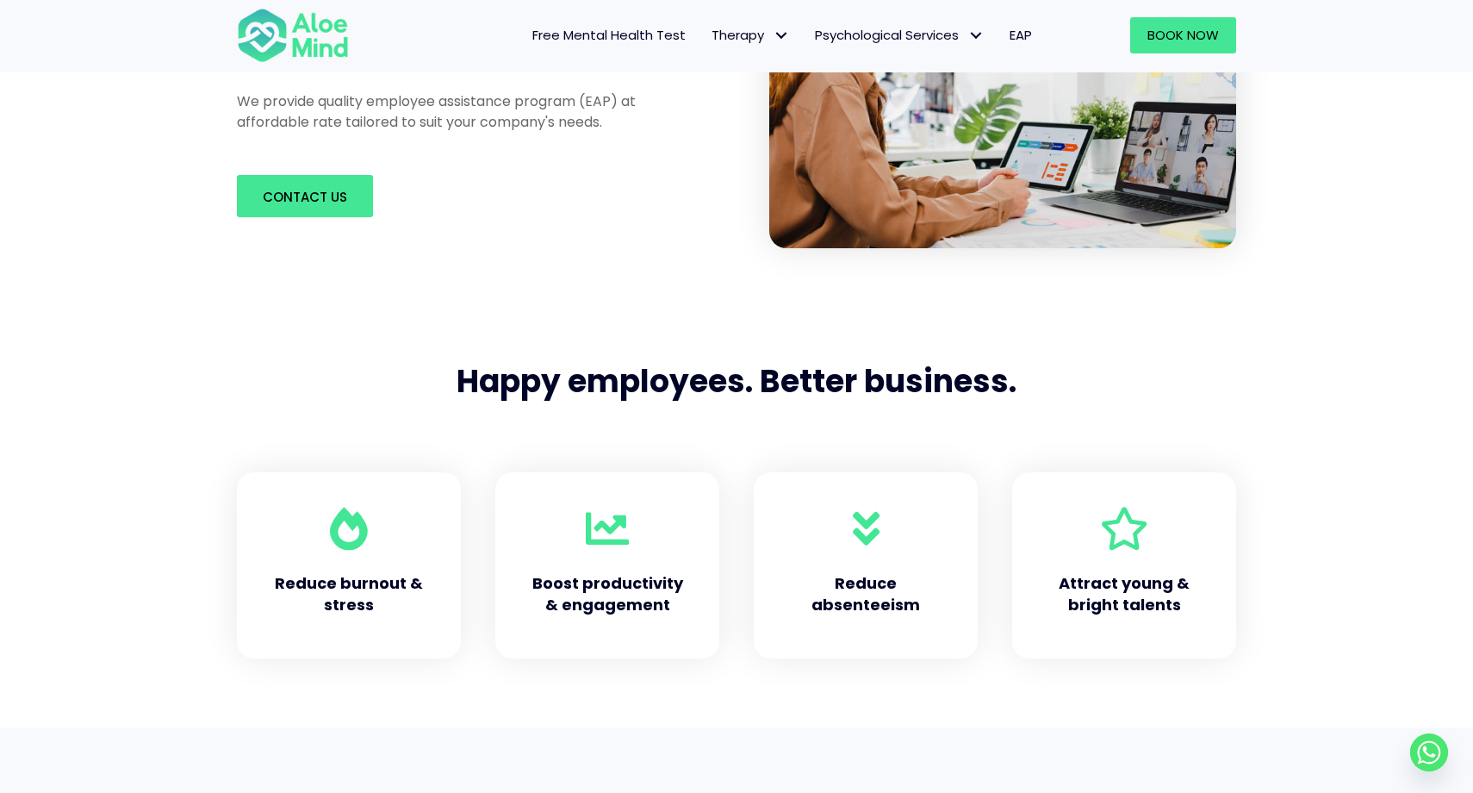
scroll to position [0, 0]
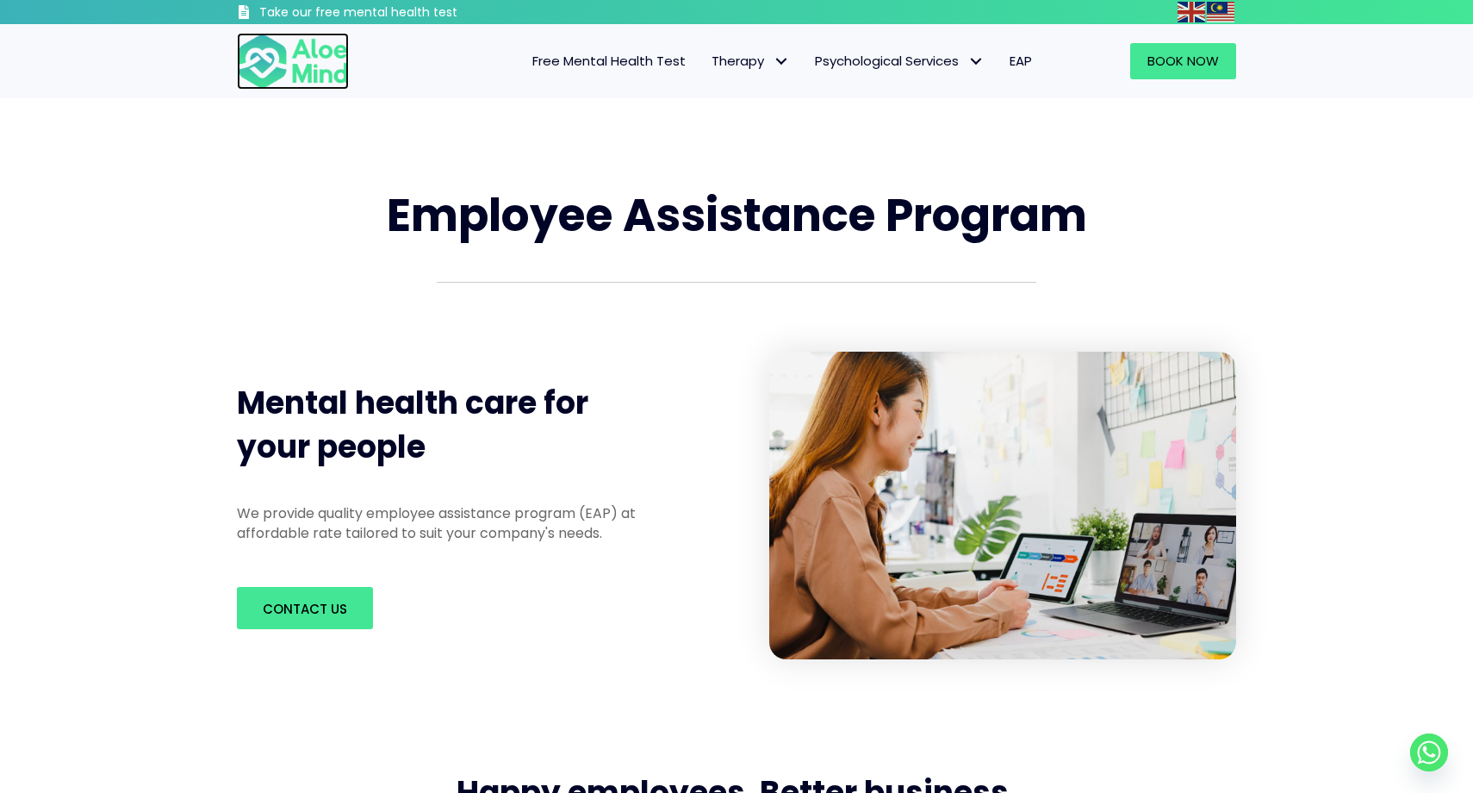
click at [294, 72] on img at bounding box center [293, 61] width 112 height 57
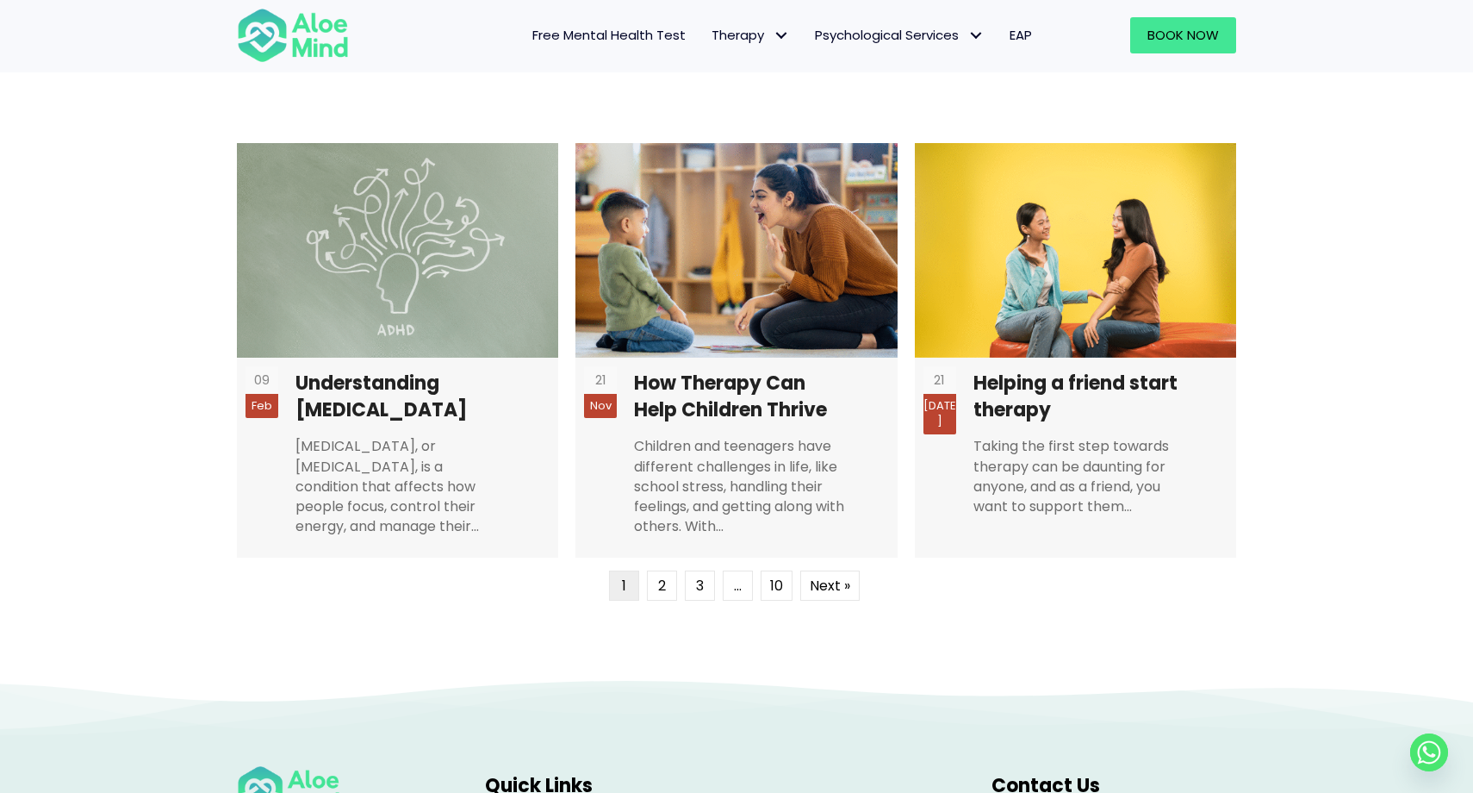
scroll to position [4106, 0]
click at [851, 582] on link "Next »" at bounding box center [829, 585] width 59 height 30
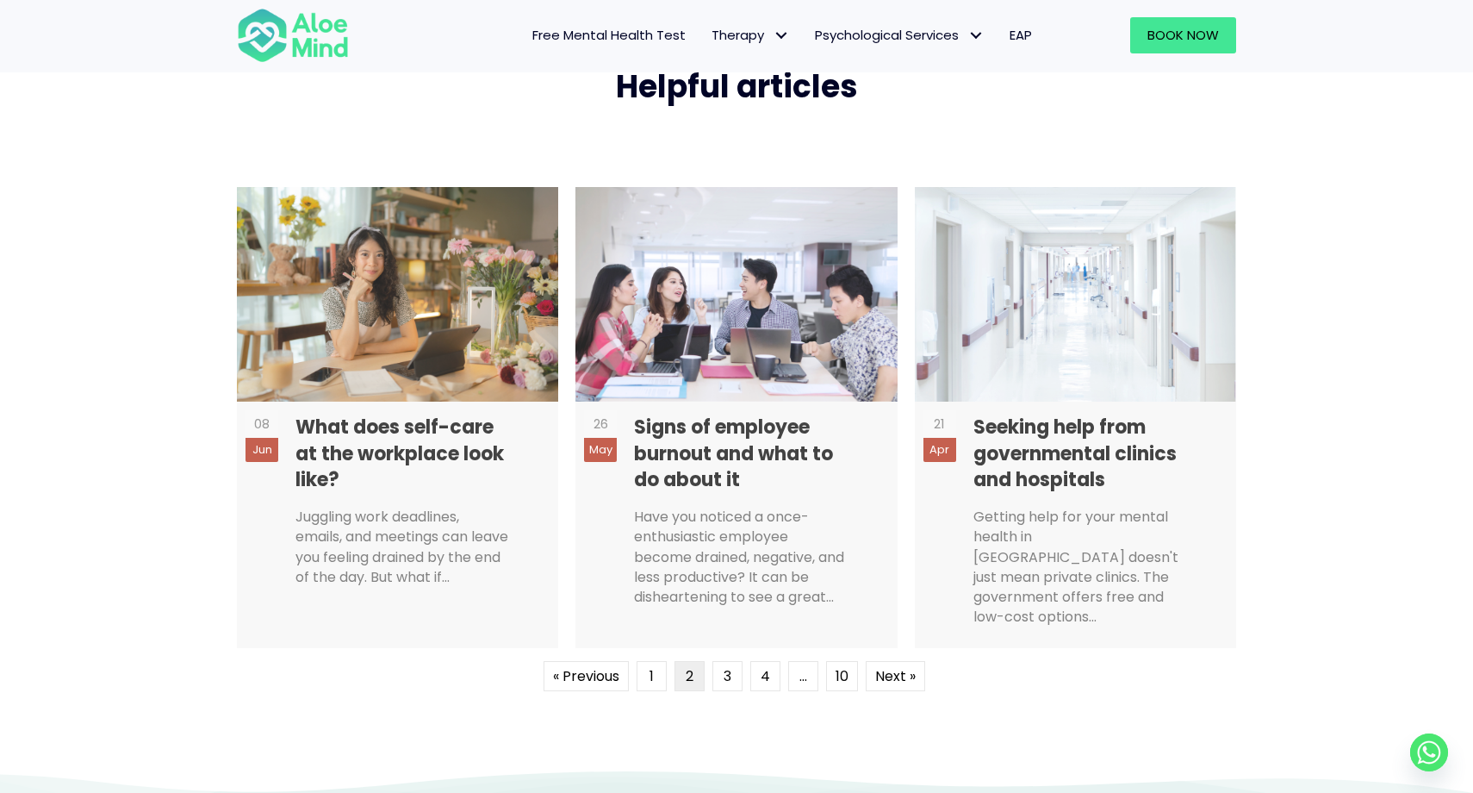
scroll to position [4059, 0]
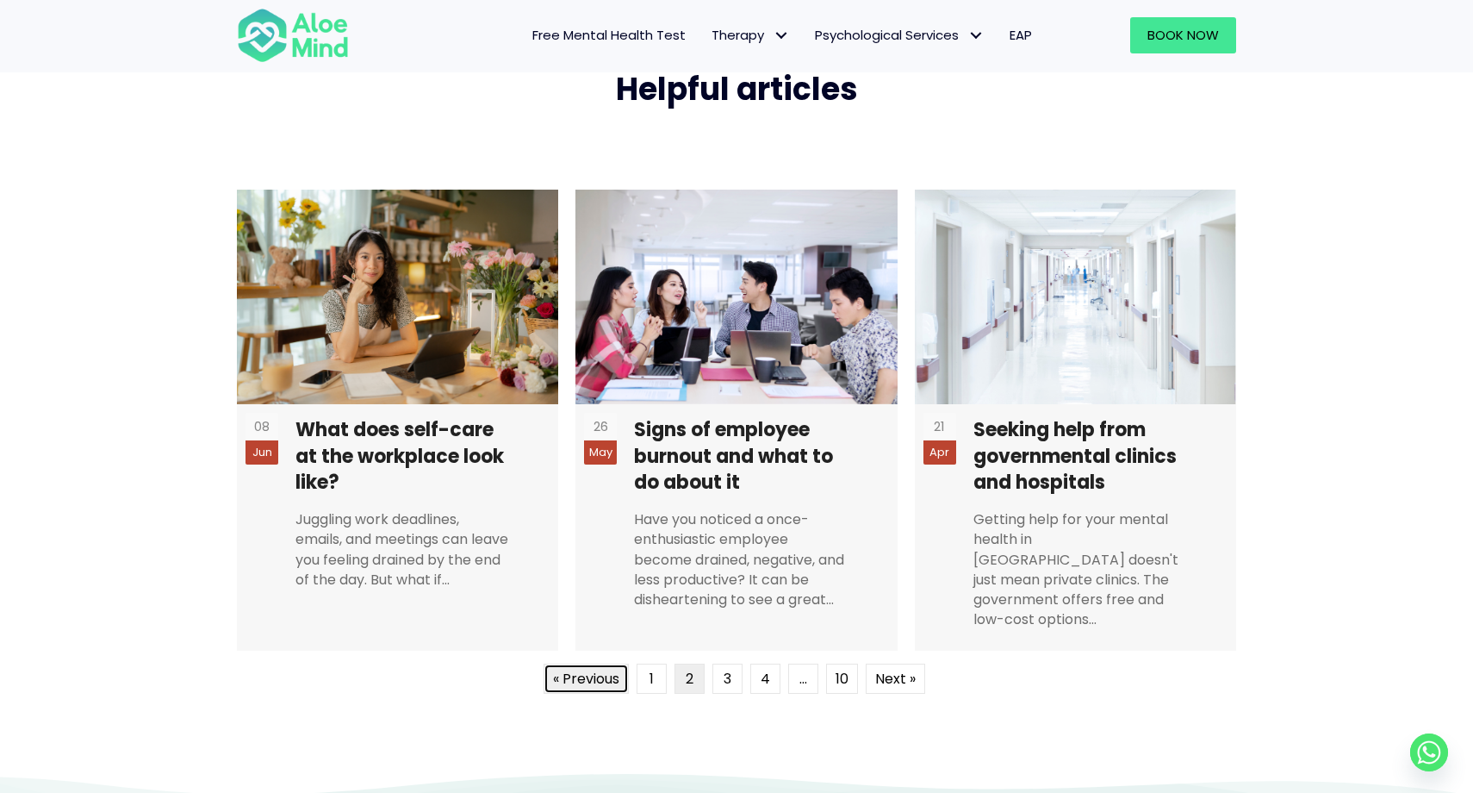
click at [573, 663] on link "« Previous" at bounding box center [586, 678] width 85 height 30
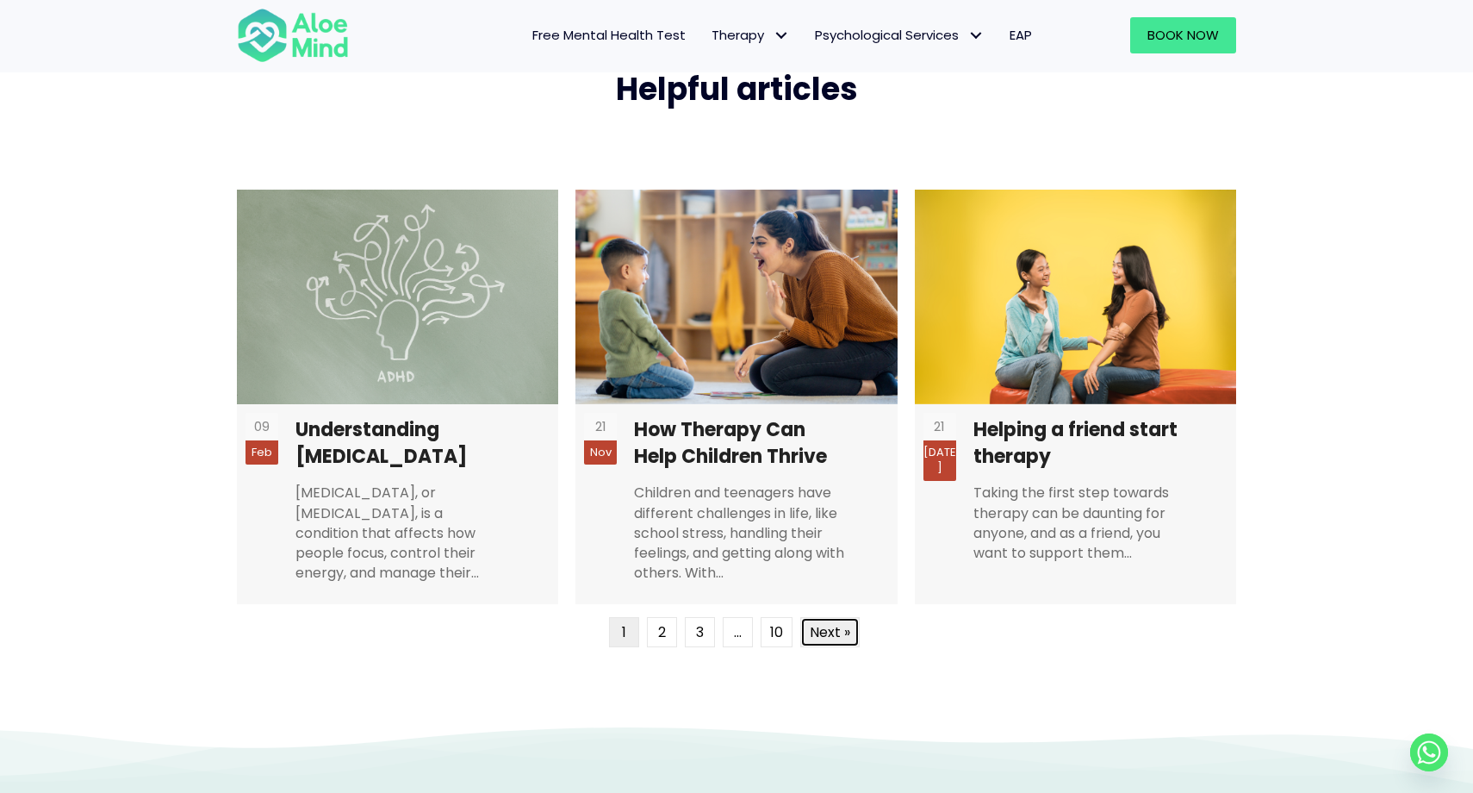
click at [847, 644] on link "Next »" at bounding box center [829, 632] width 59 height 30
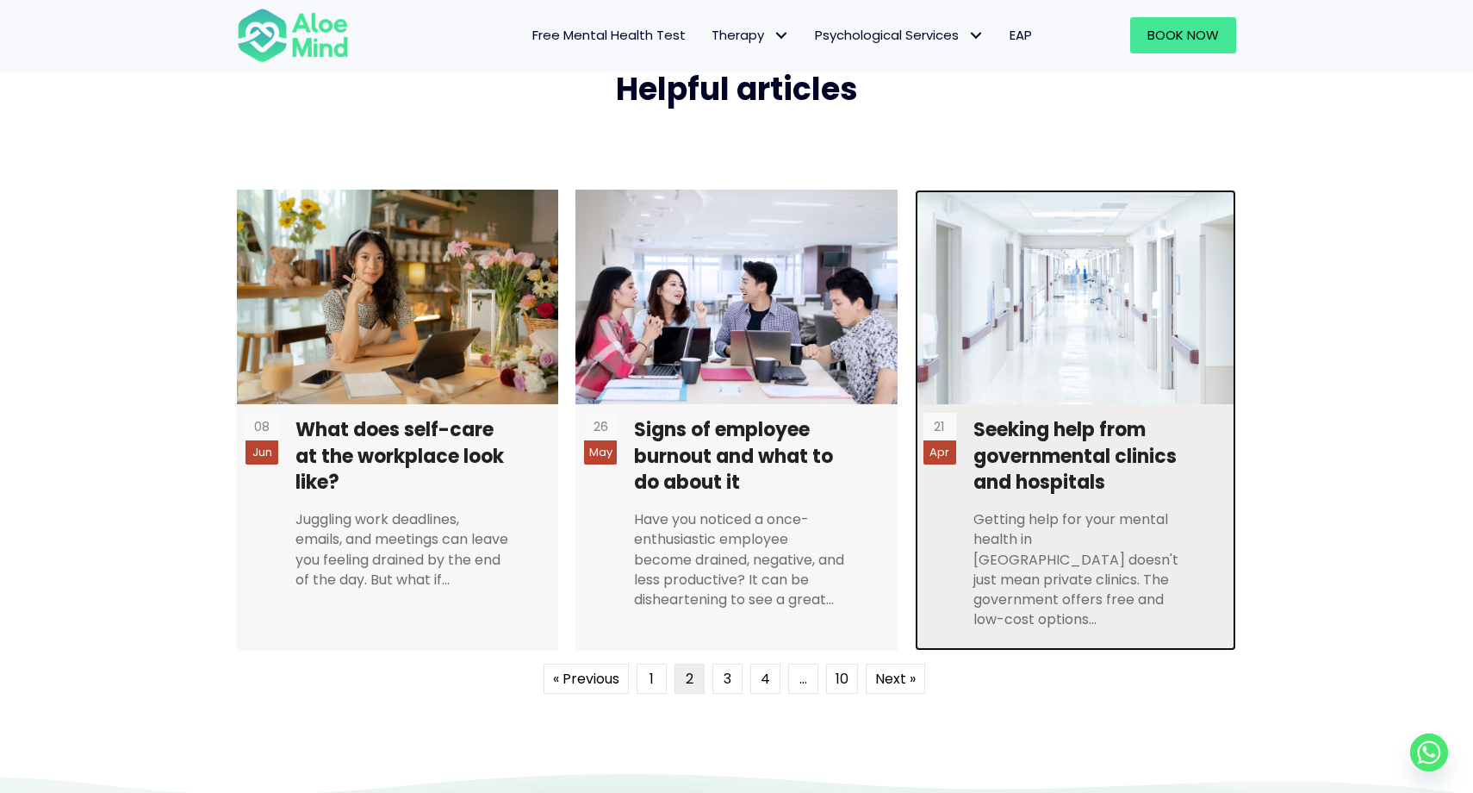
click at [1010, 534] on link at bounding box center [1075, 421] width 321 height 462
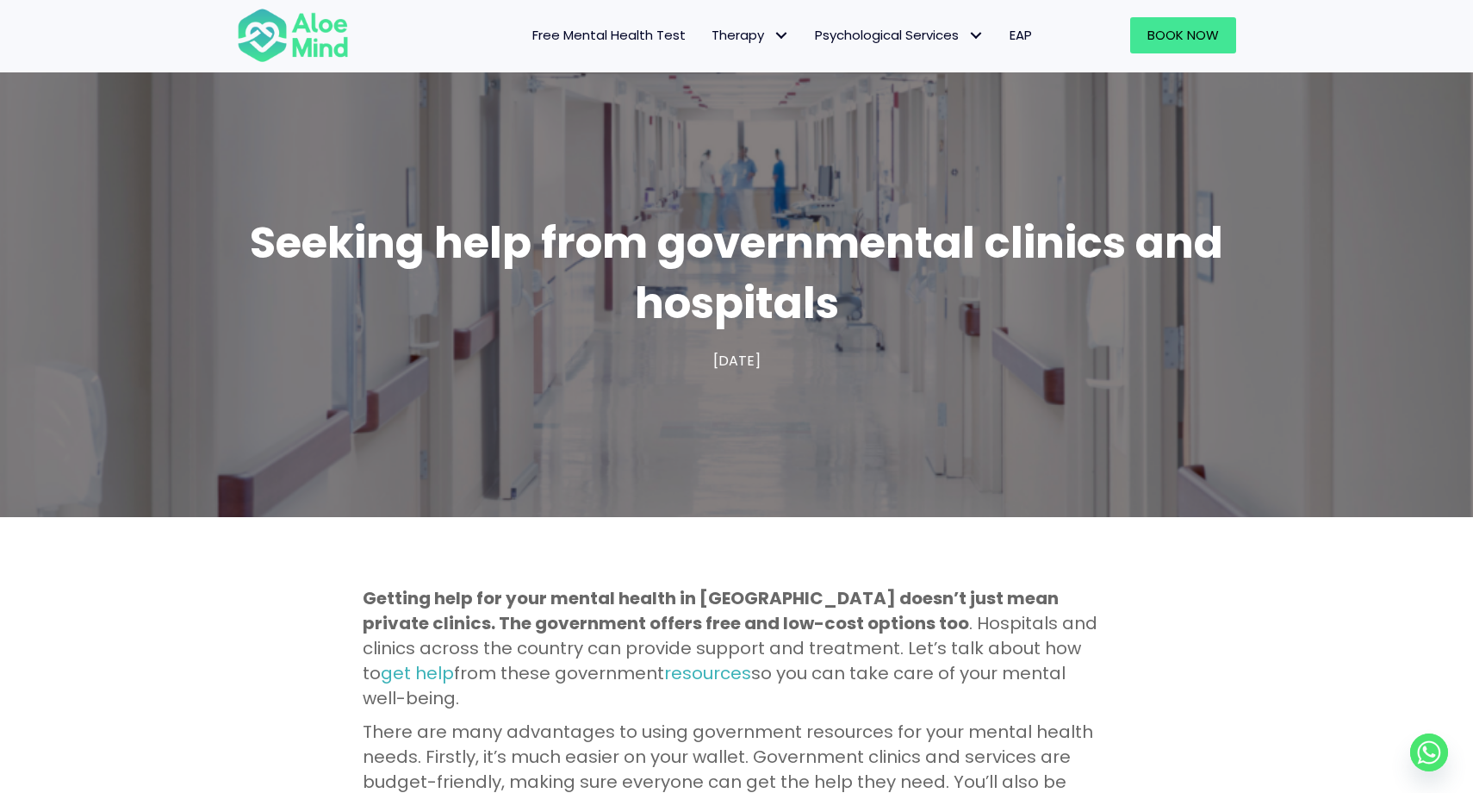
scroll to position [28, 0]
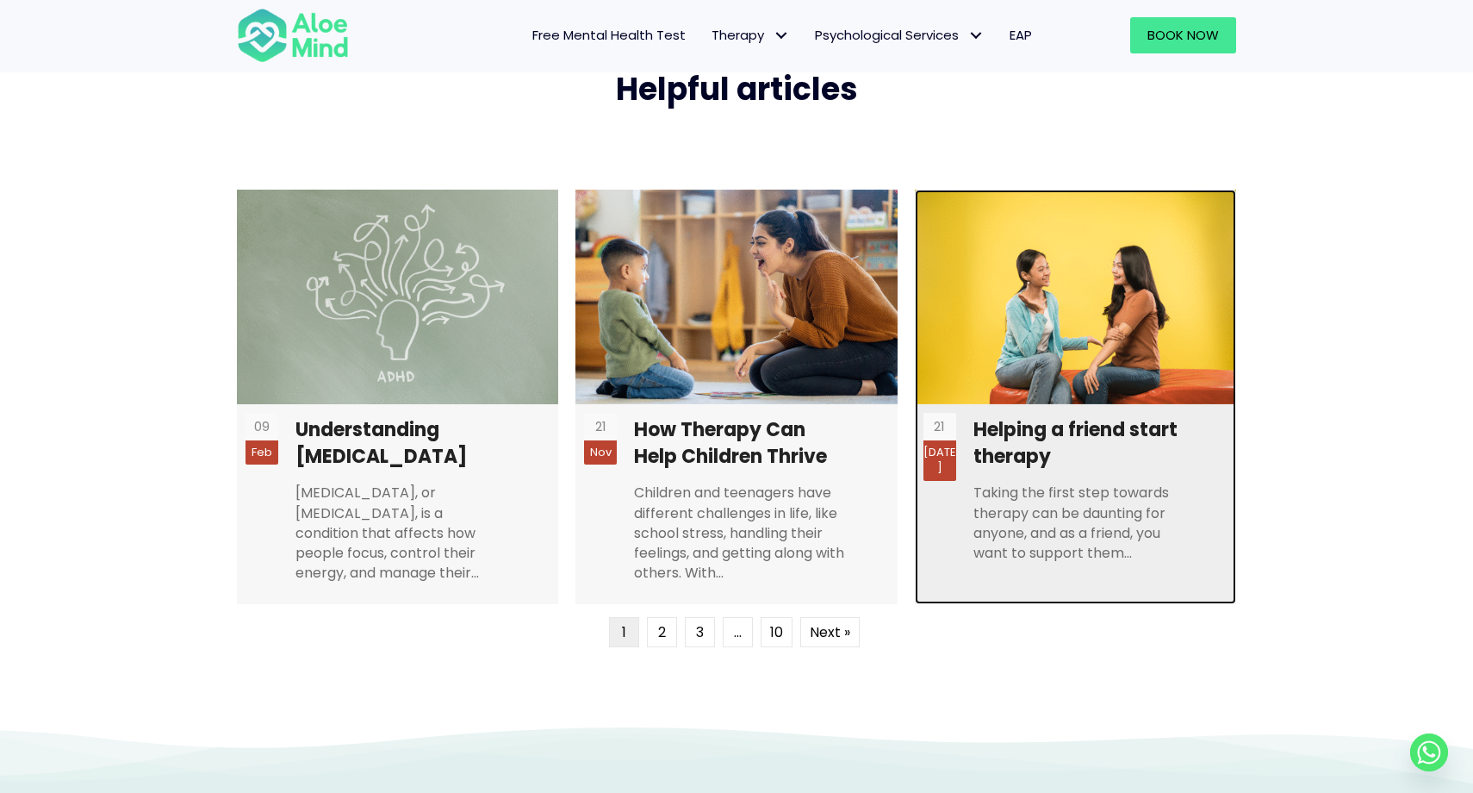
click at [1024, 498] on link at bounding box center [1075, 397] width 321 height 415
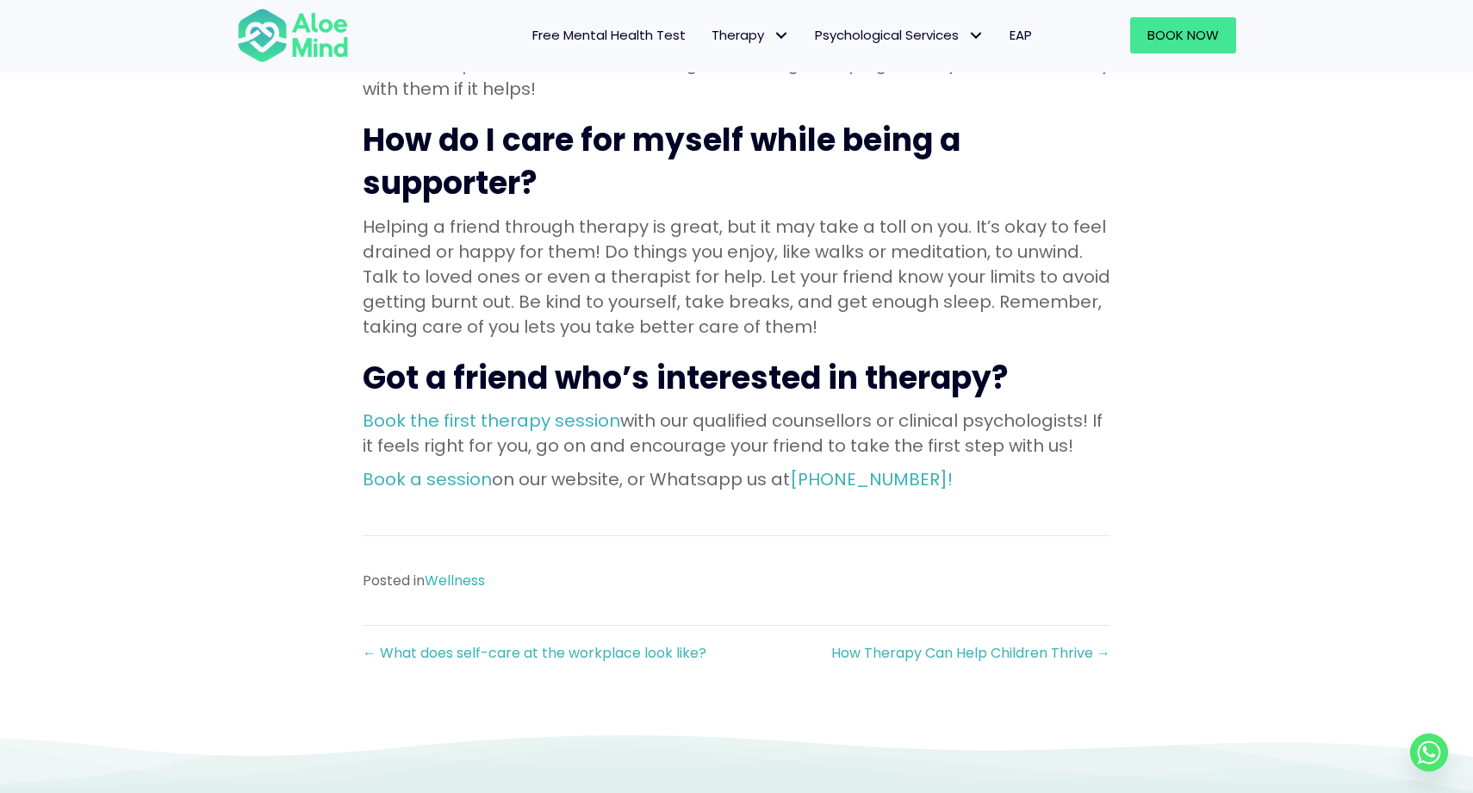
scroll to position [2255, 0]
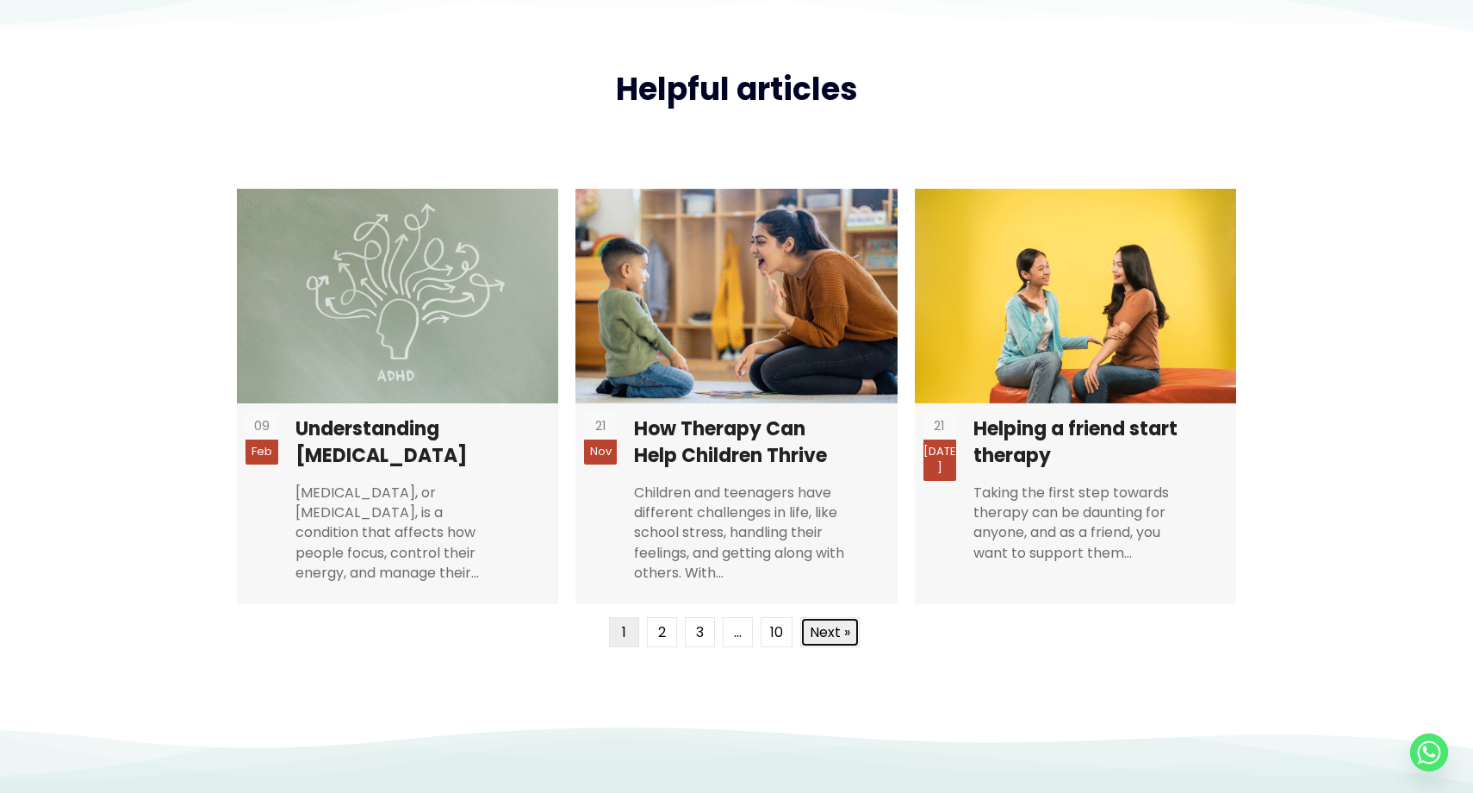
click at [821, 617] on link "Next »" at bounding box center [829, 632] width 59 height 30
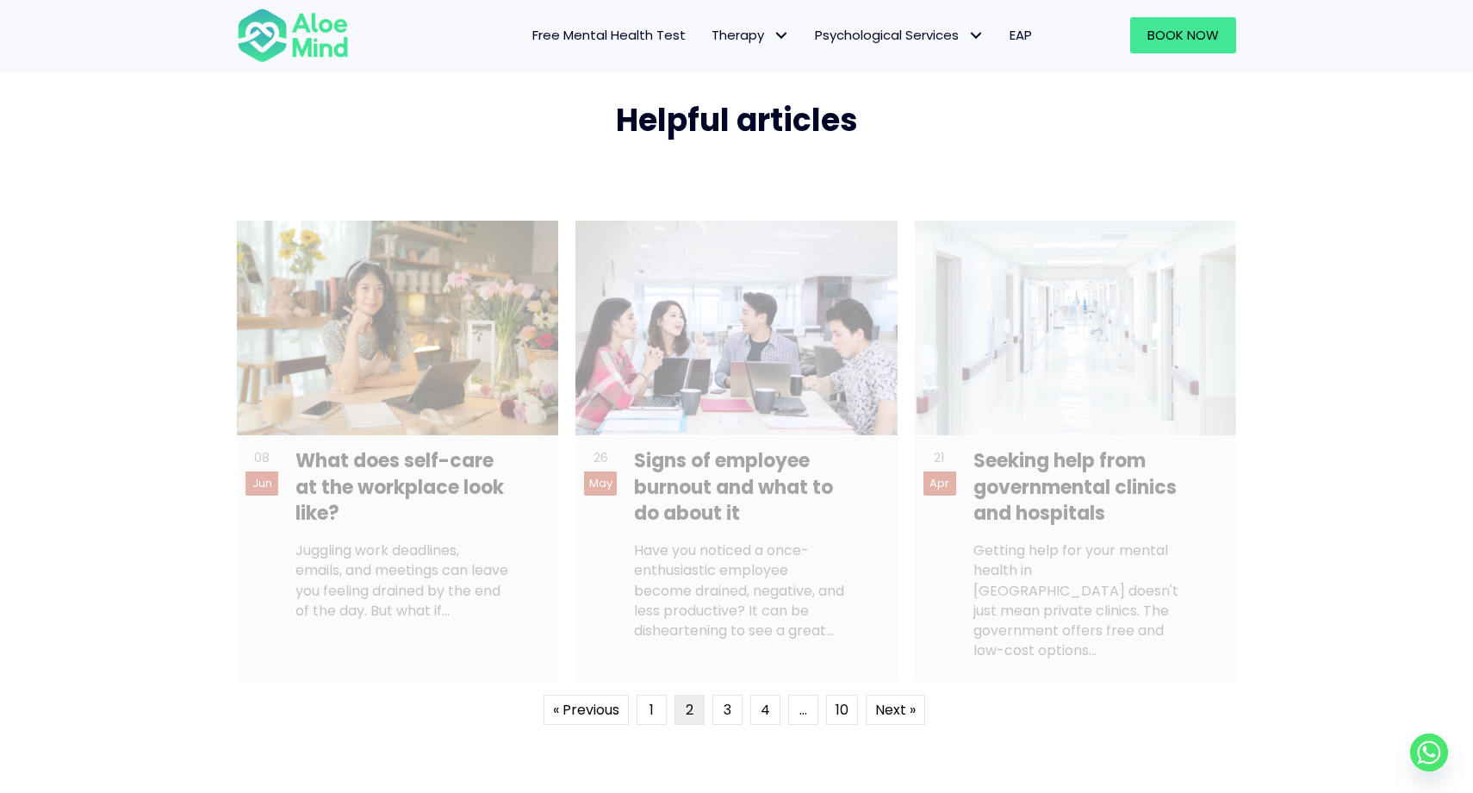
scroll to position [4026, 0]
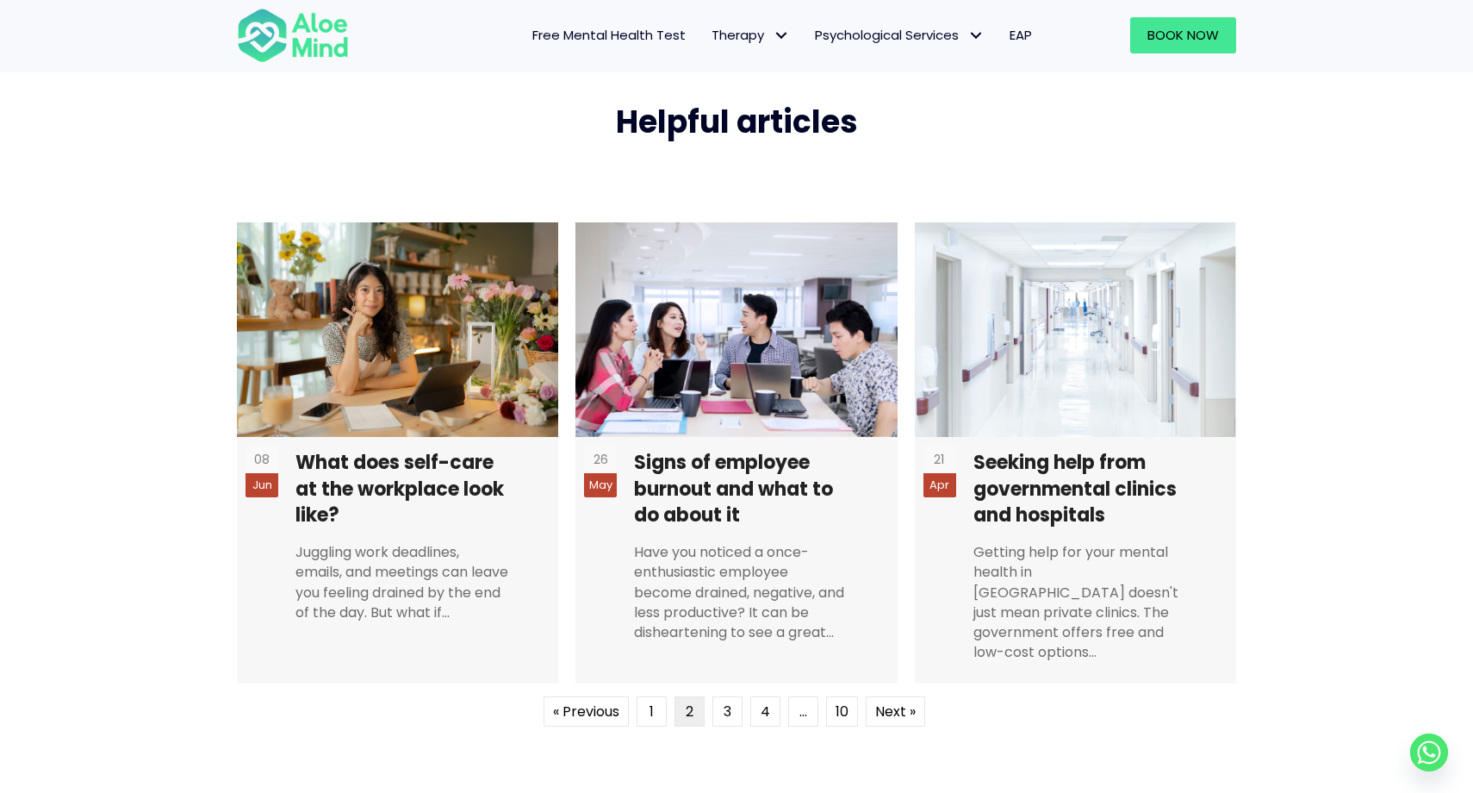
click at [864, 696] on ul "« Previous 1 2 3 4 … 10 Next »" at bounding box center [737, 713] width 386 height 34
click at [883, 696] on link "Next »" at bounding box center [895, 711] width 59 height 30
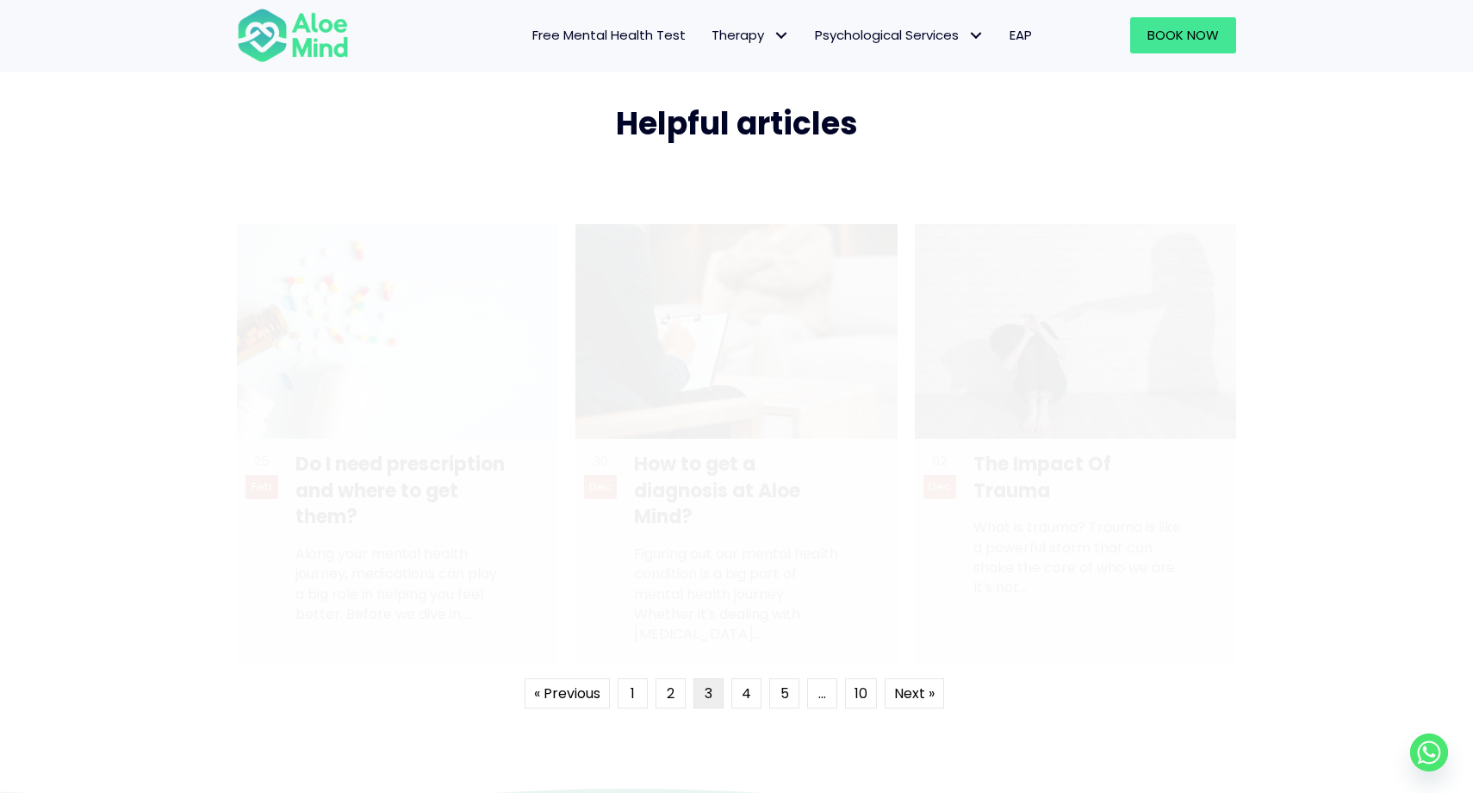
scroll to position [4024, 0]
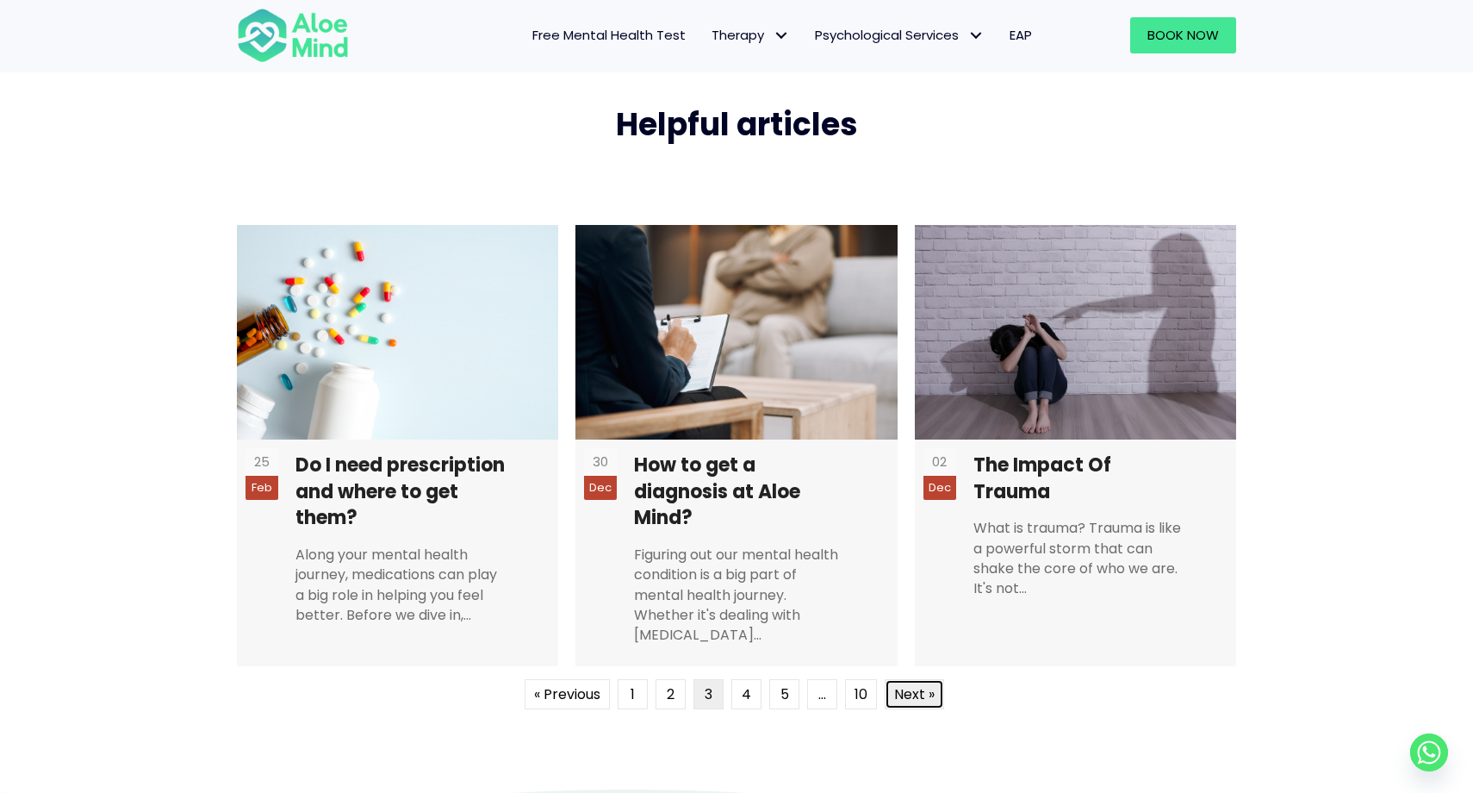
click at [906, 679] on link "Next »" at bounding box center [914, 694] width 59 height 30
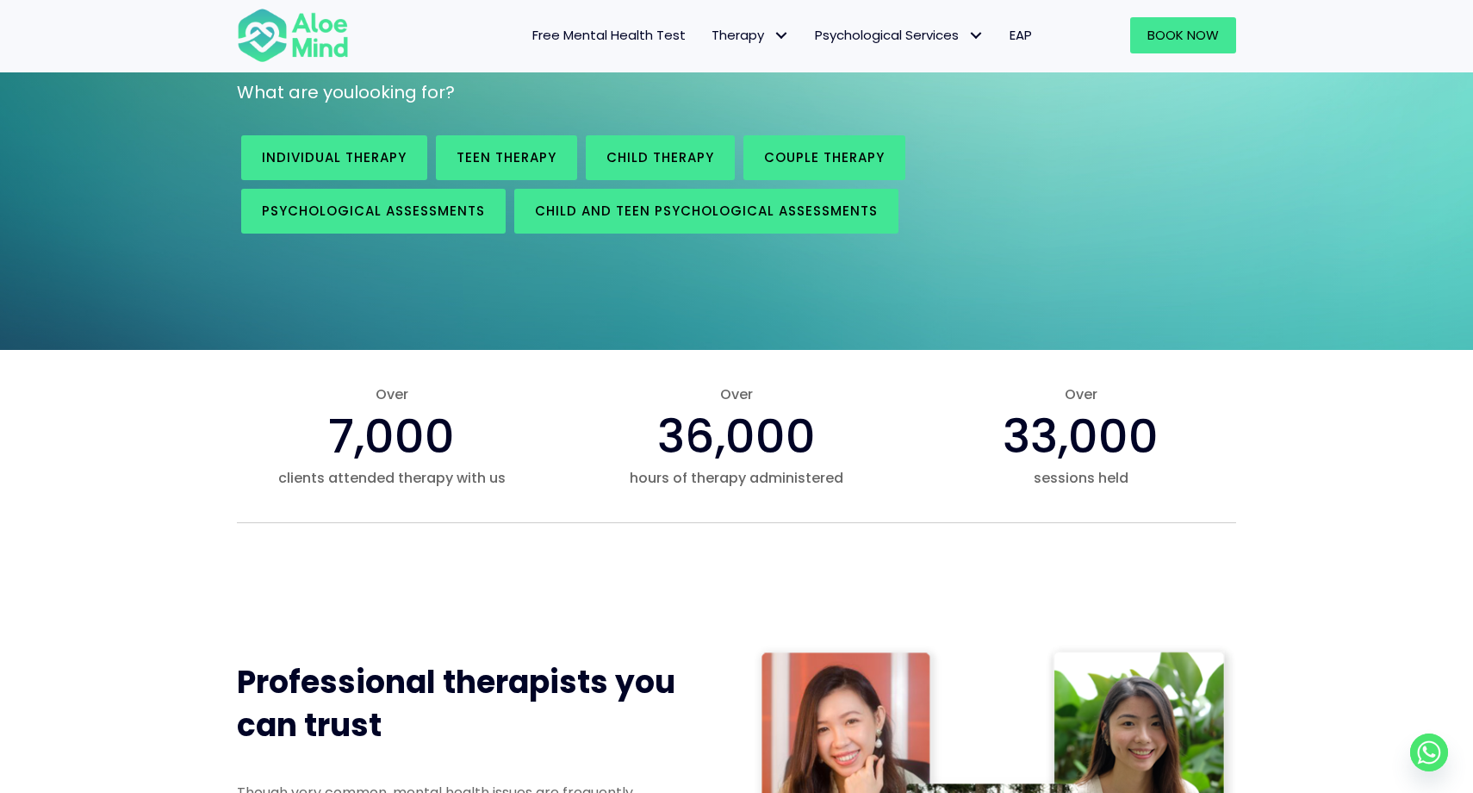
scroll to position [0, 0]
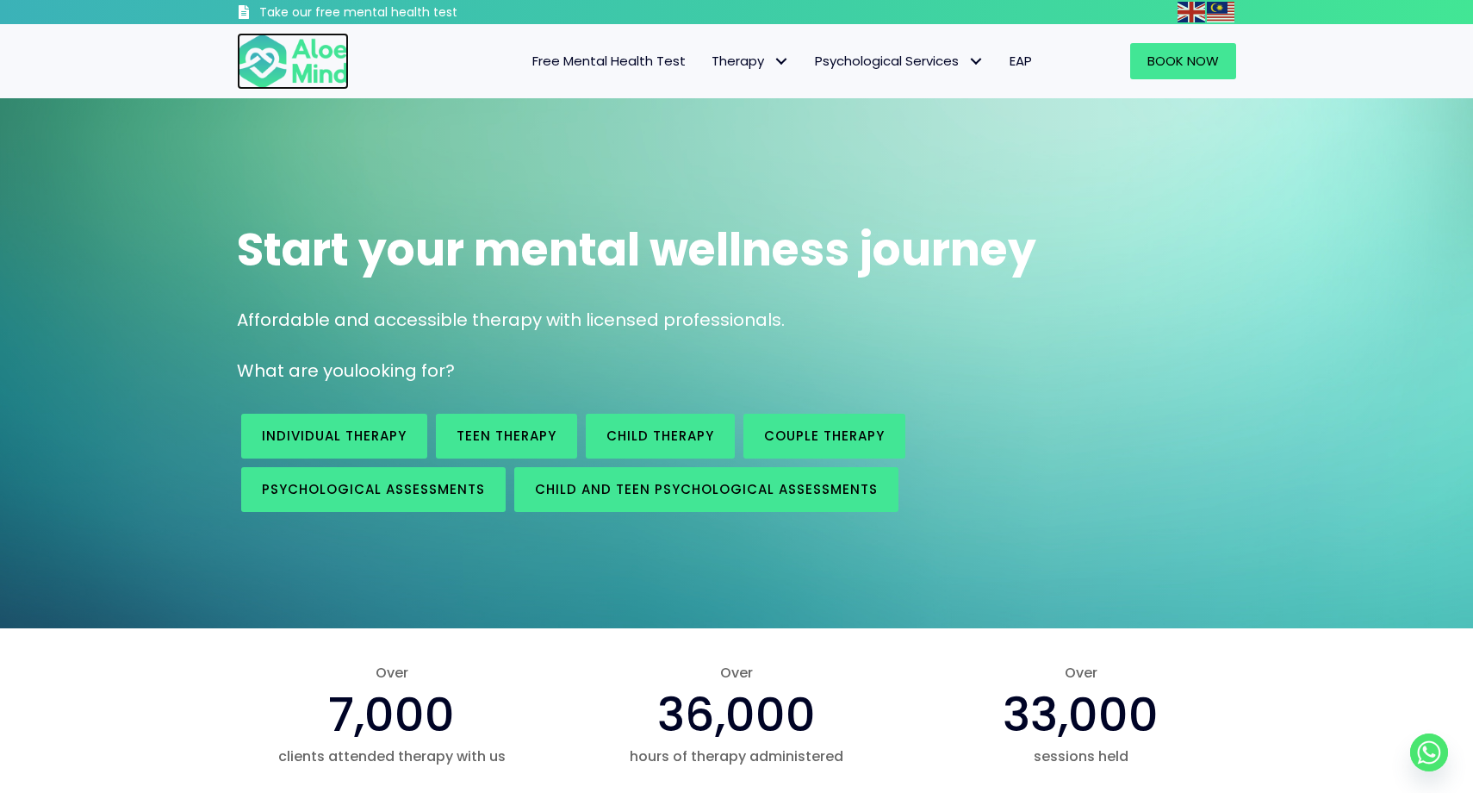
click at [293, 60] on img at bounding box center [293, 61] width 112 height 57
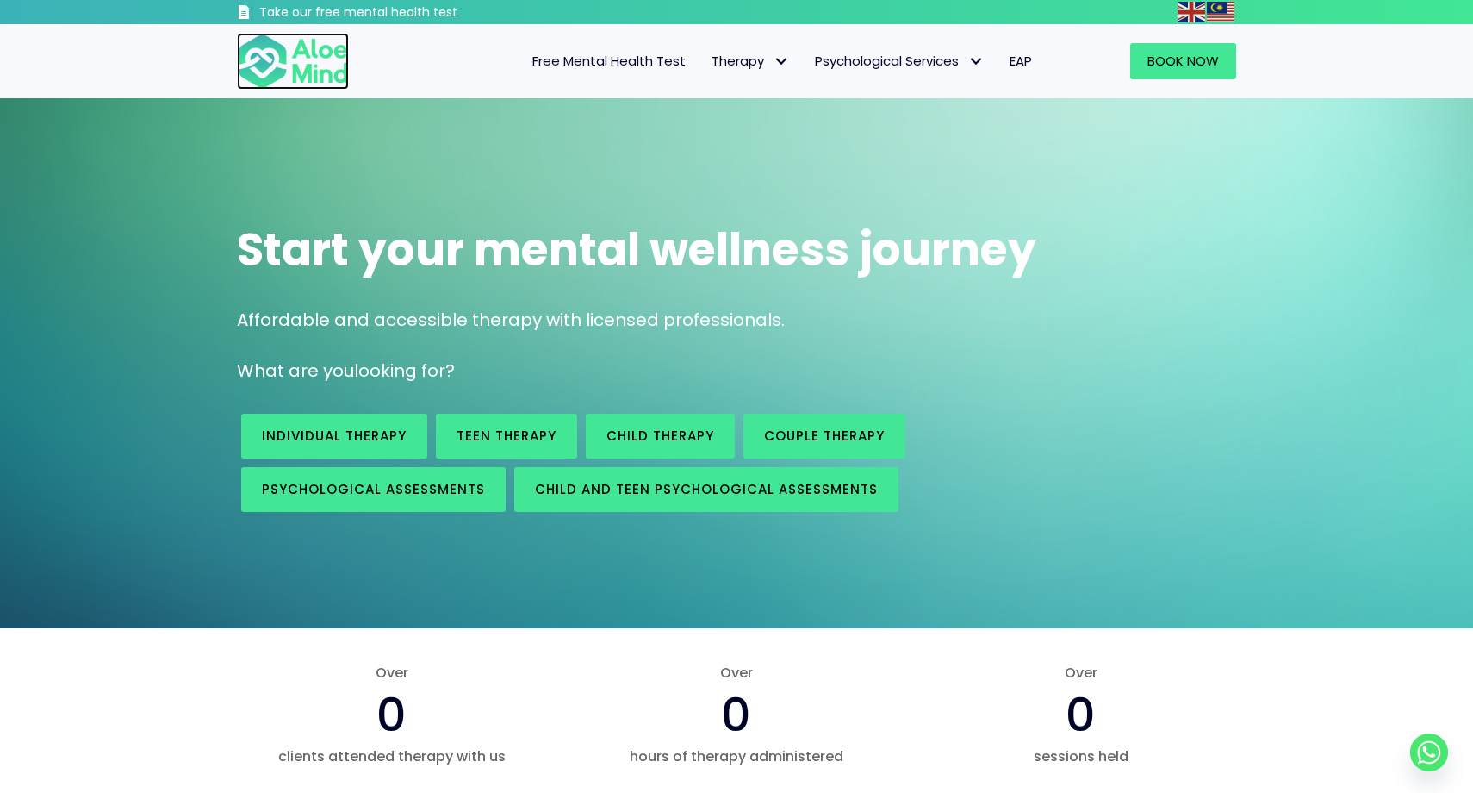
click at [267, 59] on img at bounding box center [293, 61] width 112 height 57
